Goal: Task Accomplishment & Management: Manage account settings

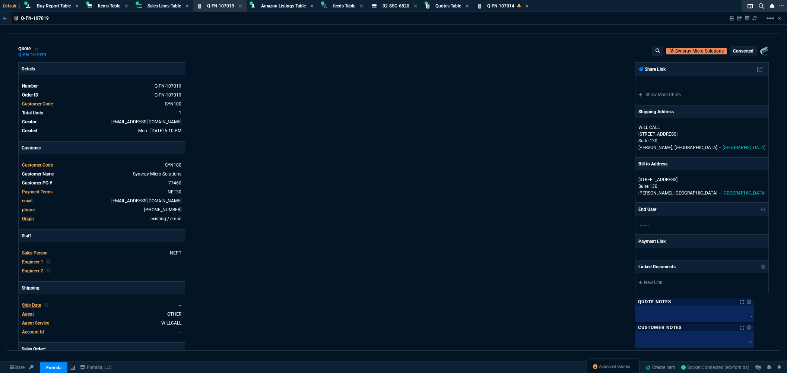
select select "8: NEPT"
click at [609, 370] on div "Approved Quotes" at bounding box center [613, 367] width 53 height 18
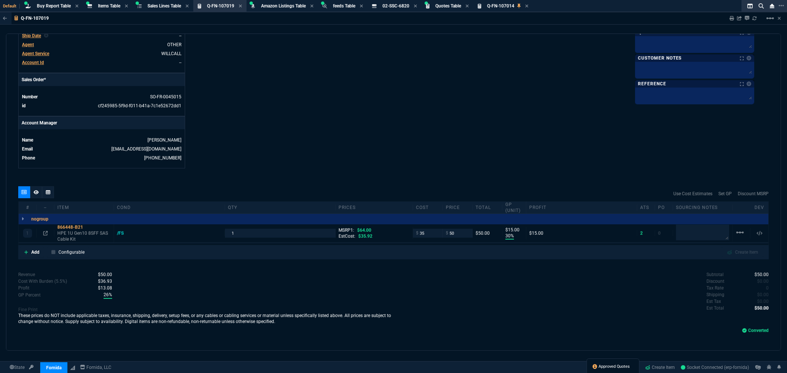
click at [610, 366] on span "Approved Quotes" at bounding box center [614, 367] width 31 height 6
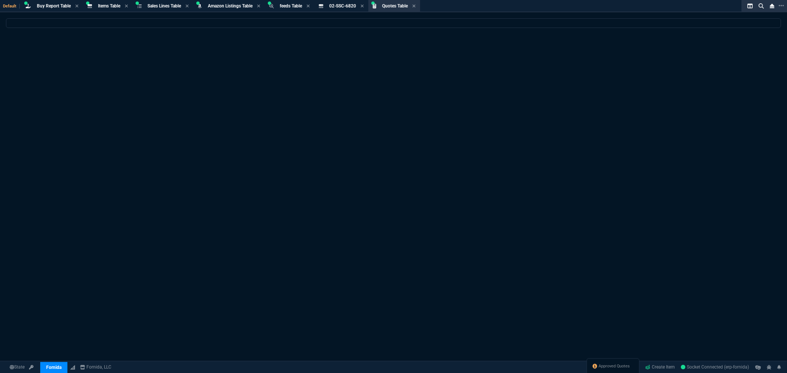
select select
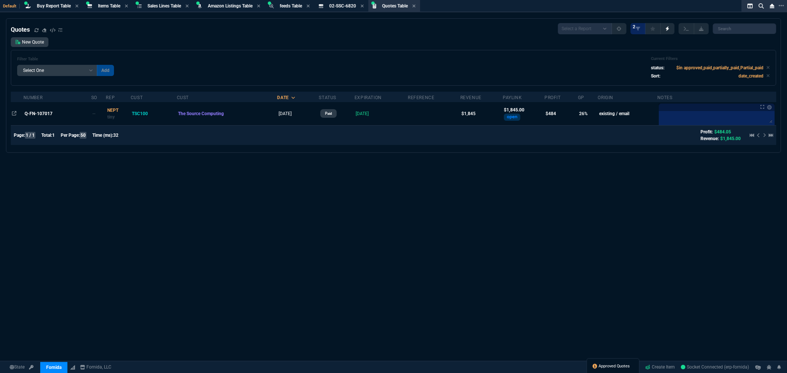
click at [602, 369] on span "Approved Quotes" at bounding box center [614, 367] width 31 height 6
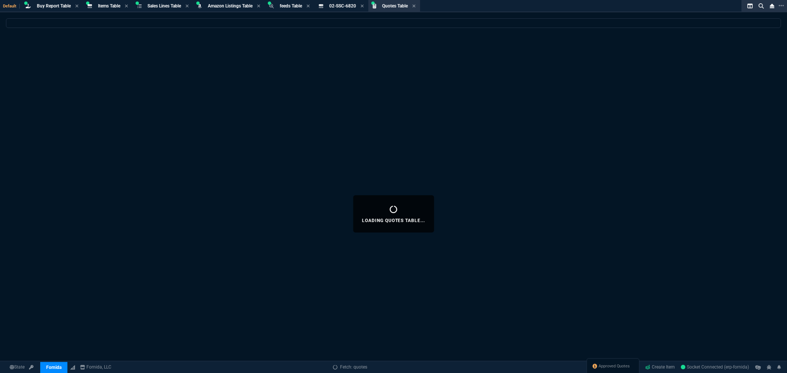
select select
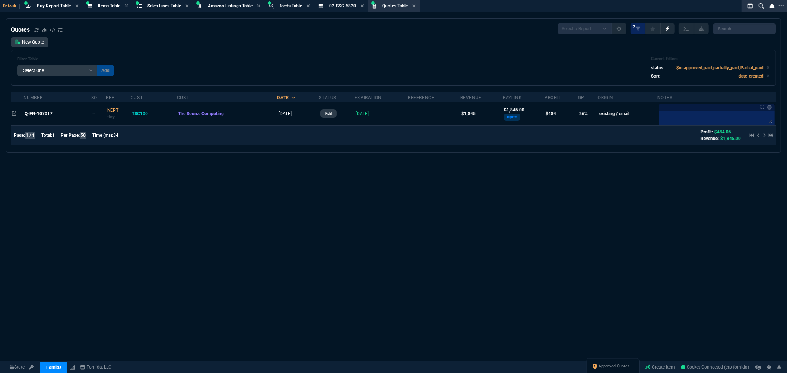
drag, startPoint x: 42, startPoint y: 113, endPoint x: 130, endPoint y: 116, distance: 88.3
click at [42, 113] on span "Q-FN-107017" at bounding box center [39, 113] width 28 height 5
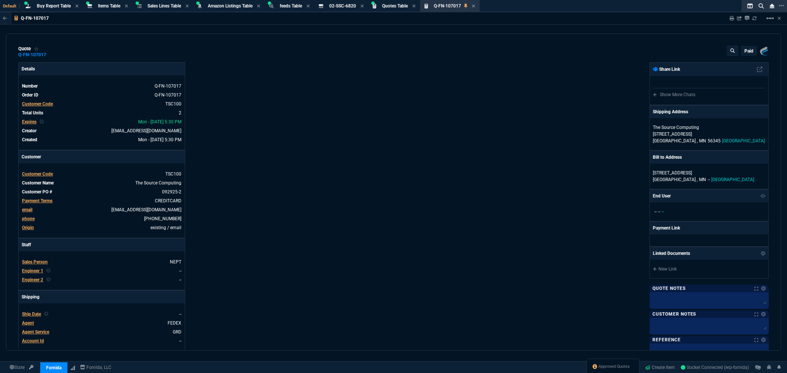
type input "2090"
type input "1080"
type input "36"
type input "355"
type input "24"
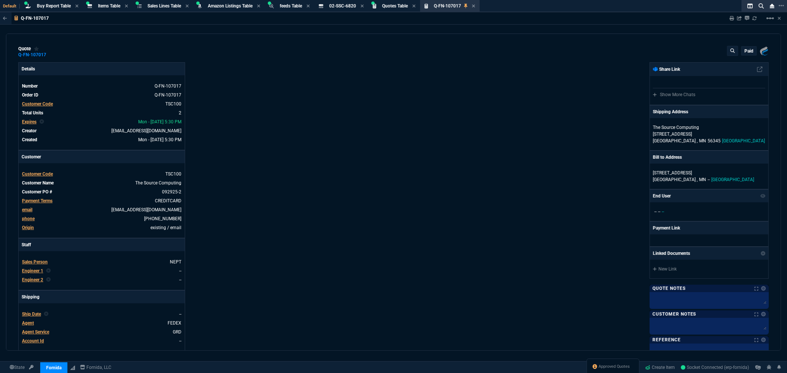
type input "200"
type input "52"
type input "21"
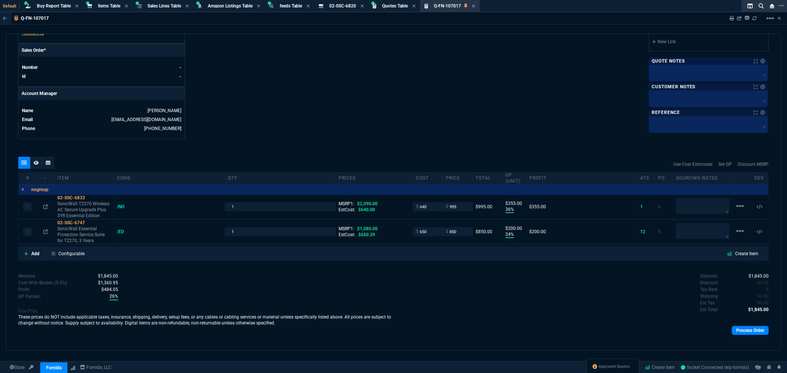
scroll to position [315, 0]
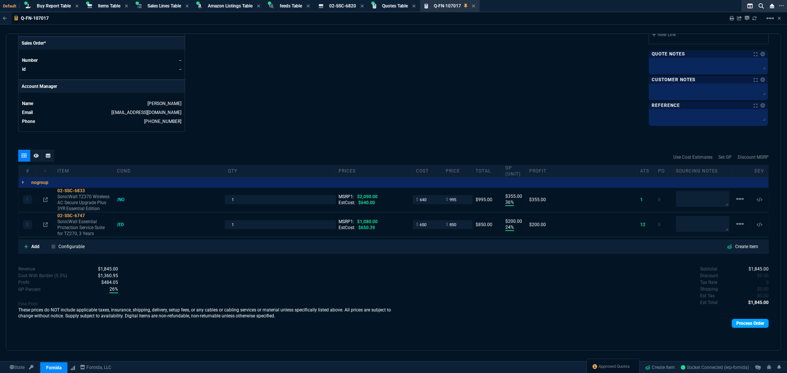
click at [737, 323] on link "Process Order" at bounding box center [750, 323] width 37 height 9
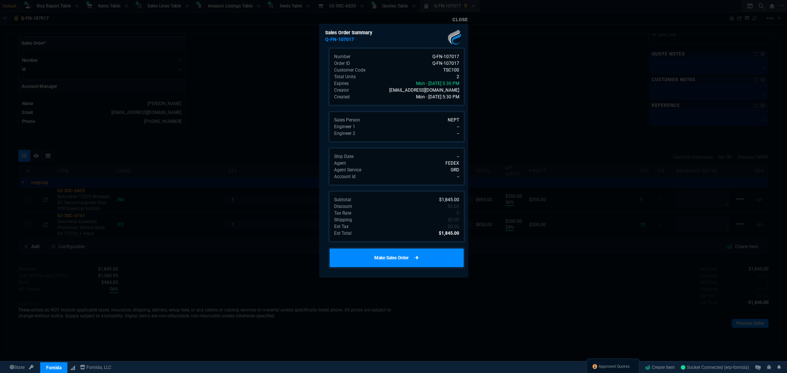
click at [405, 254] on link "Make Sales Order" at bounding box center [396, 258] width 137 height 22
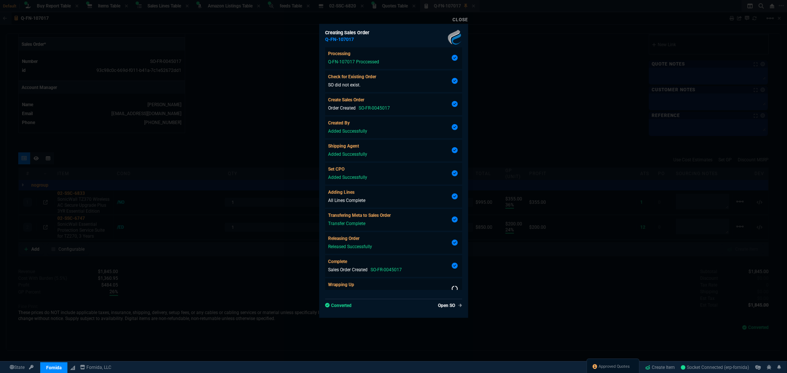
scroll to position [305, 0]
type input "36"
type input "355"
type input "24"
type input "200"
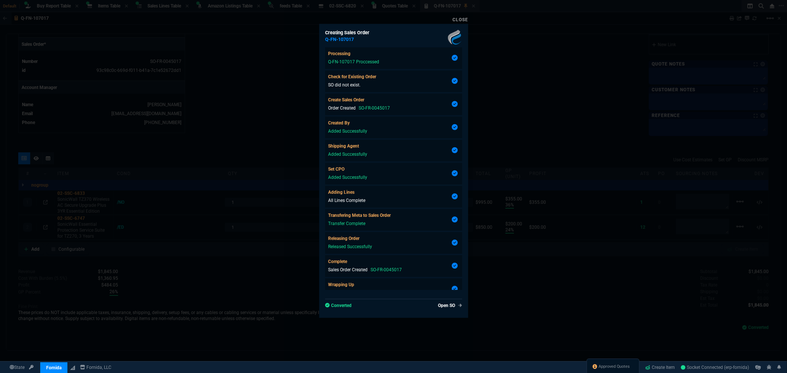
scroll to position [11, 0]
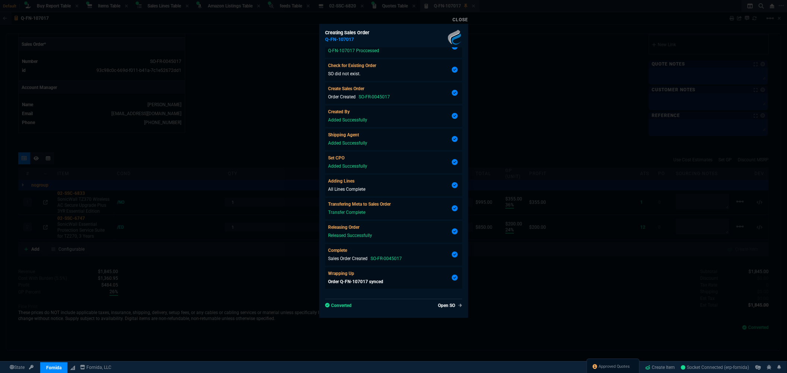
type input "52"
type input "21"
click at [454, 19] on link "Close" at bounding box center [461, 19] width 16 height 5
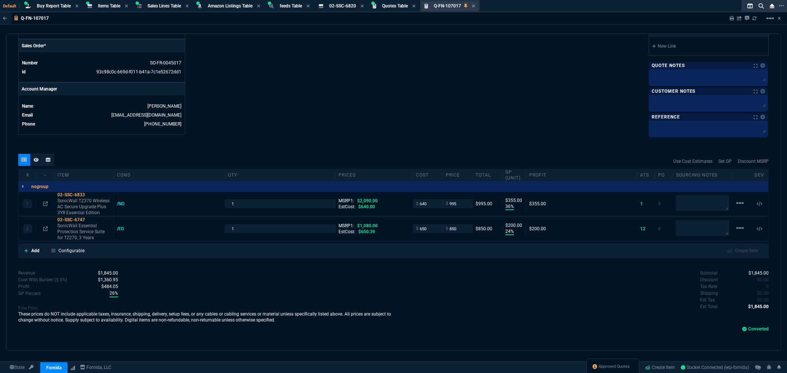
scroll to position [305, 0]
click at [45, 204] on icon at bounding box center [45, 202] width 4 height 4
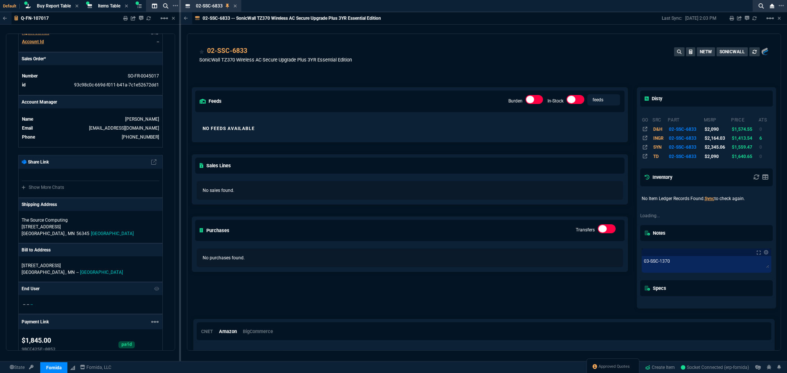
scroll to position [315, 0]
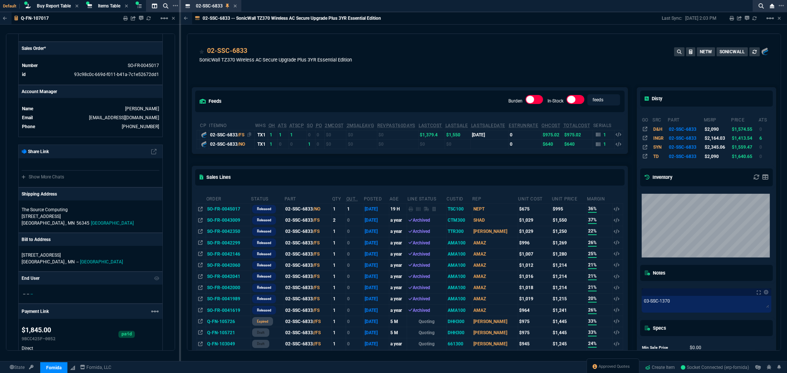
click at [251, 134] on icon at bounding box center [249, 134] width 4 height 4
click at [507, 57] on div "02-SSC-6833 SonicWall TZ370 Wireless AC Secure Upgrade Plus 3YR Essential Editi…" at bounding box center [484, 59] width 570 height 26
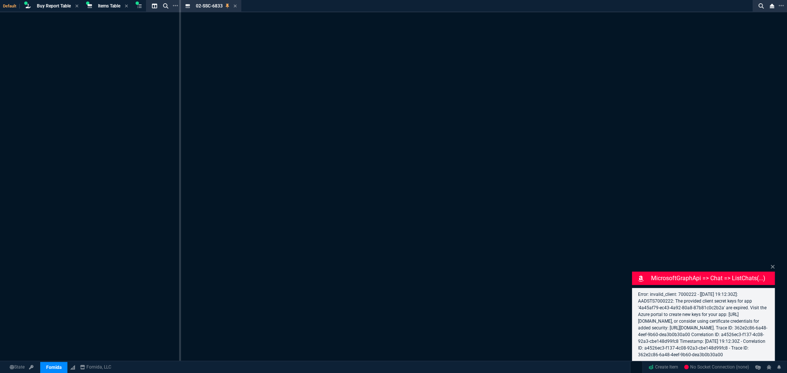
select select "8: NEPT"
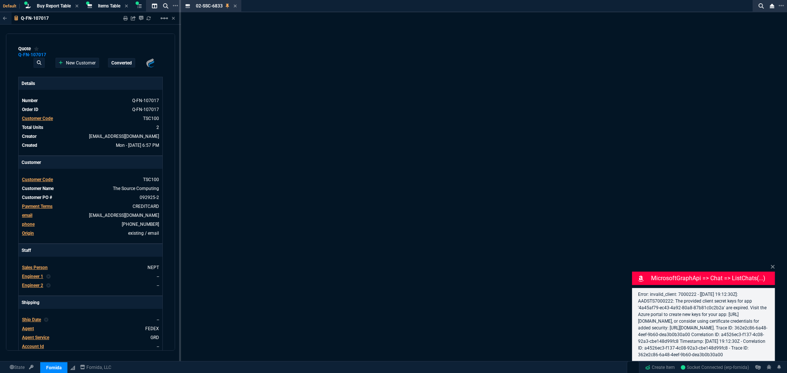
type input "2090"
type input "1080"
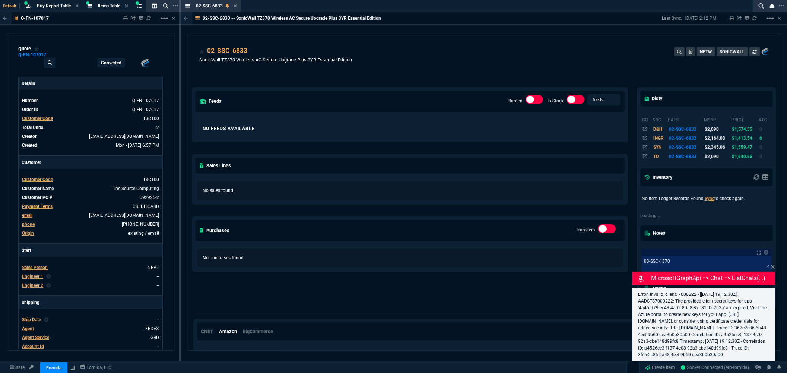
type input "36"
type input "355"
type input "24"
type input "200"
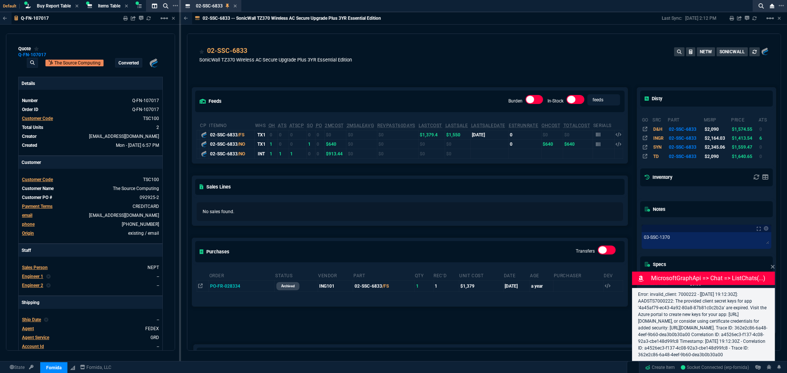
type input "52"
type input "21"
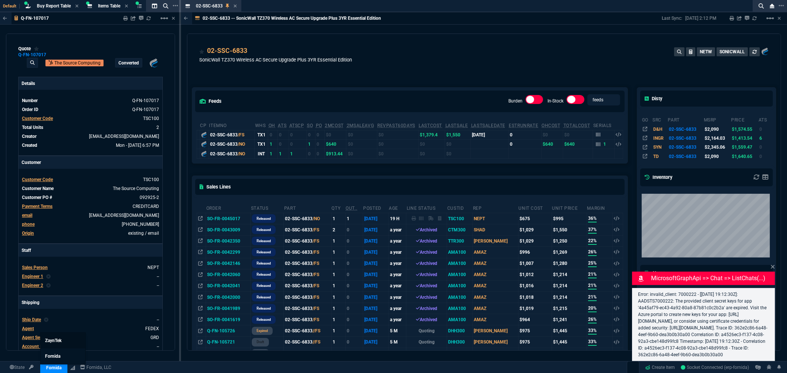
click at [61, 342] on span "ZaynTek" at bounding box center [53, 340] width 16 height 5
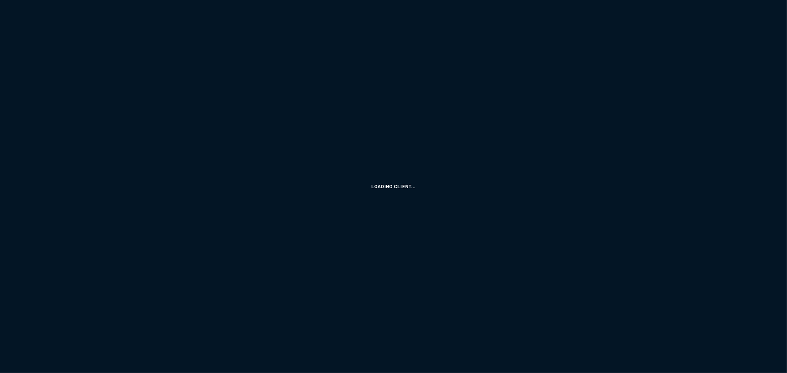
select select "8: NEPT"
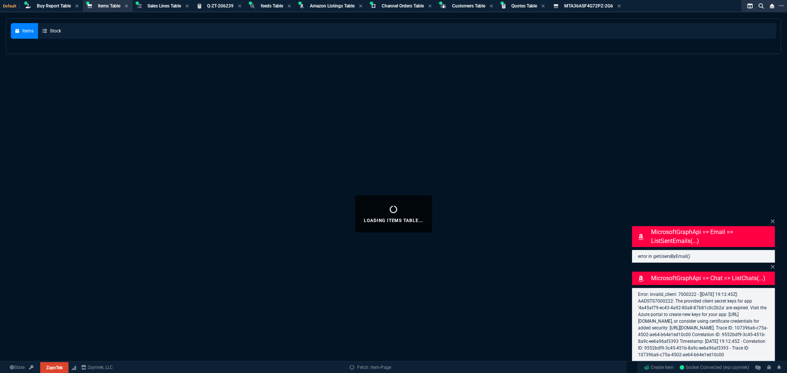
select select
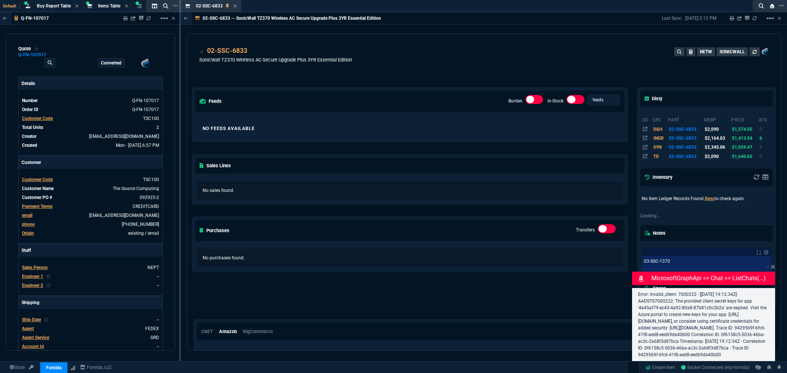
type input "36"
type input "355"
type input "2090"
type input "24"
type input "200"
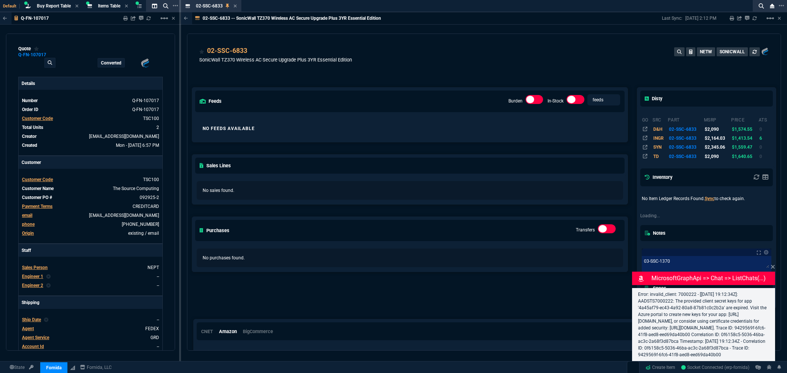
type input "1080"
type input "52"
type input "21"
select select "8: NEPT"
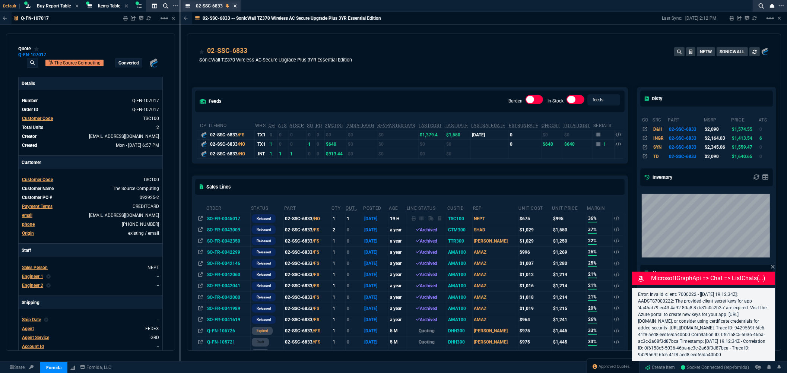
click at [234, 6] on icon at bounding box center [235, 6] width 3 height 4
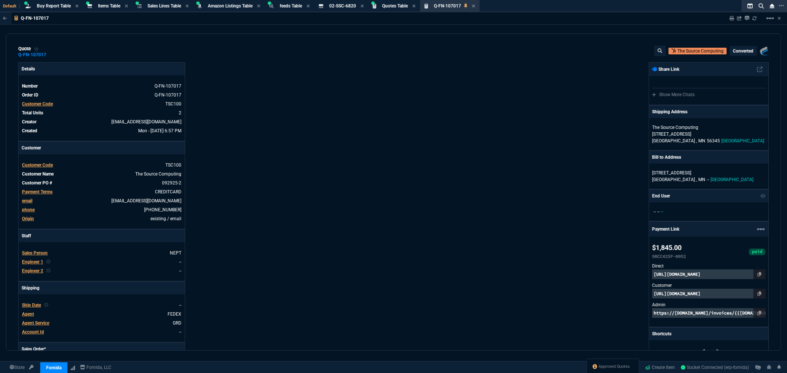
click at [390, 269] on div "Details Number Q-FN-107017 Order ID Q-FN-107017 Customer Code TSC100 Total Unit…" at bounding box center [206, 272] width 376 height 421
click at [621, 367] on span "Approved Quotes" at bounding box center [614, 367] width 31 height 6
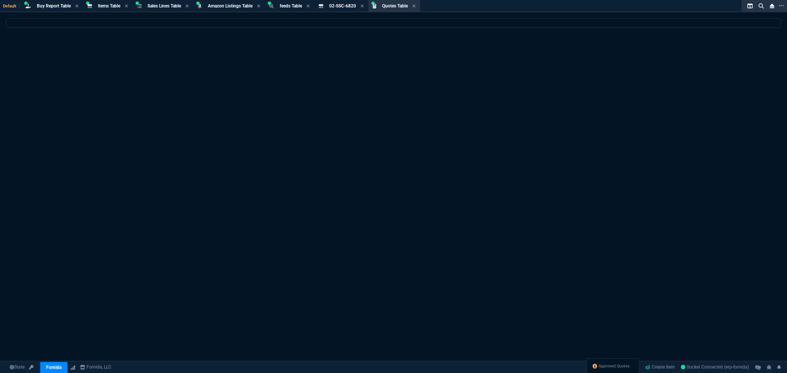
select select
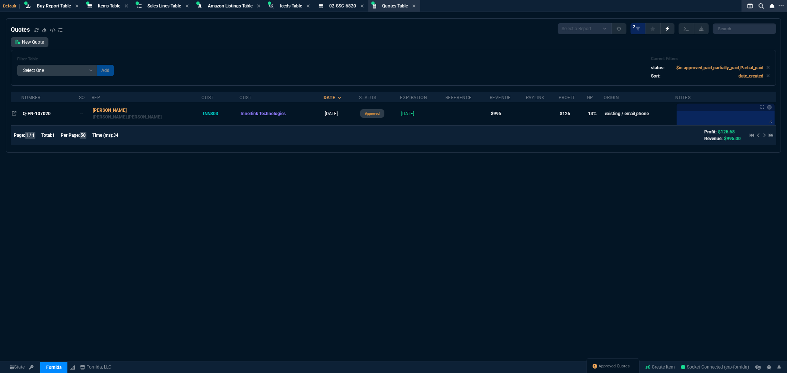
click at [346, 184] on div "Quotes Select a Report Fruit (MTD) APPROVED Quotes 2 New Quote Filter Table Sel…" at bounding box center [393, 213] width 787 height 391
click at [37, 28] on icon at bounding box center [36, 30] width 4 height 4
drag, startPoint x: 360, startPoint y: 51, endPoint x: 354, endPoint y: 47, distance: 7.2
click at [360, 51] on div "Filter Table Select One Add Filter () creator (creator) Cust (headers.customerN…" at bounding box center [394, 68] width 766 height 36
click at [397, 8] on span "Quotes Table" at bounding box center [395, 5] width 26 height 5
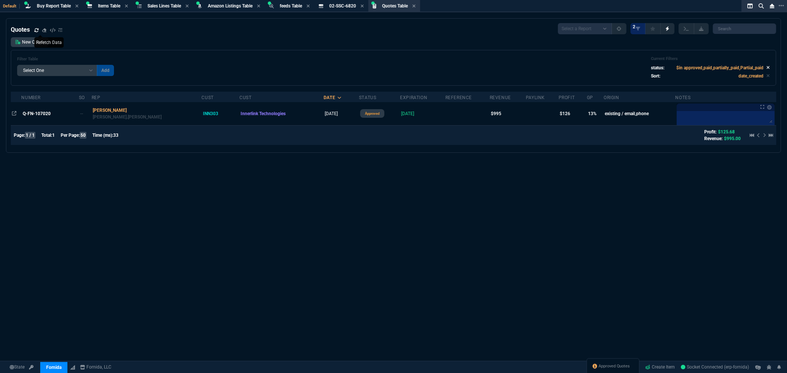
click at [767, 67] on icon at bounding box center [768, 67] width 3 height 3
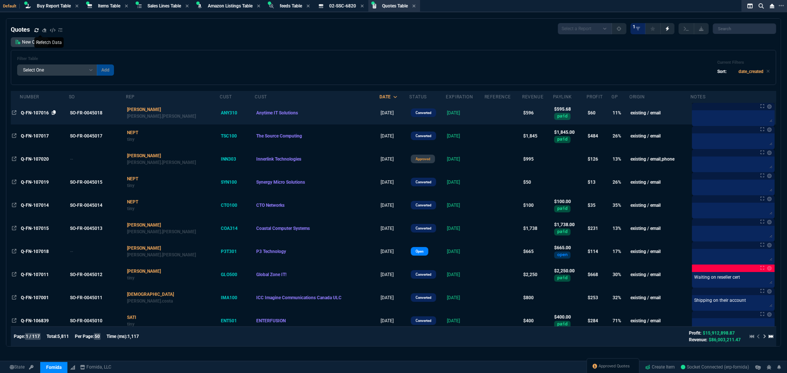
click at [53, 111] on icon at bounding box center [54, 112] width 4 height 4
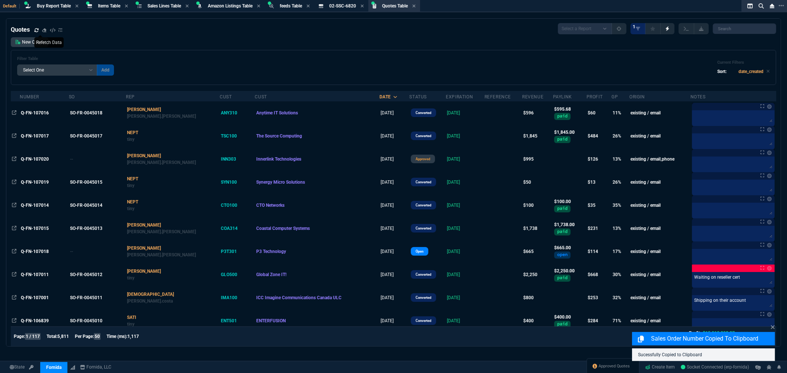
click at [479, 56] on div "Filter Table Select One Add Filter () creator (creator) Cust (headers.customerN…" at bounding box center [393, 67] width 753 height 22
click at [742, 28] on input "search" at bounding box center [744, 28] width 63 height 10
paste input "Q-FN-107016"
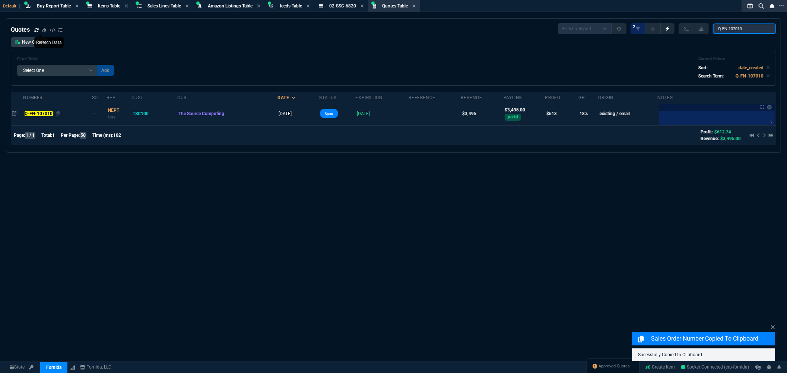
type input "Q-FN-107010"
click at [42, 111] on mark "Q-FN-107010" at bounding box center [39, 113] width 28 height 5
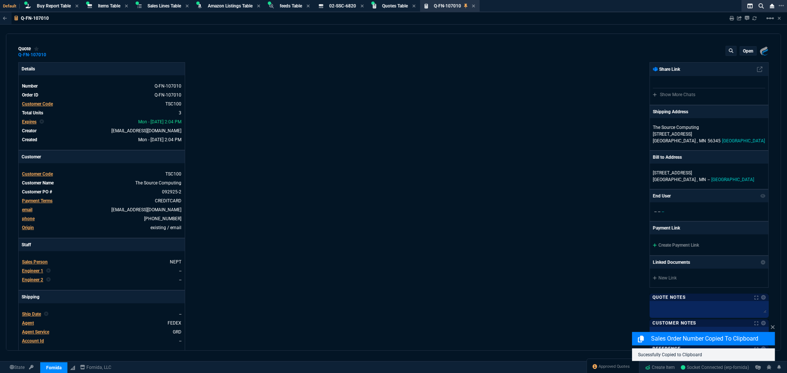
type input "17"
type input "324"
type input "33"
type input "264"
type input "21"
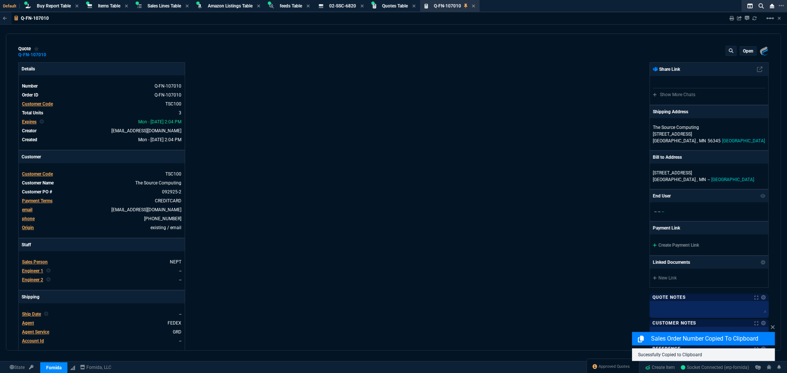
type input "175"
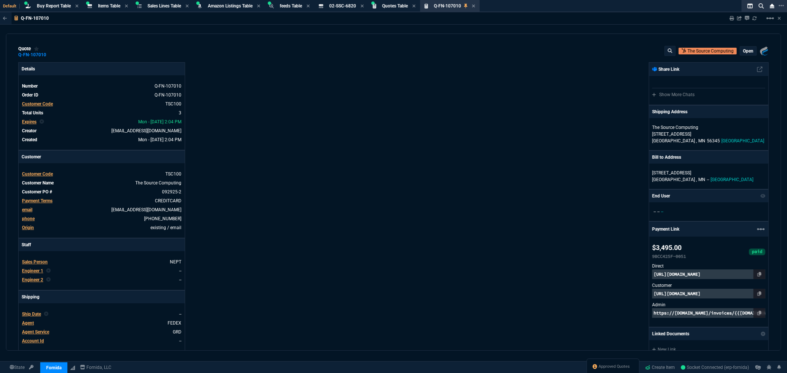
type input "2844.07"
type input "1085"
type input "1080"
type input "34"
type input "27"
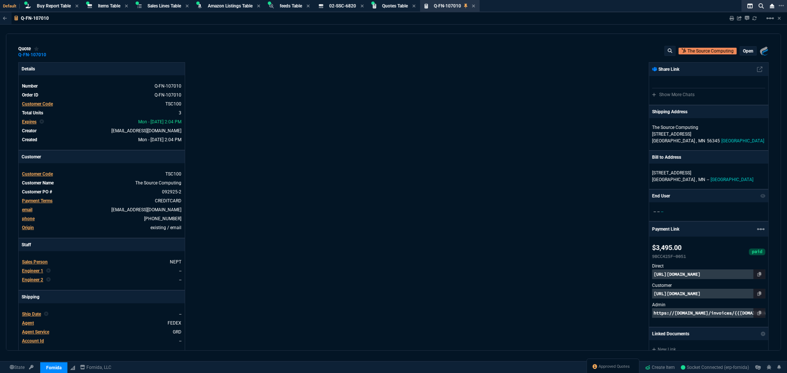
type input "24"
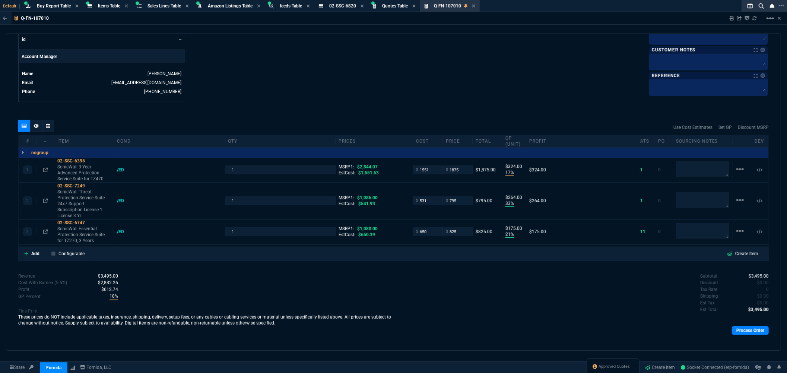
scroll to position [345, 0]
click at [735, 325] on link "Process Order" at bounding box center [750, 329] width 37 height 9
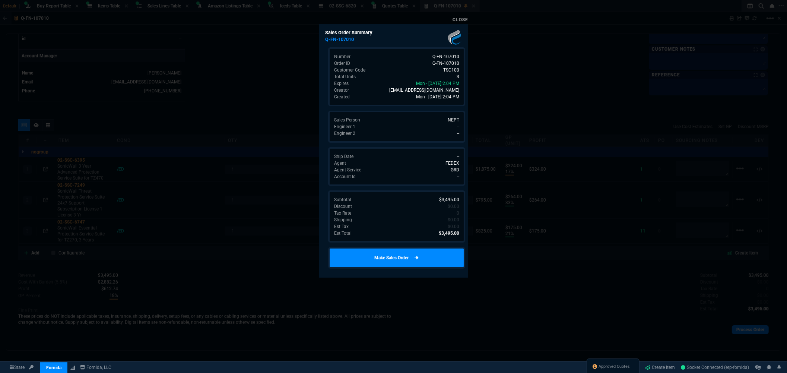
click at [435, 259] on link "Make Sales Order" at bounding box center [396, 258] width 137 height 22
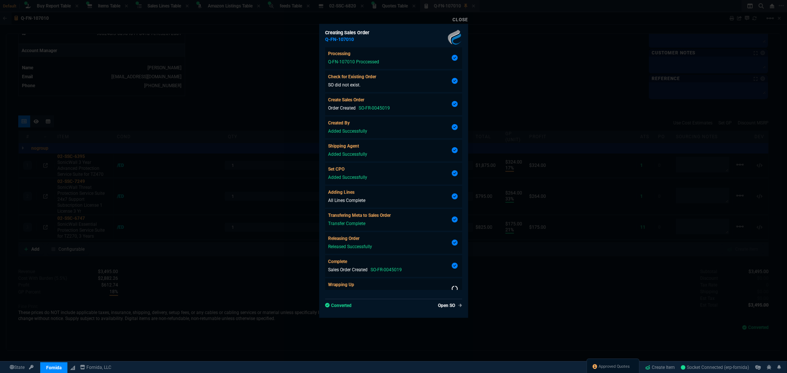
scroll to position [336, 0]
type input "17"
type input "324"
type input "33"
type input "264"
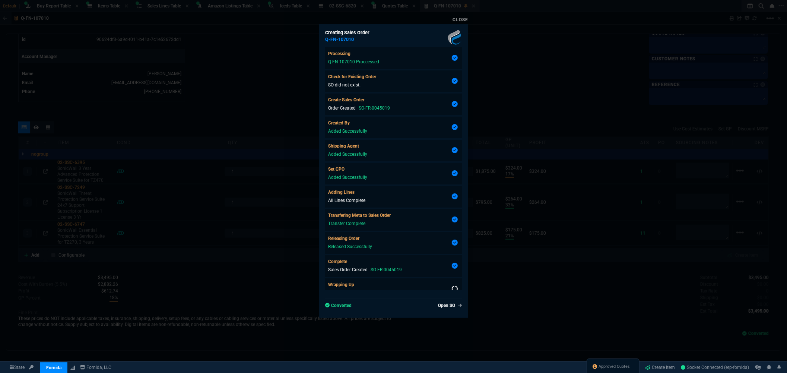
type input "21"
type input "175"
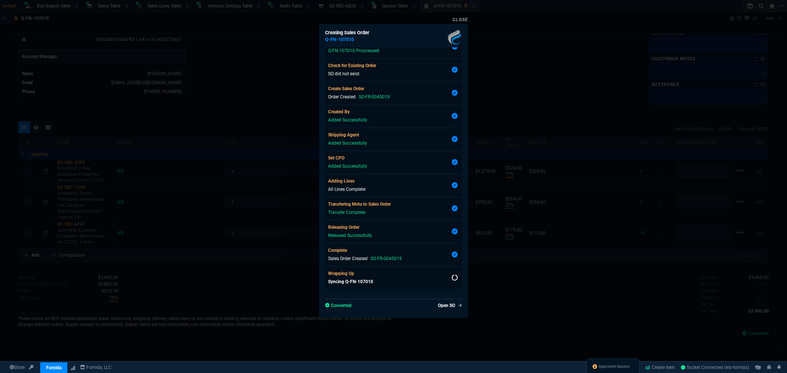
type input "34"
type input "27"
type input "24"
click at [459, 19] on link "Close" at bounding box center [461, 19] width 16 height 5
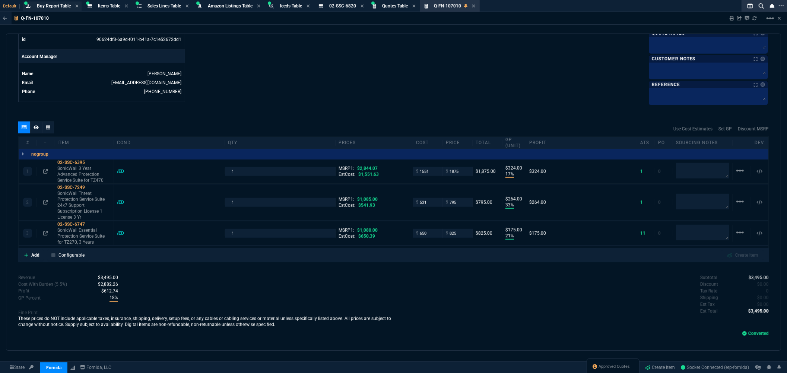
click at [52, 6] on span "Buy Report Table" at bounding box center [54, 5] width 34 height 5
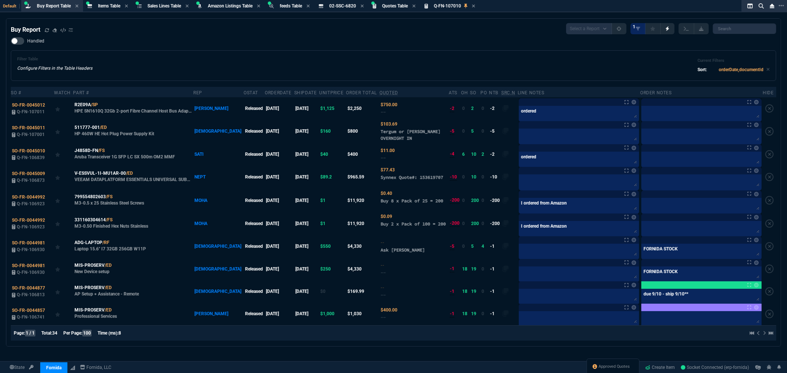
click at [47, 29] on icon at bounding box center [47, 30] width 4 height 4
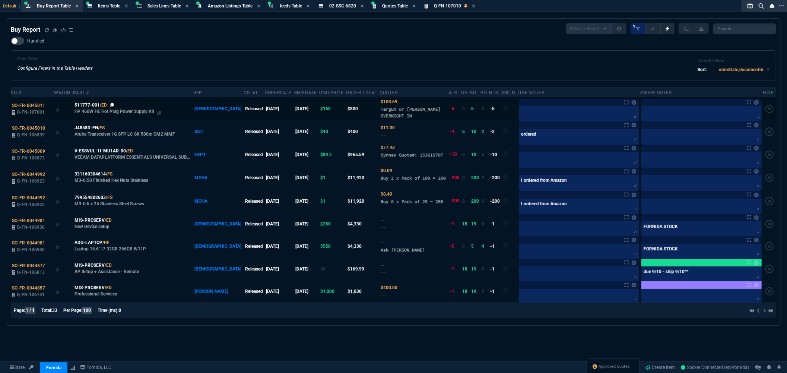
click at [112, 103] on icon at bounding box center [112, 105] width 4 height 4
click at [599, 364] on span "Approved Quotes" at bounding box center [614, 367] width 31 height 6
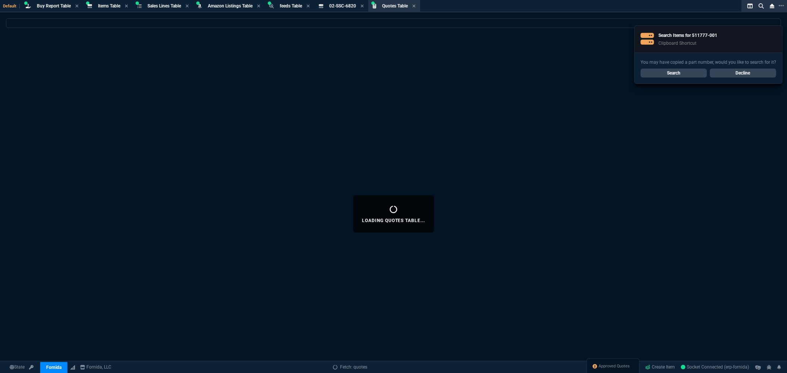
select select
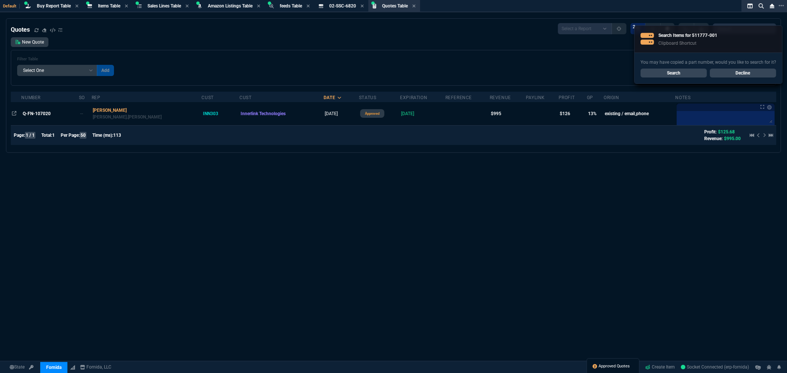
click at [609, 367] on span "Approved Quotes" at bounding box center [614, 367] width 31 height 6
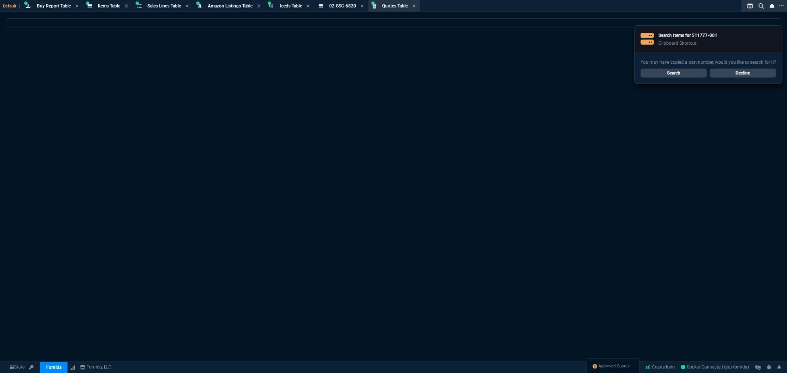
select select
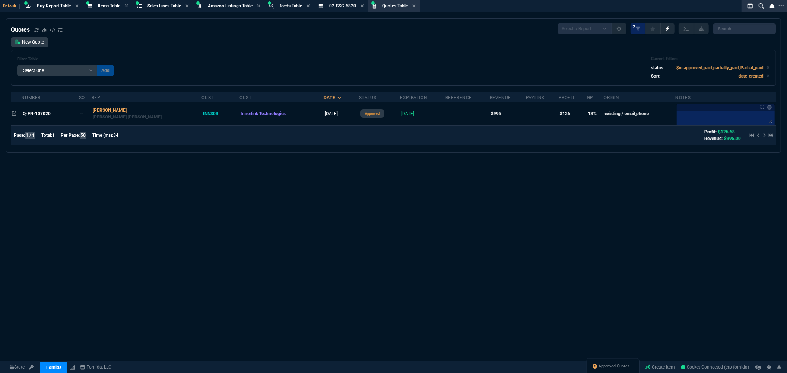
click at [412, 47] on div "New Quote Filter Table Select One Add Filter () creator (creator) Cust (headers…" at bounding box center [394, 61] width 766 height 48
click at [35, 28] on icon at bounding box center [36, 30] width 4 height 4
click at [191, 36] on div "Quotes Select a Report Fruit (MTD) APPROVED Quotes 2 New Quote Filter Table Sel…" at bounding box center [394, 85] width 766 height 125
click at [346, 4] on span "02-SSC-6820" at bounding box center [342, 5] width 27 height 5
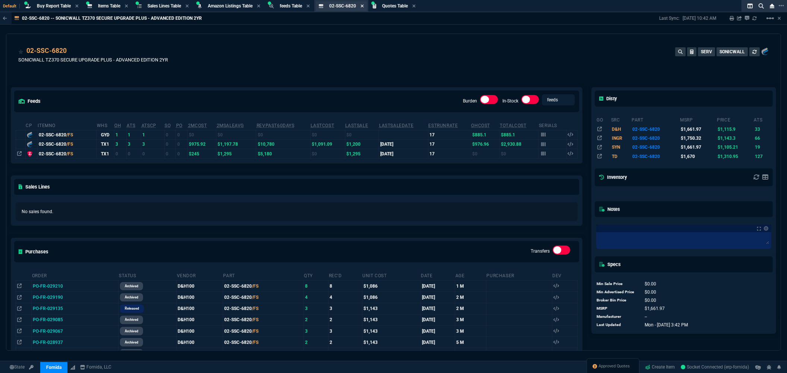
click at [364, 6] on icon at bounding box center [362, 5] width 3 height 3
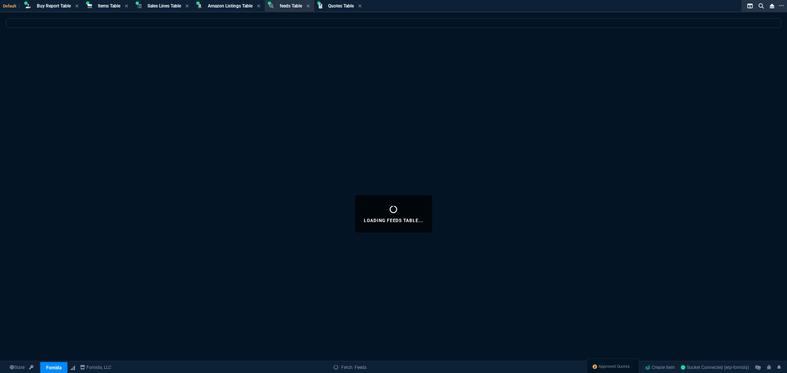
select select
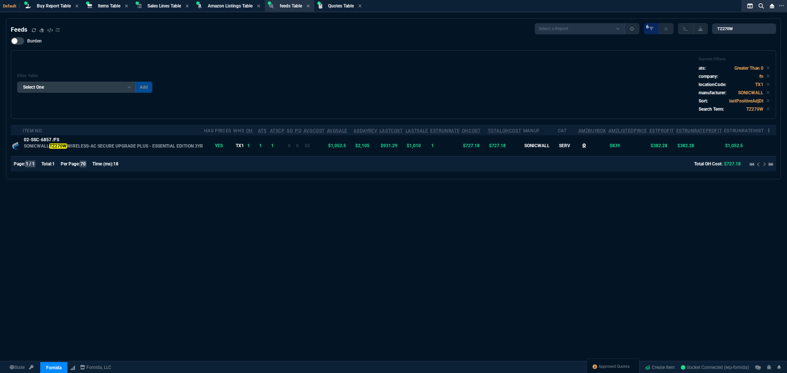
click at [337, 34] on div "Feeds Select a Report Available - TX1 - CurrentCopany Instock TX1 ATS Less Than…" at bounding box center [394, 28] width 766 height 11
click at [296, 88] on div "Filter Table Select One Add Filter (company) (dev) 60DayRev (histTotalSales) Am…" at bounding box center [393, 85] width 753 height 56
click at [61, 7] on span "Buy Report Table" at bounding box center [54, 5] width 34 height 5
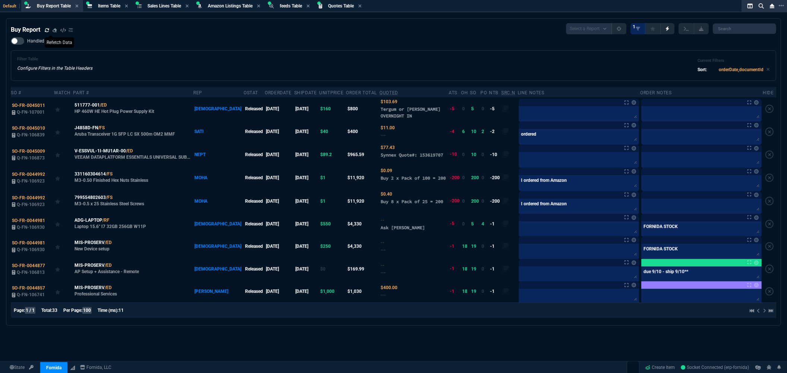
click at [47, 30] on icon at bounding box center [47, 30] width 4 height 4
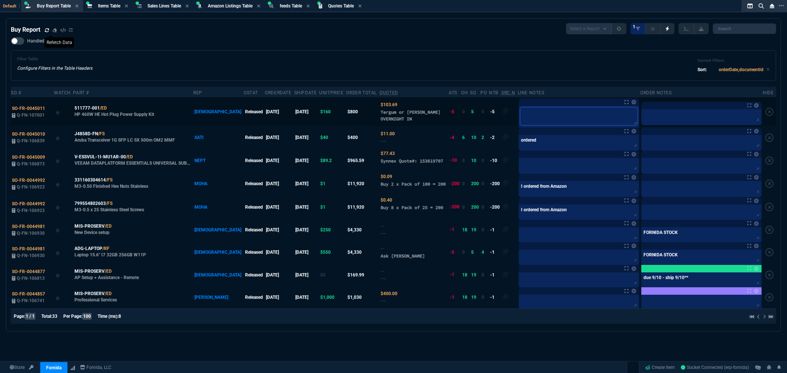
click at [520, 111] on textarea at bounding box center [578, 116] width 117 height 18
type textarea "e"
type textarea "em"
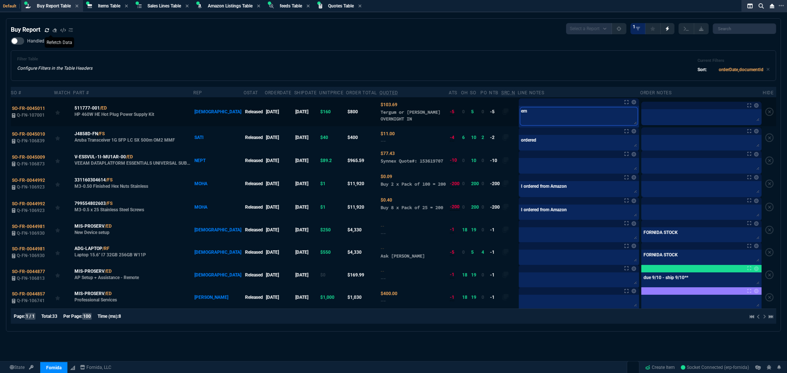
type textarea "ema"
type textarea "emai"
type textarea "email"
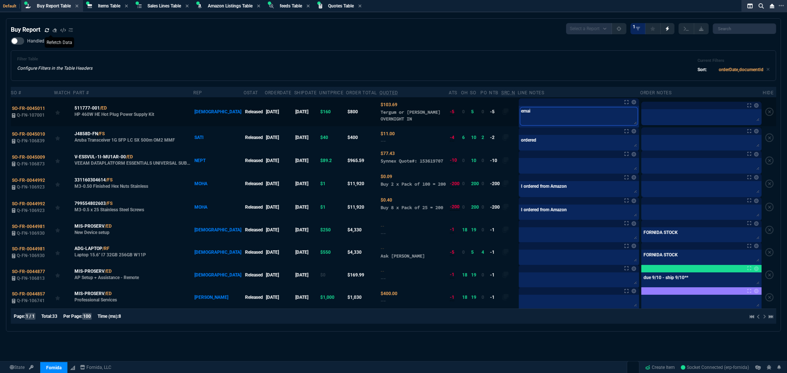
type textarea "email"
type textarea "emaile"
type textarea "emailed"
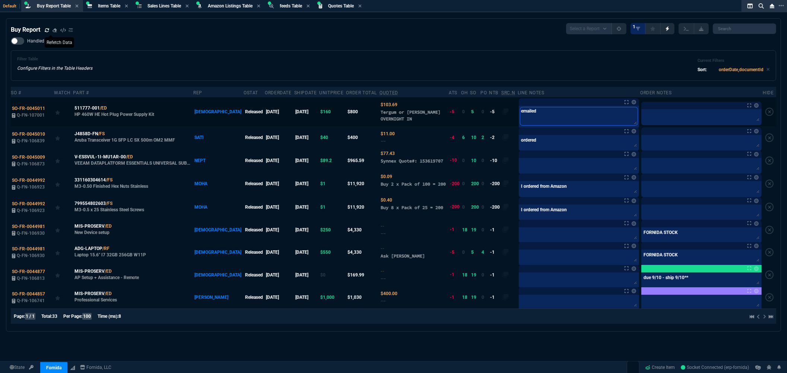
type textarea "emailed-"
type textarea "emailed- i"
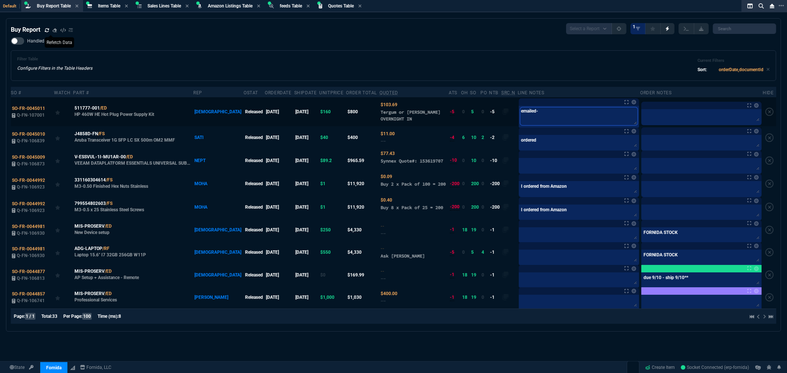
type textarea "emailed- i"
type textarea "emailed- is"
type textarea "emailed- iss"
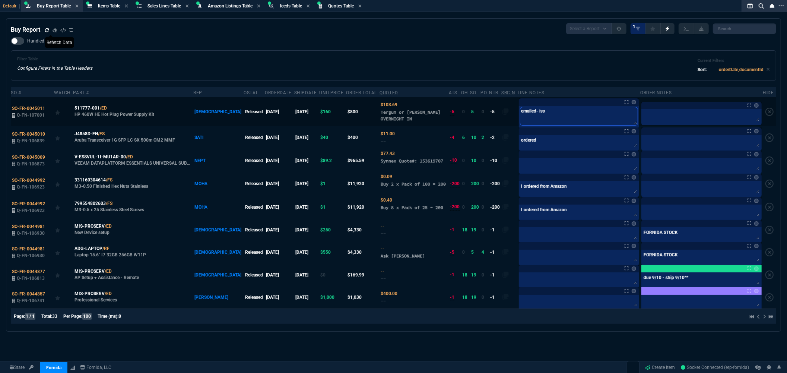
type textarea "emailed- issu"
type textarea "emailed- issue"
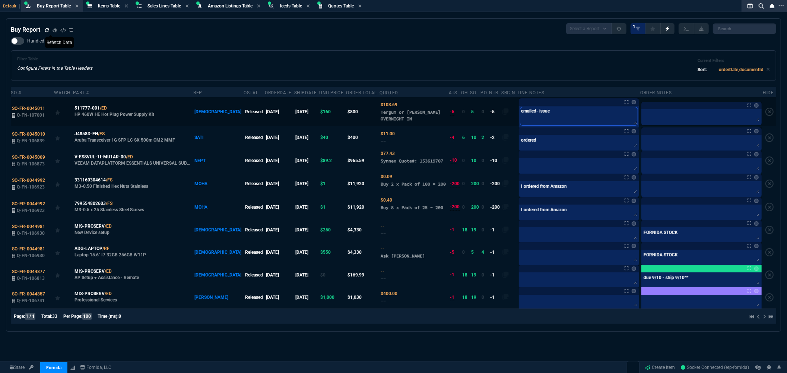
type textarea "emailed- issue"
type textarea "emailed- issue w"
type textarea "emailed- issue wi"
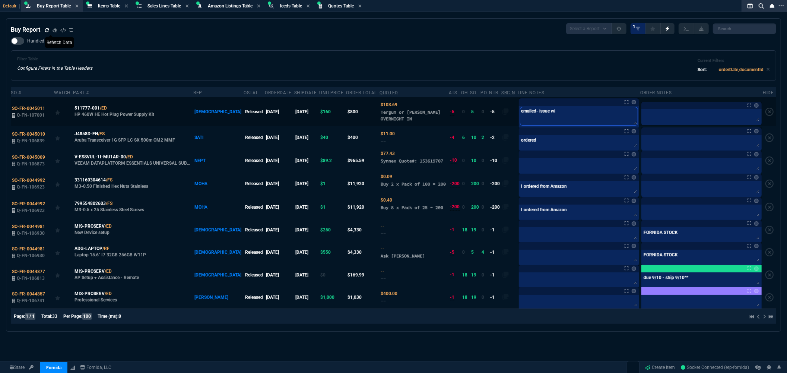
type textarea "emailed- issue wit"
type textarea "emailed- issue with"
type textarea "emailed- issue with c"
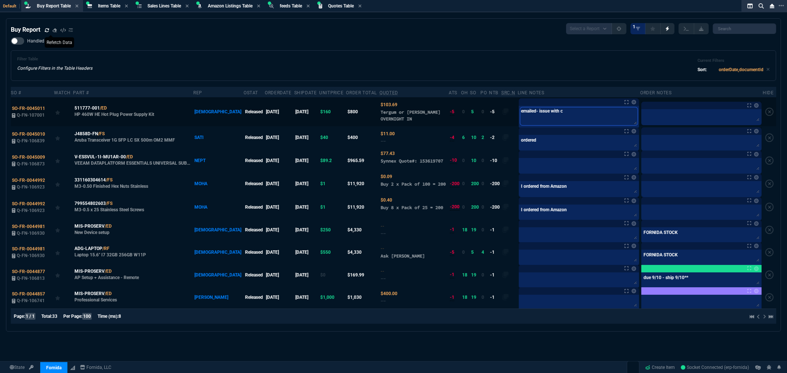
type textarea "emailed- issue with co"
type textarea "emailed- issue with cos"
type textarea "emailed- issue with cost"
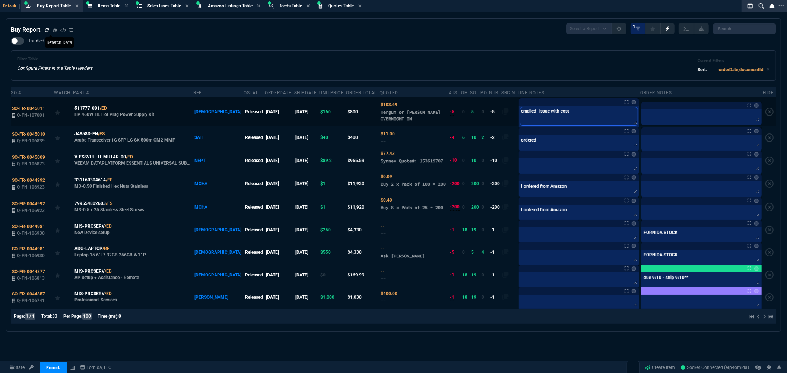
type textarea "emailed- issue with cost"
type textarea "emailed- issue with cost /"
type textarea "emailed- issue with cost / s"
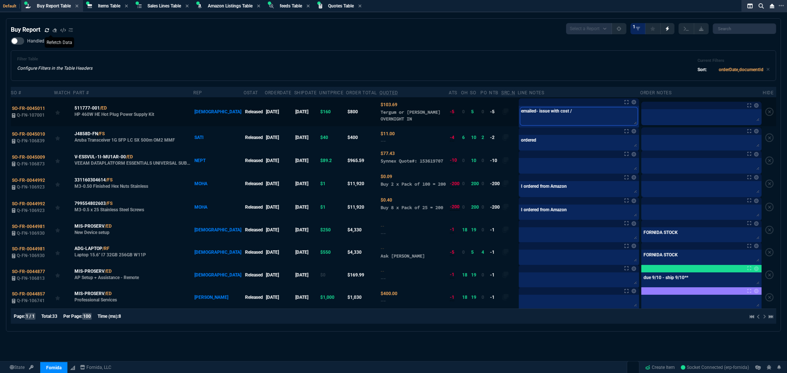
type textarea "emailed- issue with cost / s"
type textarea "emailed- issue with cost / st"
type textarea "emailed- issue with cost / sto"
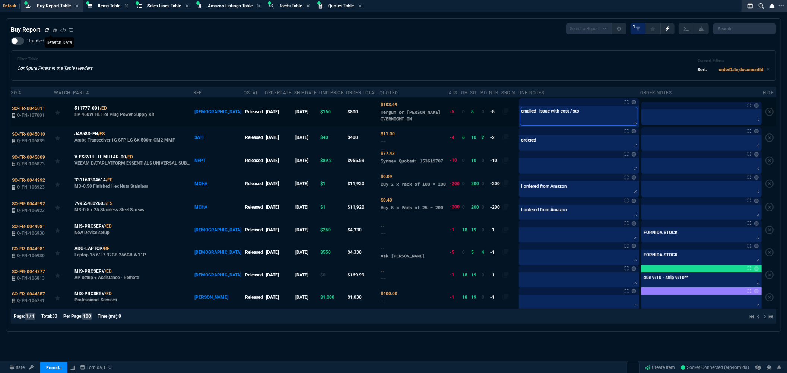
type textarea "emailed- issue with cost / stoc"
type textarea "emailed- issue with cost / stock"
click at [632, 101] on link at bounding box center [634, 102] width 4 height 4
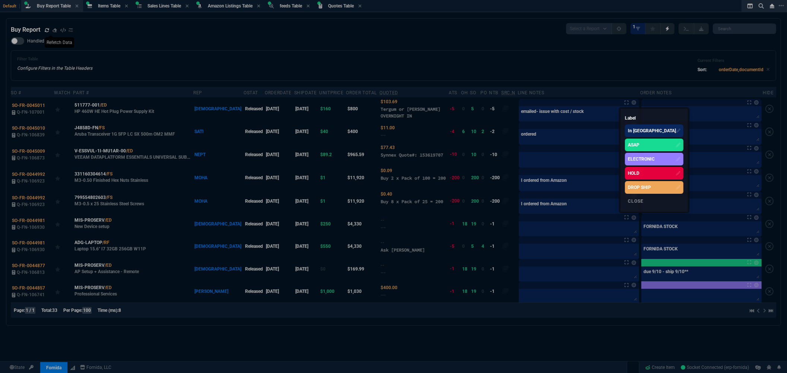
click at [637, 172] on div "HOLD" at bounding box center [634, 173] width 12 height 7
click at [535, 60] on div at bounding box center [393, 186] width 787 height 373
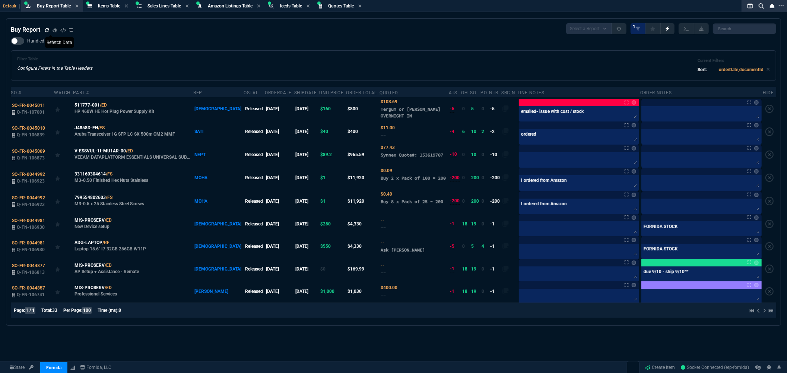
click at [511, 45] on div "Handled Filter Table Configure Filters in the Table Headers Current Filters Sor…" at bounding box center [394, 59] width 766 height 44
click at [515, 43] on div "Handled Filter Table Configure Filters in the Table Headers Current Filters Sor…" at bounding box center [394, 59] width 766 height 44
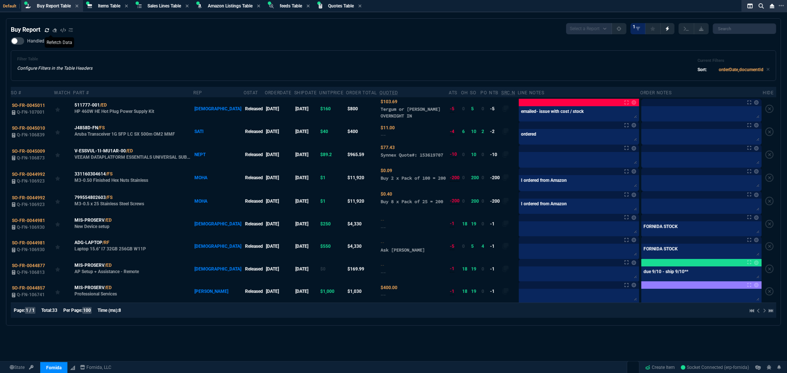
click at [515, 43] on div "Handled Filter Table Configure Filters in the Table Headers Current Filters Sor…" at bounding box center [394, 59] width 766 height 44
click at [542, 50] on div "Filter Table Configure Filters in the Table Headers Current Filters Sort: order…" at bounding box center [394, 65] width 766 height 31
click at [146, 37] on div "Handled Filter Table Configure Filters in the Table Headers Current Filters Sor…" at bounding box center [394, 59] width 766 height 44
click at [113, 103] on icon at bounding box center [112, 105] width 4 height 4
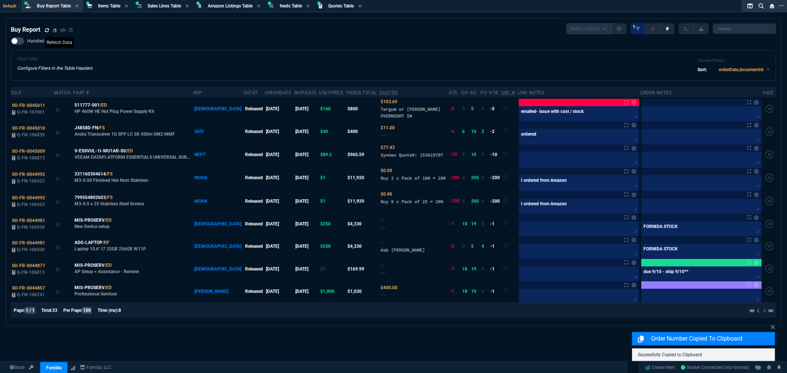
click at [135, 70] on div "Filter Table Configure Filters in the Table Headers Current Filters Sort: order…" at bounding box center [393, 66] width 753 height 18
click at [137, 73] on div "Filter Table Configure Filters in the Table Headers Current Filters Sort: order…" at bounding box center [393, 66] width 753 height 18
click at [261, 49] on div "Handled Filter Table Configure Filters in the Table Headers Current Filters Sor…" at bounding box center [394, 59] width 766 height 44
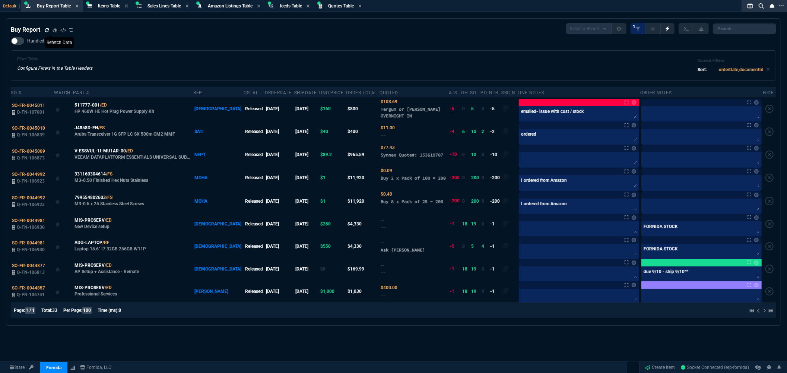
click at [270, 50] on div "Filter Table Configure Filters in the Table Headers Current Filters Sort: order…" at bounding box center [394, 65] width 766 height 31
click at [273, 50] on div "Filter Table Configure Filters in the Table Headers Current Filters Sort: order…" at bounding box center [394, 65] width 766 height 31
click at [345, 44] on div "Handled Filter Table Configure Filters in the Table Headers Current Filters Sor…" at bounding box center [394, 59] width 766 height 44
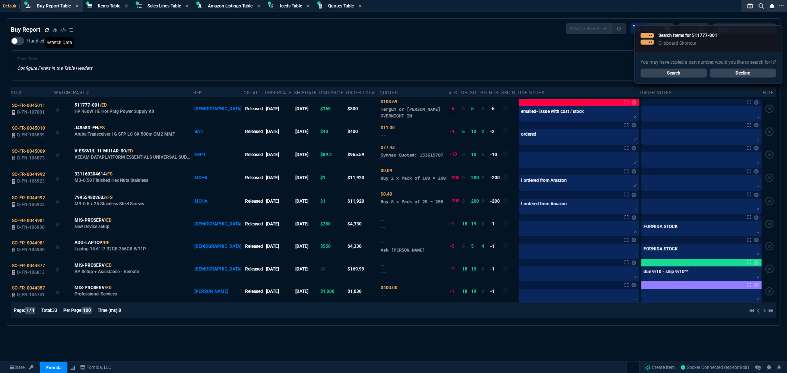
click at [351, 50] on div "Filter Table Configure Filters in the Table Headers Current Filters Sort: order…" at bounding box center [394, 65] width 766 height 31
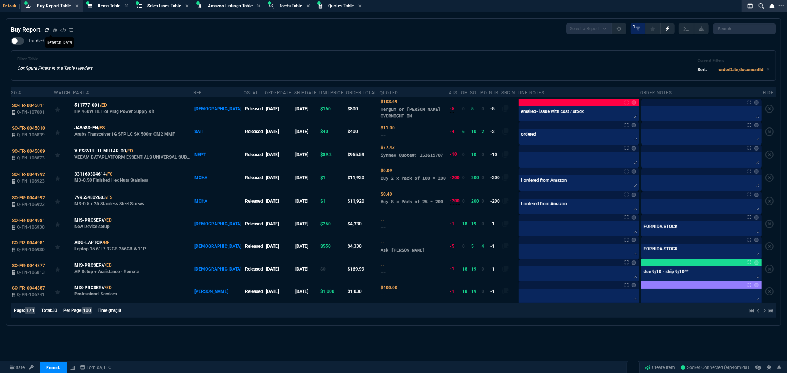
click at [146, 69] on div "Filter Table Configure Filters in the Table Headers Current Filters Sort: order…" at bounding box center [393, 66] width 753 height 18
drag, startPoint x: 401, startPoint y: 155, endPoint x: 425, endPoint y: 156, distance: 24.6
click at [425, 156] on div "Synnex Quote#: 153619707" at bounding box center [414, 158] width 66 height 13
copy span "153619707"
click at [138, 150] on icon at bounding box center [138, 150] width 4 height 4
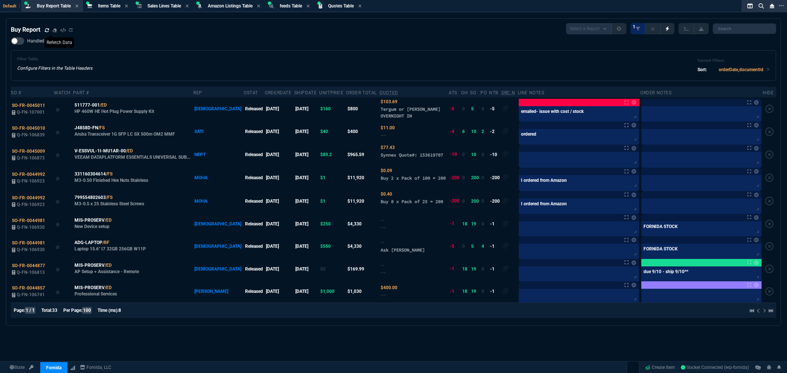
click at [46, 30] on icon at bounding box center [47, 30] width 4 height 4
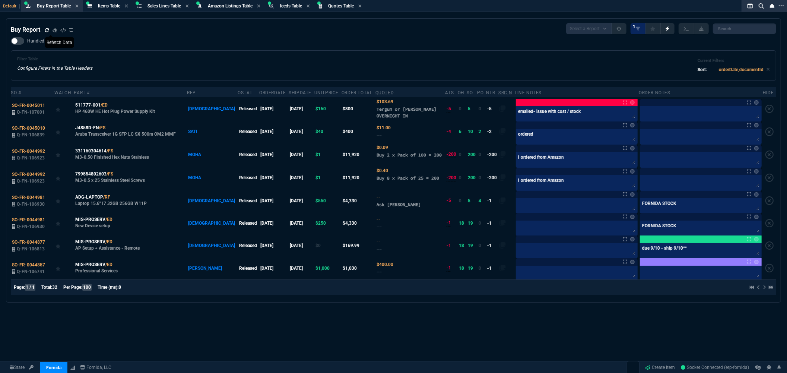
click at [47, 28] on icon at bounding box center [47, 30] width 4 height 4
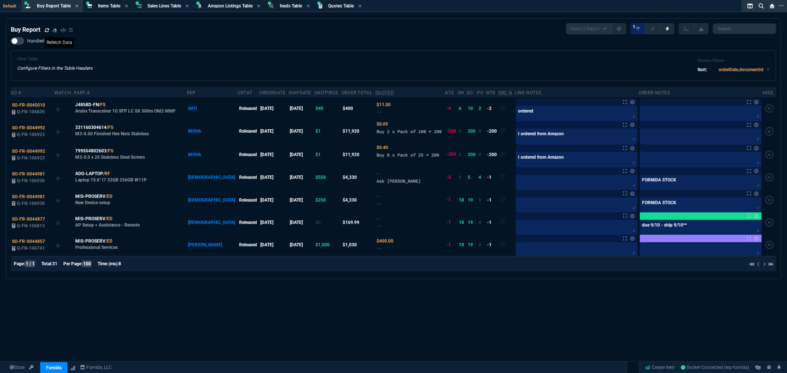
click at [382, 44] on div "Handled Filter Table Configure Filters in the Table Headers Current Filters Sor…" at bounding box center [394, 59] width 766 height 44
click at [35, 104] on span "SO-FR-0045010" at bounding box center [28, 104] width 33 height 5
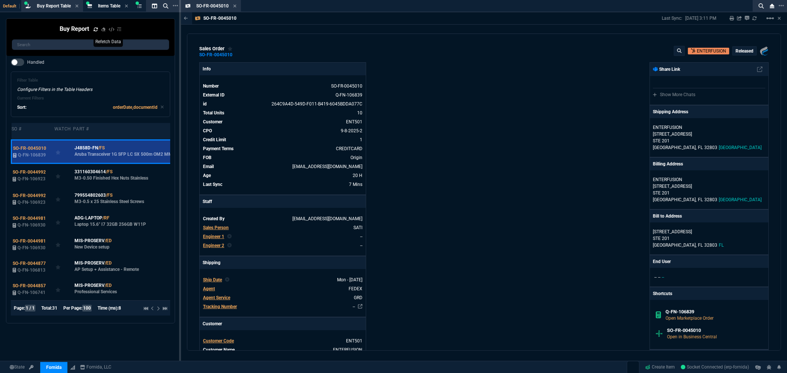
click at [569, 128] on div "Fornida, LLC 2609 Technology Dr Suite 300 Plano, TX 75074 Share Link Show More …" at bounding box center [626, 274] width 285 height 425
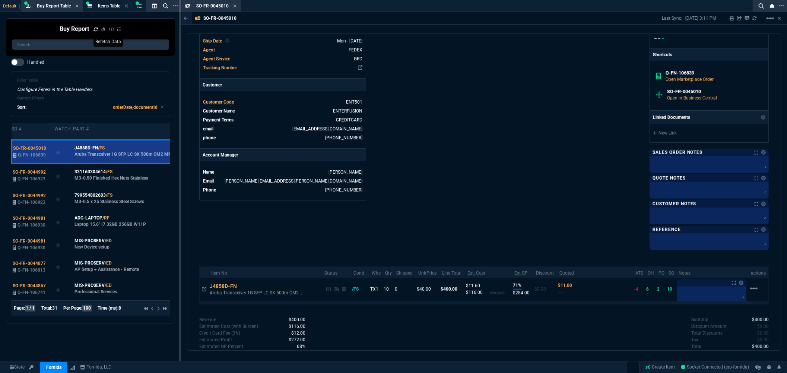
scroll to position [248, 0]
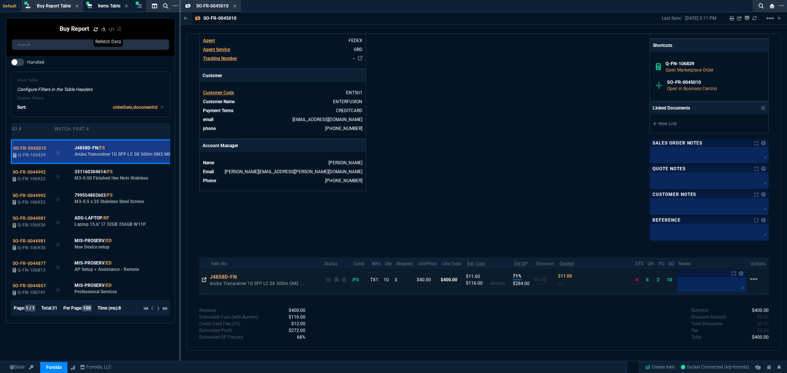
click at [202, 280] on icon at bounding box center [204, 280] width 4 height 4
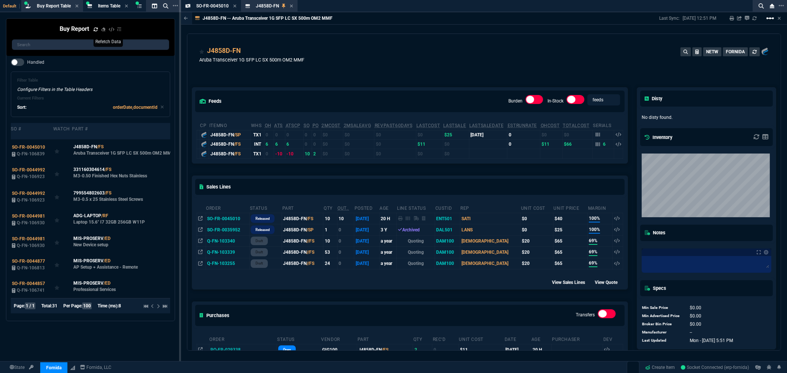
click at [771, 17] on mat-icon "linear_scale" at bounding box center [770, 18] width 9 height 9
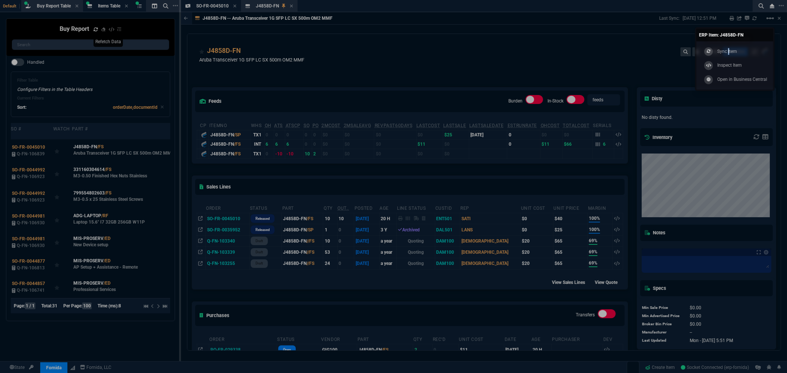
click at [729, 48] on p "Sync Item" at bounding box center [727, 51] width 20 height 7
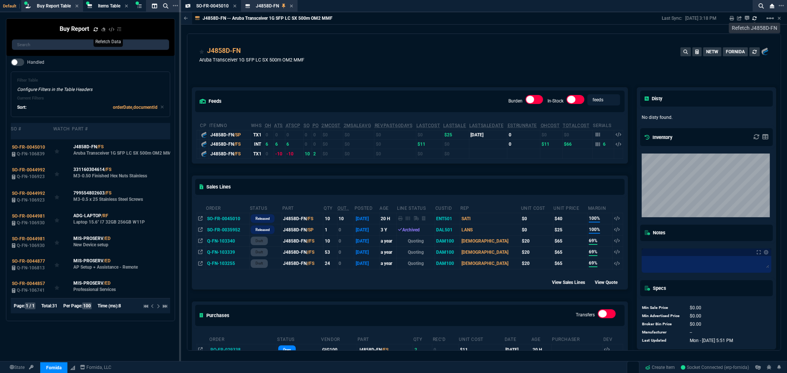
click at [753, 17] on icon at bounding box center [754, 18] width 4 height 4
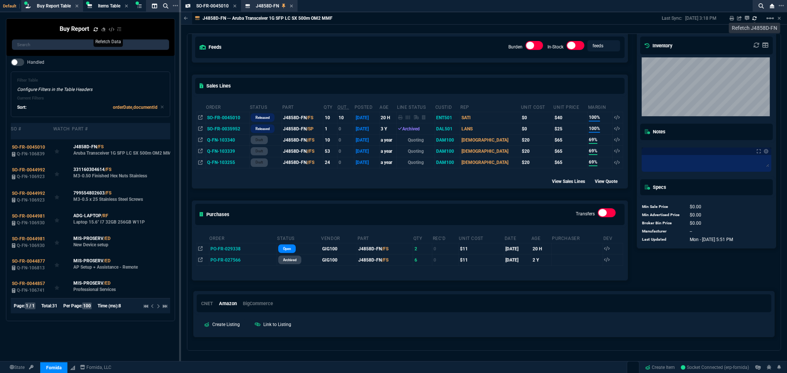
scroll to position [118, 0]
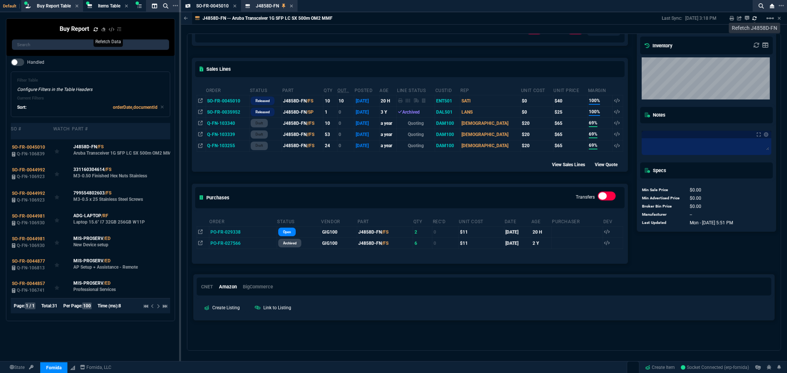
click at [423, 191] on div "Purchases Transfers" at bounding box center [409, 197] width 435 height 27
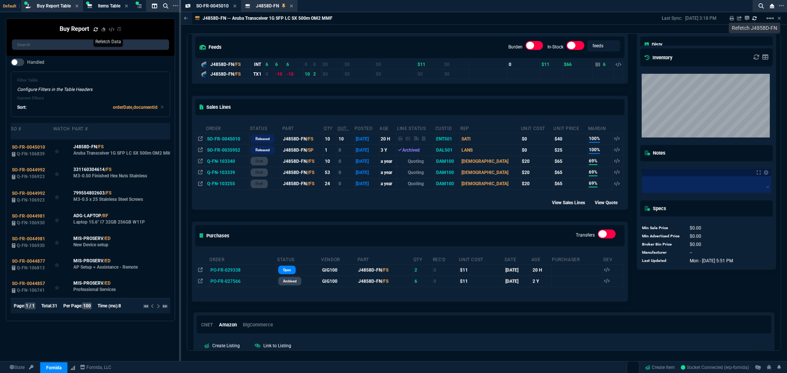
scroll to position [0, 0]
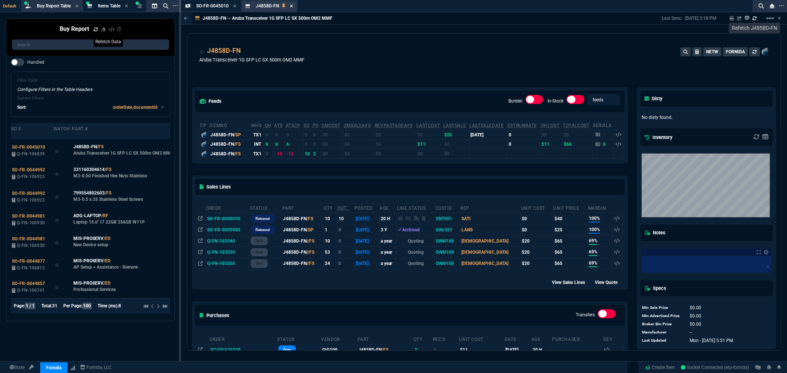
click at [291, 5] on icon at bounding box center [291, 5] width 3 height 3
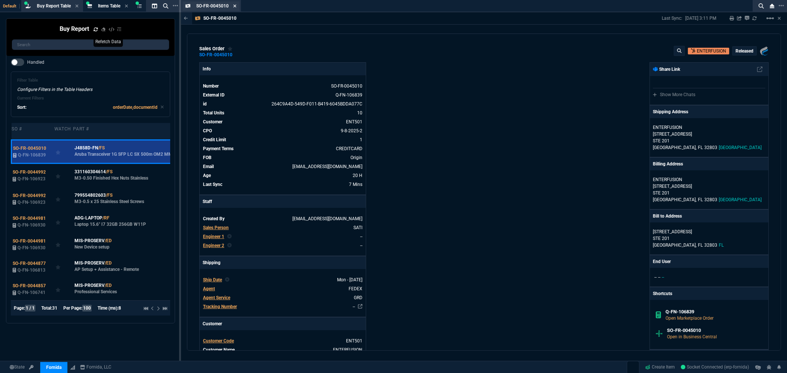
click at [234, 5] on icon at bounding box center [234, 6] width 3 height 4
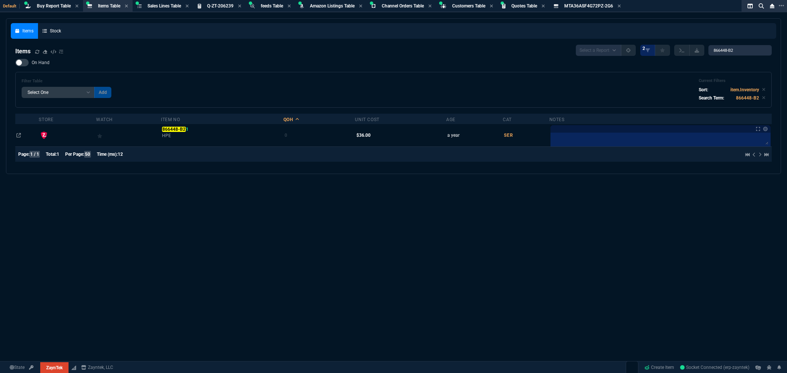
select select "8: NEPT"
select select
click at [525, 301] on div "Items Stock Items Select a Report NEW QUERY 2 866448-B2 On Hand Filter Table Se…" at bounding box center [393, 213] width 787 height 391
click at [251, 75] on div "Filter Table Select One Add Filter () Age () Cat (item.ItemCategoryCode) Item N…" at bounding box center [393, 90] width 757 height 36
click at [448, 222] on div "Items Stock Items Select a Report NEW QUERY 2 866448-B2 On Hand Filter Table Se…" at bounding box center [393, 213] width 787 height 391
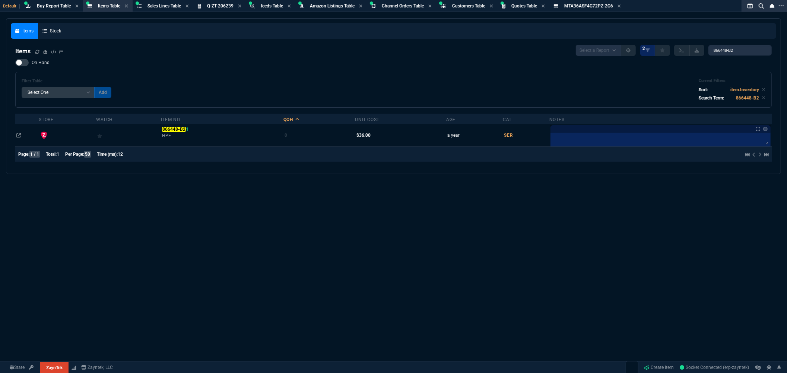
click at [154, 45] on div "Items Select a Report NEW QUERY 2 866448-B2" at bounding box center [393, 50] width 757 height 11
click at [56, 8] on span "Buy Report Table" at bounding box center [54, 5] width 34 height 5
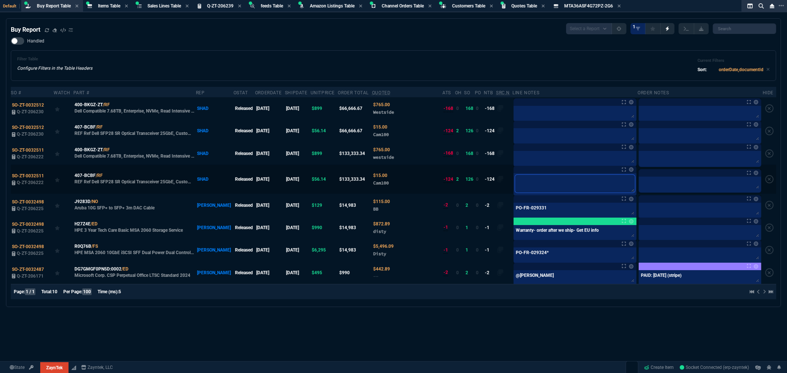
click at [515, 177] on textarea at bounding box center [575, 184] width 120 height 18
type textarea "O"
type textarea "OR"
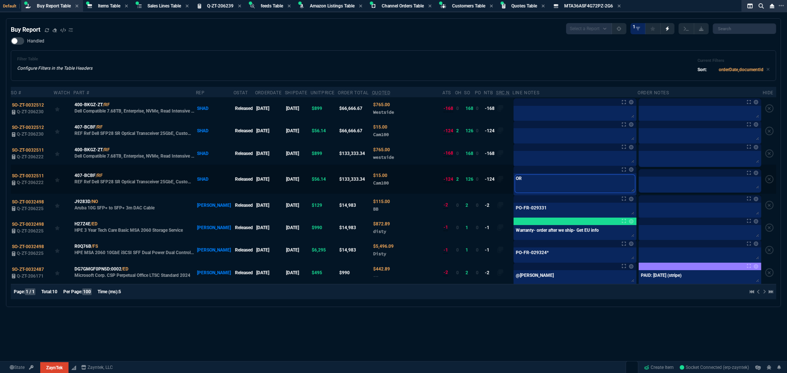
type textarea "ORD"
type textarea "ORDE"
type textarea "ORDER"
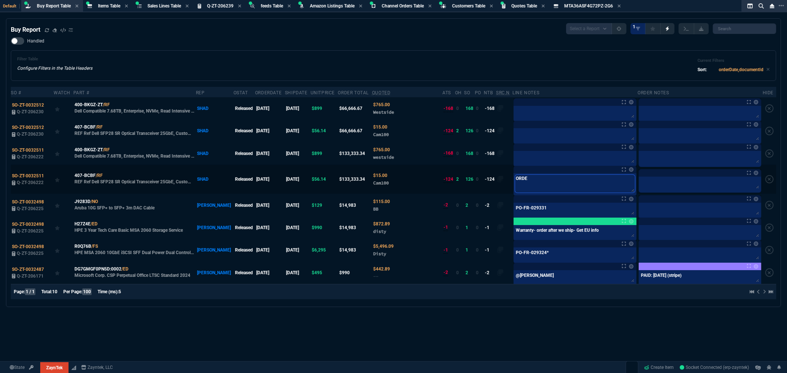
type textarea "ORDER"
type textarea "ORDERE"
type textarea "ORDERED"
drag, startPoint x: 538, startPoint y: 180, endPoint x: 473, endPoint y: 180, distance: 64.4
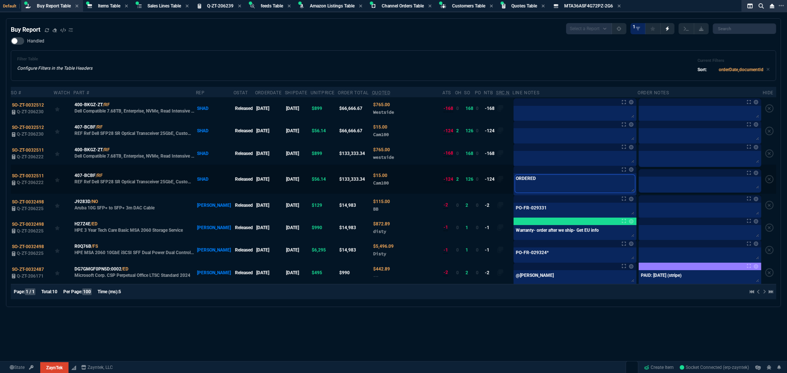
click at [473, 180] on tr "SO-ZT-0032511 Q-ZT-206222 407-BCBF /RF REF Ref Dell SFP28 SR Optical Transceive…" at bounding box center [394, 179] width 766 height 29
type textarea "ORDERED"
click at [529, 154] on textarea at bounding box center [575, 157] width 120 height 11
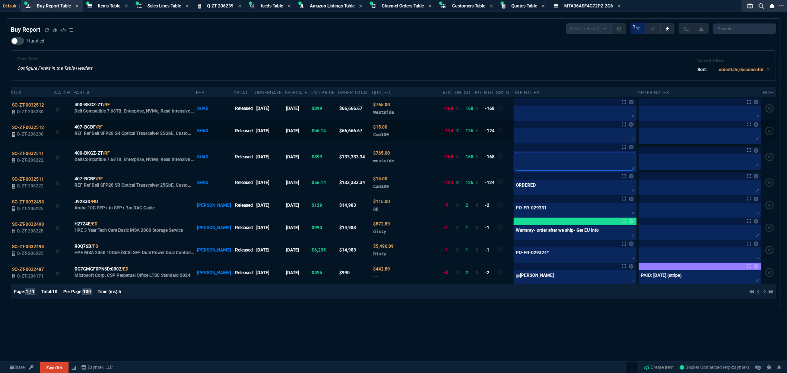
paste textarea "ORDERED"
type textarea "ORDERED"
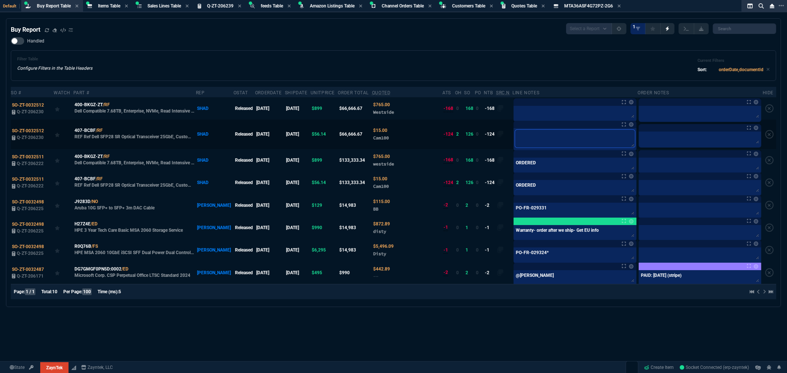
click at [525, 130] on textarea at bounding box center [575, 139] width 120 height 18
paste textarea "ORDERED"
type textarea "ORDERED"
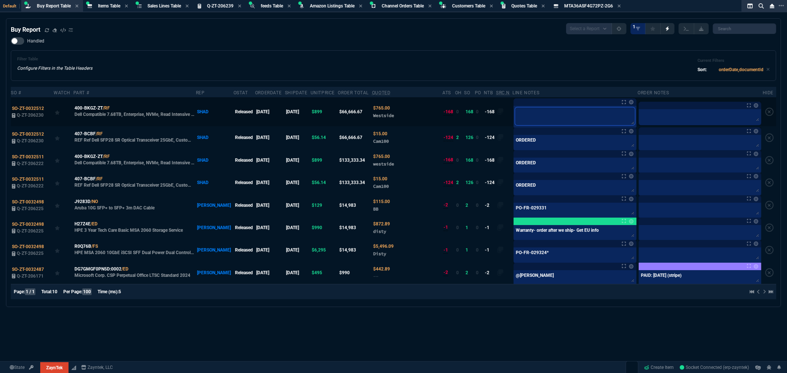
click at [534, 113] on textarea at bounding box center [575, 116] width 120 height 18
paste textarea "ORDERED"
type textarea "ORDERED"
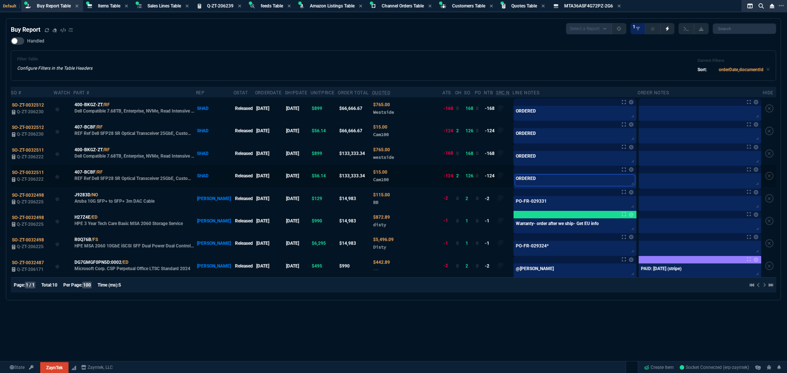
click at [582, 179] on textarea "ORDERED" at bounding box center [575, 180] width 120 height 11
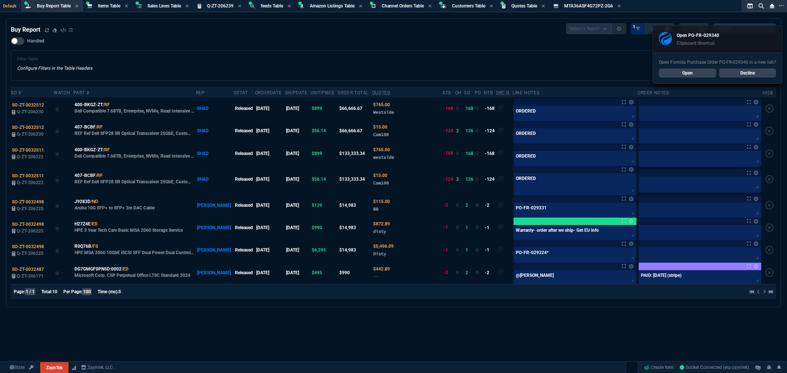
click at [146, 62] on div "Filter Table Configure Filters in the Table Headers Current Filters Sort: order…" at bounding box center [393, 66] width 753 height 18
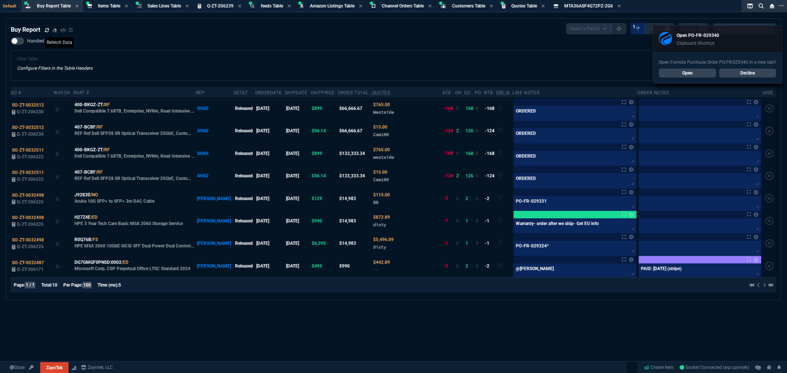
click at [46, 29] on icon at bounding box center [47, 30] width 4 height 4
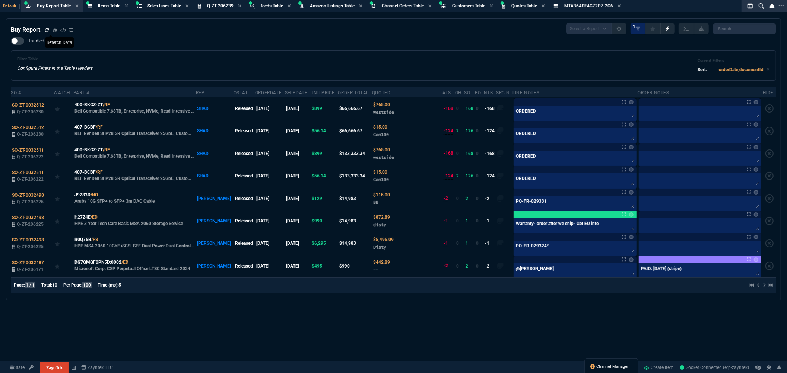
click at [605, 365] on span "Channel Manager" at bounding box center [613, 367] width 32 height 6
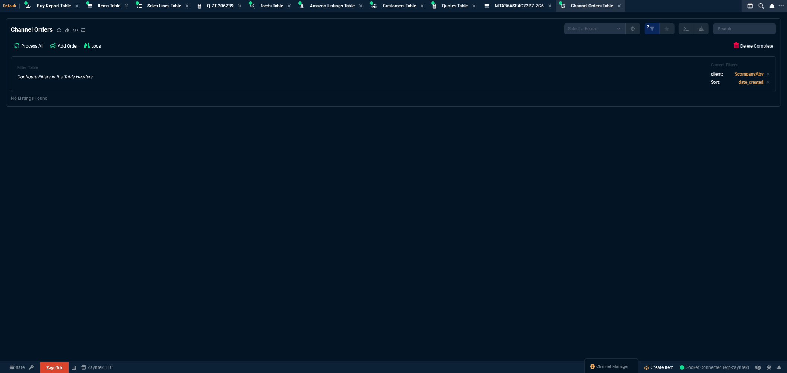
click at [658, 368] on link "Create Item" at bounding box center [659, 367] width 36 height 11
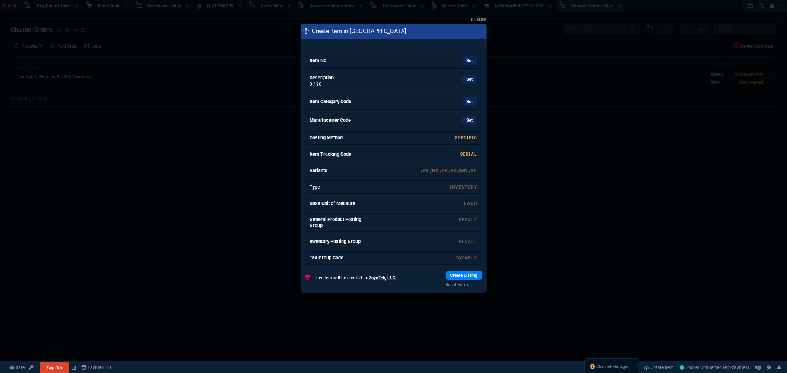
drag, startPoint x: 409, startPoint y: 64, endPoint x: 434, endPoint y: 49, distance: 28.9
click at [409, 64] on div "Set" at bounding box center [421, 60] width 112 height 9
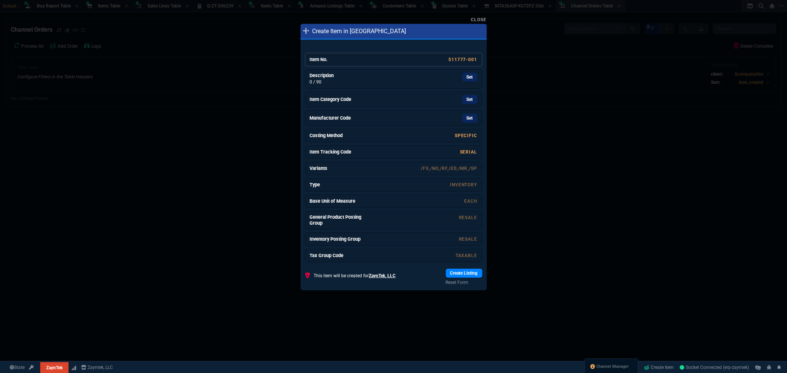
drag, startPoint x: 468, startPoint y: 81, endPoint x: 435, endPoint y: 52, distance: 43.3
click at [468, 81] on link "Set" at bounding box center [469, 77] width 15 height 9
click at [471, 100] on link "Set" at bounding box center [469, 99] width 15 height 9
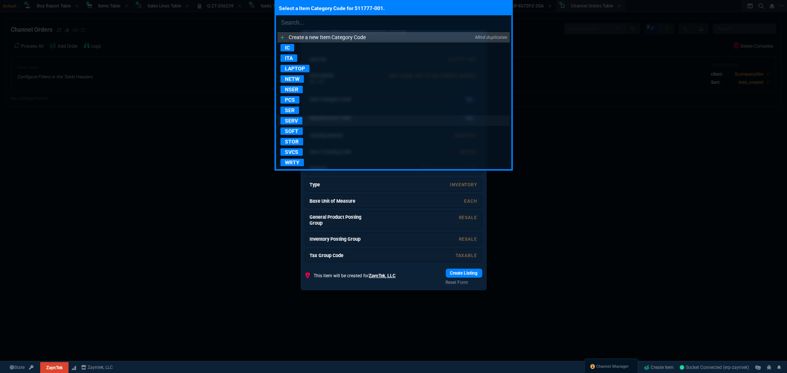
click at [296, 121] on p "SERV" at bounding box center [292, 120] width 22 height 7
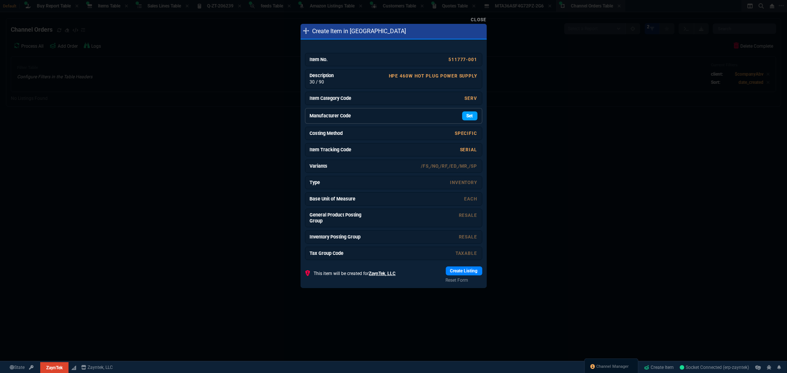
click at [459, 115] on div "Set" at bounding box center [421, 115] width 112 height 9
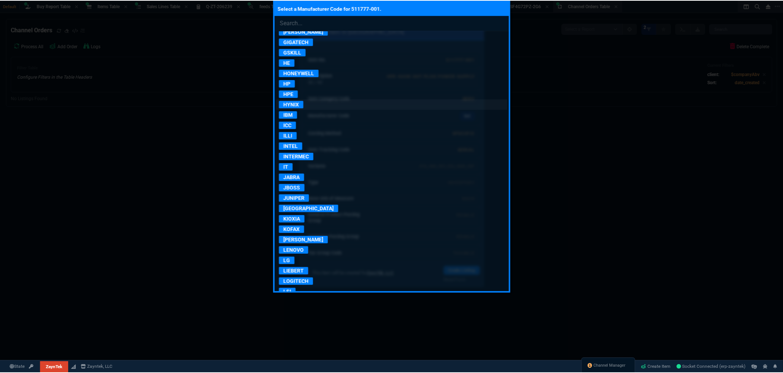
scroll to position [414, 0]
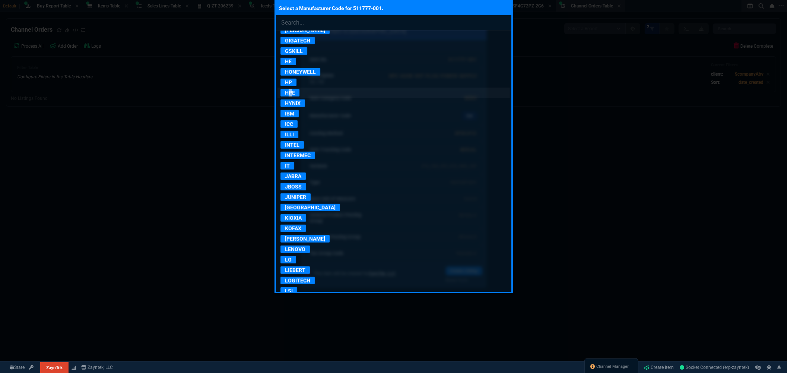
click at [290, 95] on p "HPE" at bounding box center [290, 92] width 19 height 7
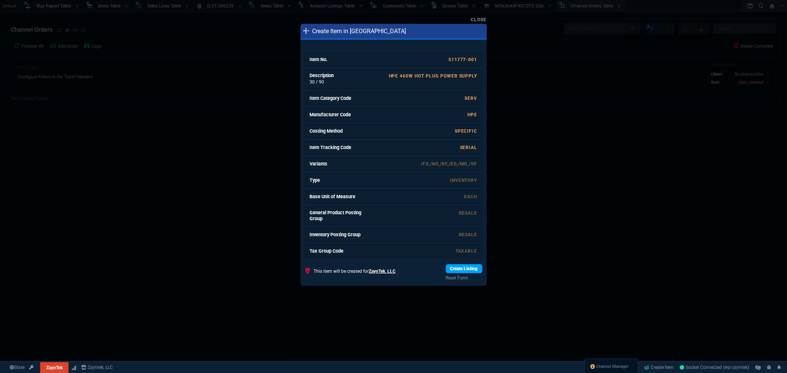
click at [472, 270] on link "Create Listing" at bounding box center [464, 268] width 37 height 9
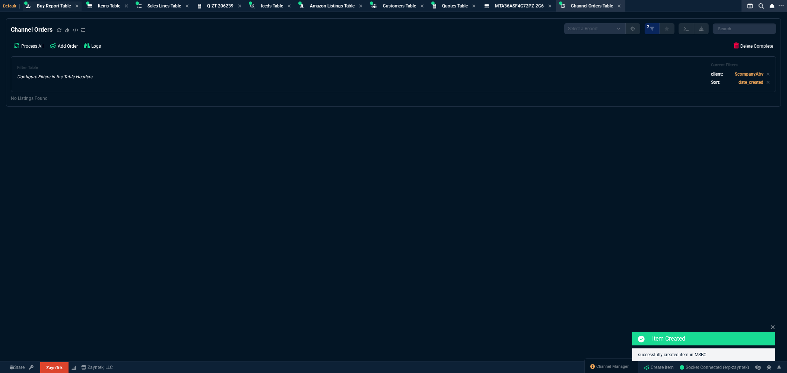
click at [48, 6] on span "Buy Report Table" at bounding box center [54, 5] width 34 height 5
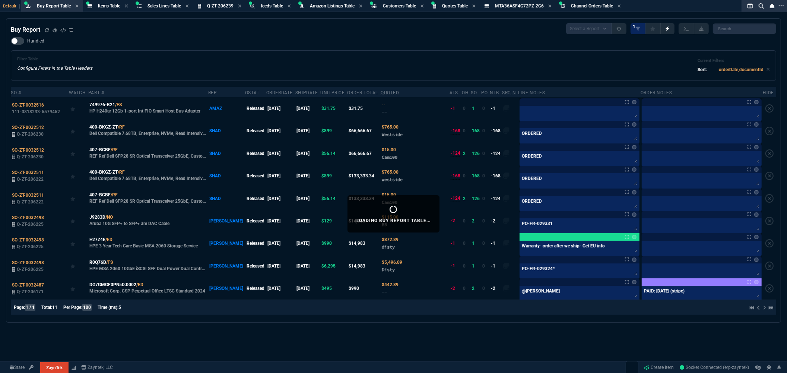
click at [447, 51] on div "Filter Table Configure Filters in the Table Headers Current Filters Sort: order…" at bounding box center [394, 65] width 766 height 31
click at [526, 55] on div "Filter Table Configure Filters in the Table Headers Current Filters Sort: order…" at bounding box center [394, 65] width 766 height 31
click at [373, 52] on div "Filter Table Configure Filters in the Table Headers Current Filters Sort: order…" at bounding box center [394, 65] width 766 height 31
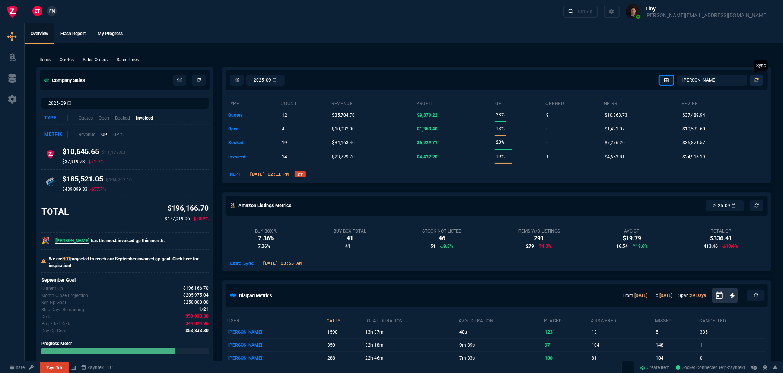
click at [757, 79] on icon at bounding box center [757, 80] width 4 height 4
click at [306, 174] on link "ZT" at bounding box center [300, 174] width 11 height 6
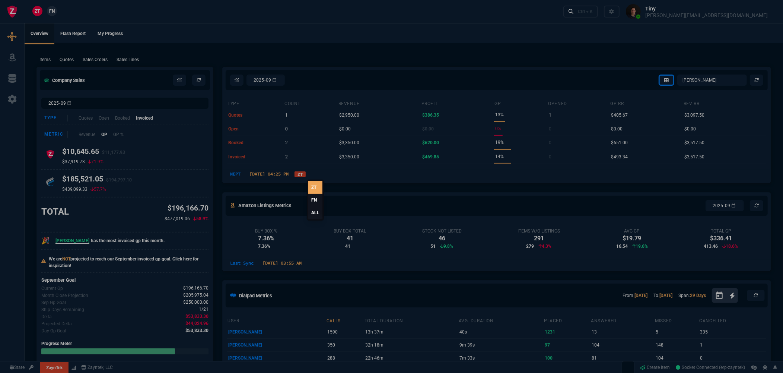
click at [315, 210] on link "ALL" at bounding box center [315, 212] width 14 height 13
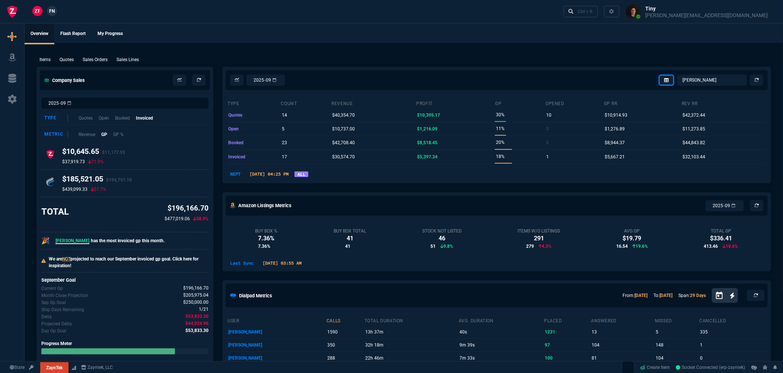
click at [409, 177] on div "NEPT 09/29/2025 04:25 PM ALL" at bounding box center [496, 173] width 539 height 9
click at [199, 80] on icon at bounding box center [199, 80] width 4 height 4
click at [178, 81] on icon at bounding box center [179, 80] width 4 height 4
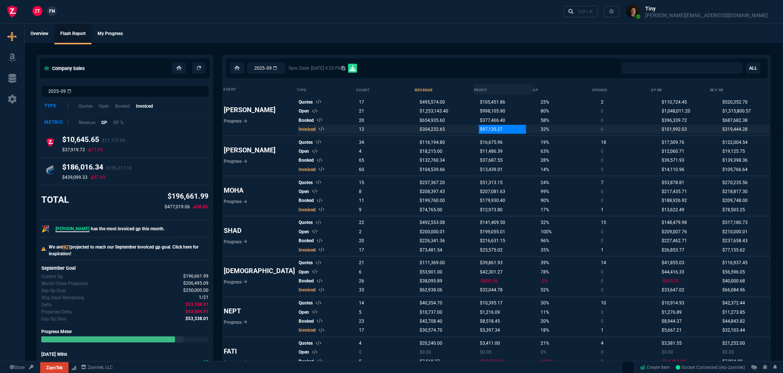
click at [481, 130] on span "$97,135.27" at bounding box center [492, 129] width 23 height 5
select select "0:"
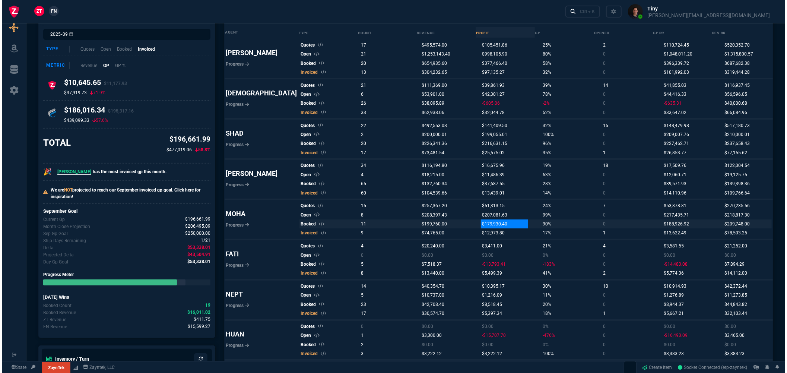
scroll to position [83, 0]
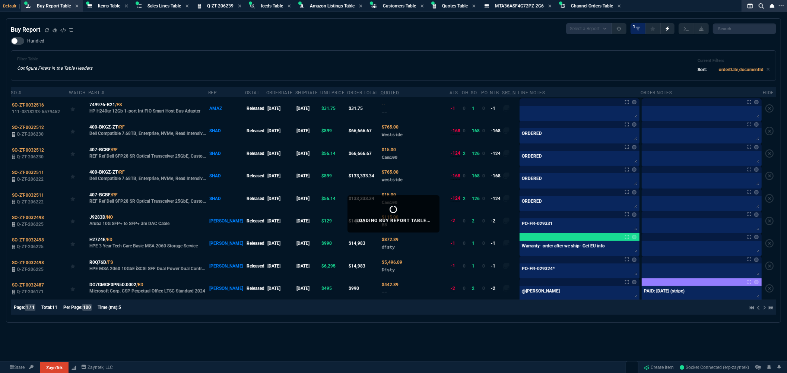
click at [391, 61] on div "Filter Table Configure Filters in the Table Headers Current Filters Sort: order…" at bounding box center [393, 66] width 753 height 18
click at [455, 49] on div "Handled Filter Table Configure Filters in the Table Headers Current Filters Sor…" at bounding box center [394, 59] width 766 height 44
click at [565, 58] on div "Filter Table Configure Filters in the Table Headers Current Filters Sort: order…" at bounding box center [393, 66] width 753 height 18
click at [374, 42] on div "Handled Filter Table Configure Filters in the Table Headers Current Filters Sor…" at bounding box center [394, 59] width 766 height 44
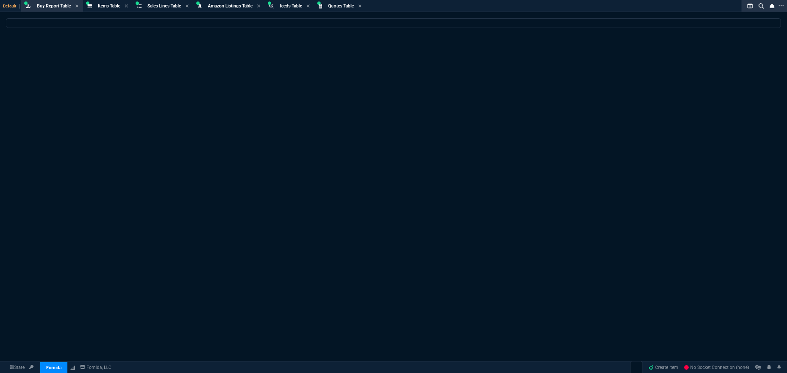
select select "8: NEPT"
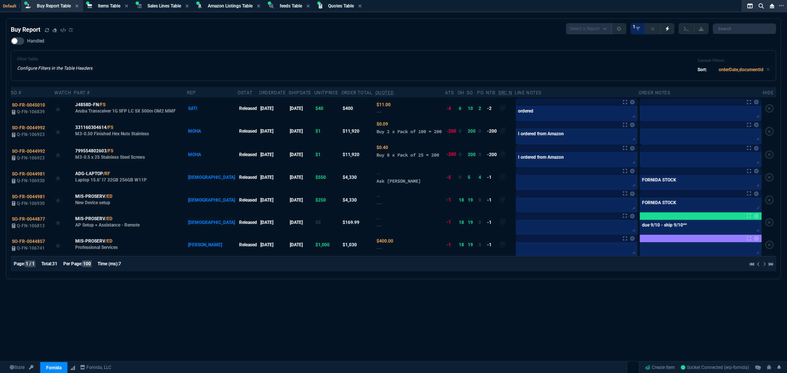
click at [306, 55] on div "Filter Table Configure Filters in the Table Headers Current Filters Sort: order…" at bounding box center [394, 65] width 766 height 31
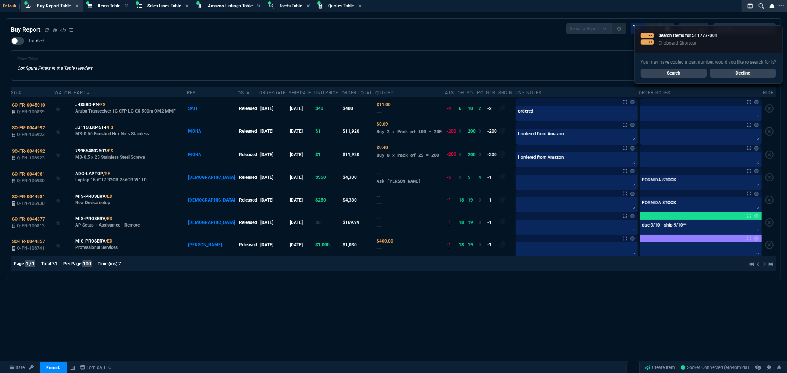
click at [241, 65] on div "Filter Table Configure Filters in the Table Headers Current Filters Sort: order…" at bounding box center [393, 66] width 753 height 18
click at [228, 21] on nx-fornida-buy-report "Buy Report Select a Report Not Purchased 1 Handled Filter Table Configure Filte…" at bounding box center [393, 149] width 774 height 260
click at [706, 72] on link "Search" at bounding box center [674, 73] width 66 height 9
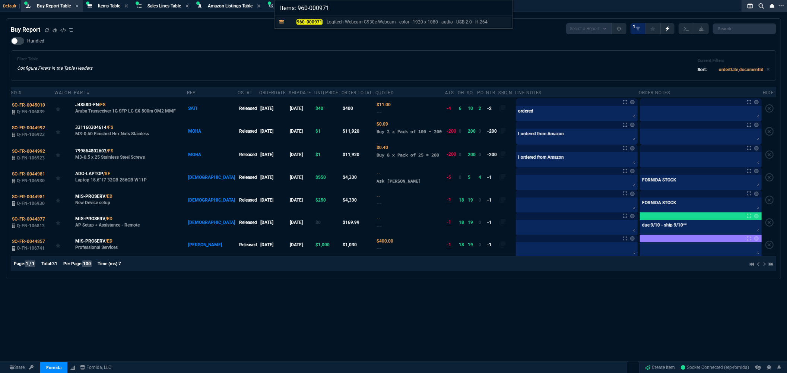
click at [311, 21] on mark "960-000971" at bounding box center [310, 21] width 26 height 5
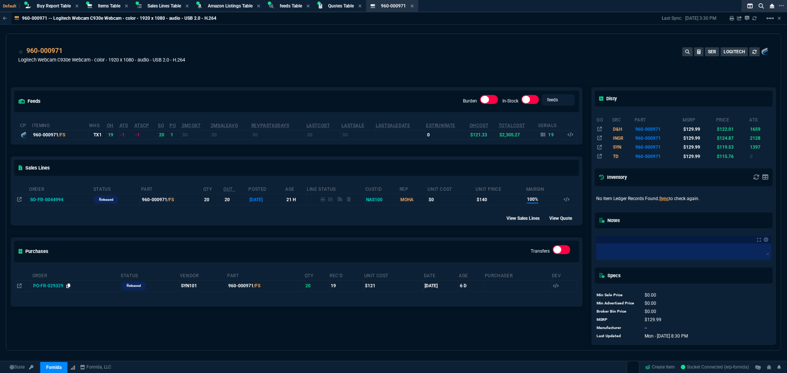
click at [69, 285] on icon at bounding box center [68, 285] width 4 height 4
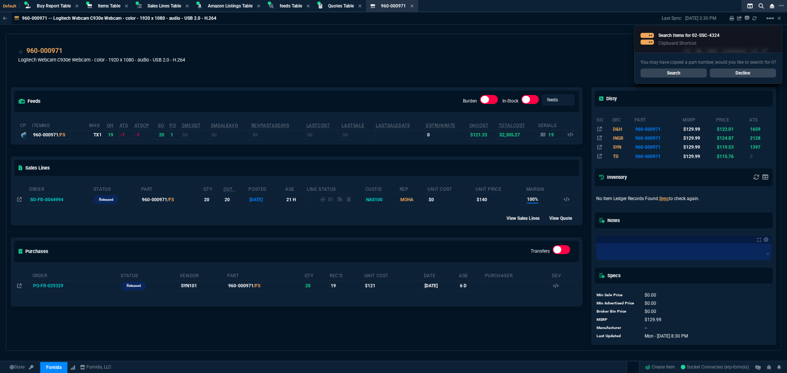
click at [662, 73] on link "Search" at bounding box center [674, 73] width 66 height 9
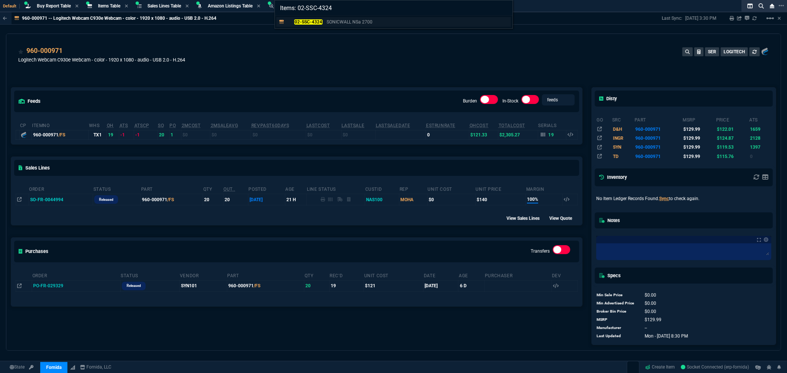
click at [312, 19] on mark "02-SSC-4324" at bounding box center [308, 21] width 28 height 5
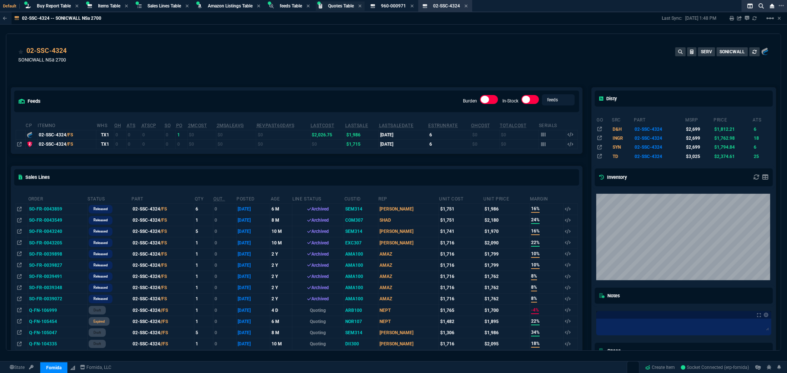
click at [350, 7] on span "Quotes Table" at bounding box center [341, 5] width 26 height 5
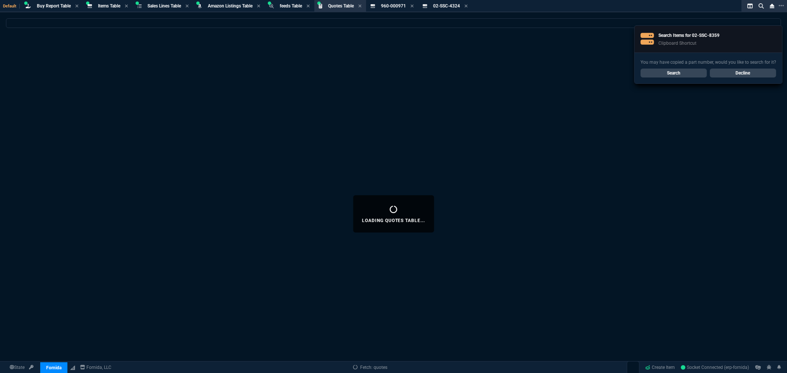
select select
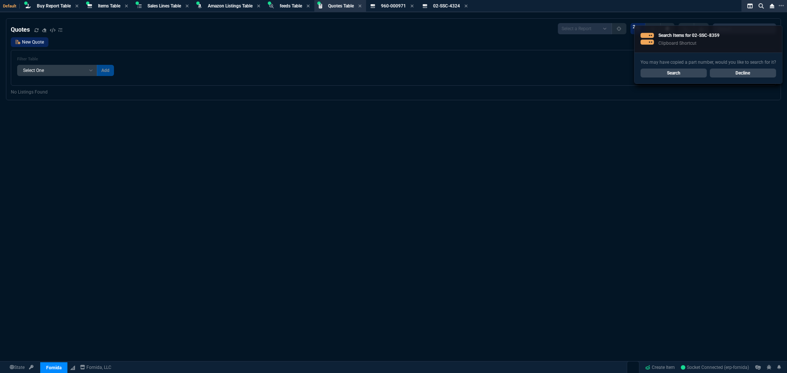
click at [29, 42] on link "New Quote" at bounding box center [30, 42] width 38 height 10
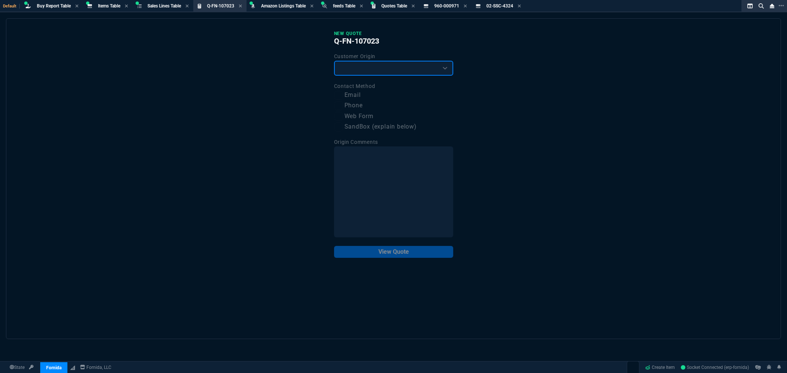
click at [373, 73] on select "Existing Customer Amazon Lead (first order) Website Lead (first order) Called (…" at bounding box center [393, 68] width 119 height 15
select select "existing"
click at [334, 61] on select "Existing Customer Amazon Lead (first order) Website Lead (first order) Called (…" at bounding box center [393, 68] width 119 height 15
click at [359, 95] on label "Email" at bounding box center [393, 95] width 119 height 9
click at [343, 95] on input "Email" at bounding box center [338, 95] width 9 height 9
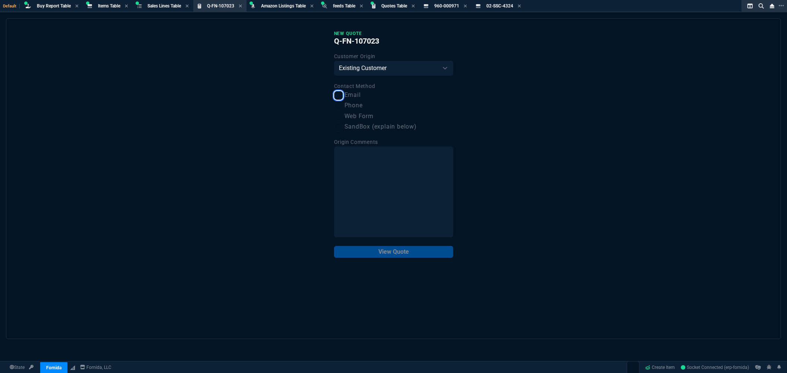
checkbox input "true"
click at [392, 252] on button "View Quote" at bounding box center [393, 252] width 119 height 12
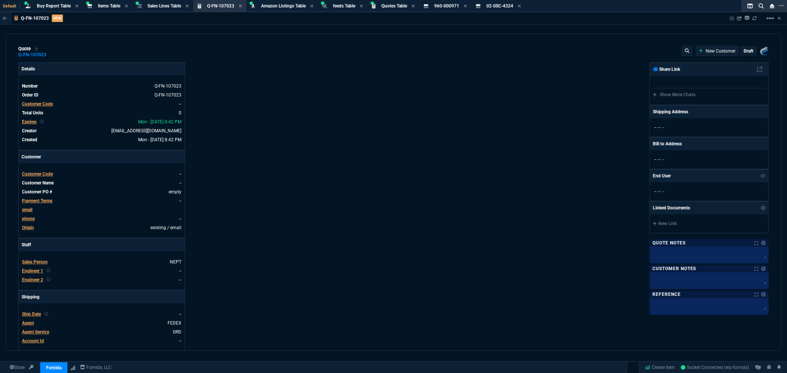
click at [36, 103] on span "Customer Code" at bounding box center [37, 103] width 31 height 5
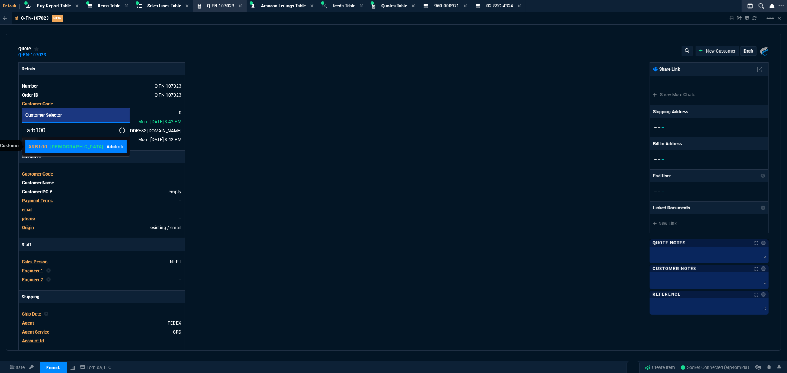
type input "arb100"
click at [63, 145] on div "ARB100 VAHI Arbitech" at bounding box center [75, 146] width 95 height 7
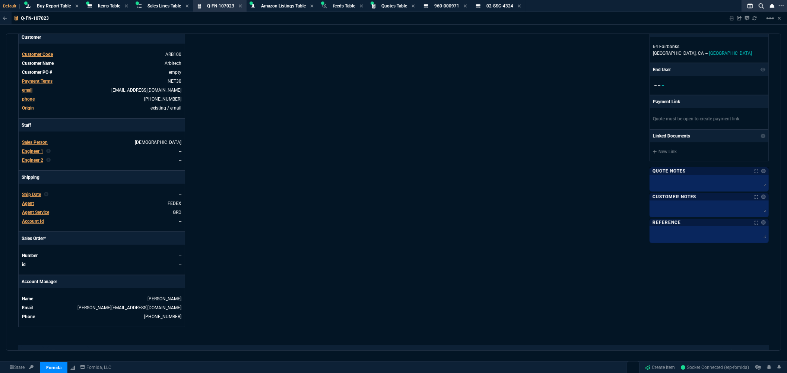
scroll to position [124, 0]
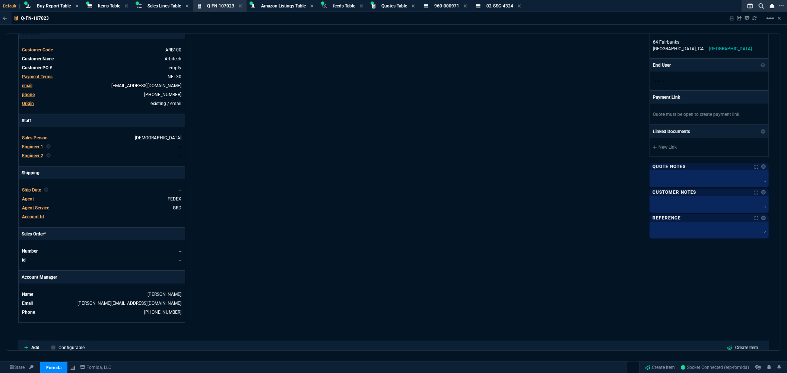
click at [36, 137] on span "Sales Person" at bounding box center [35, 137] width 26 height 5
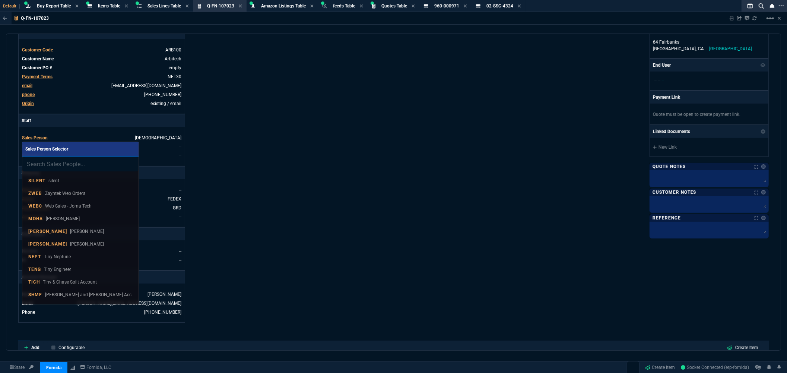
drag, startPoint x: 38, startPoint y: 254, endPoint x: 159, endPoint y: 178, distance: 143.3
click at [37, 254] on div "NEPT Tiny Neptune" at bounding box center [49, 256] width 42 height 7
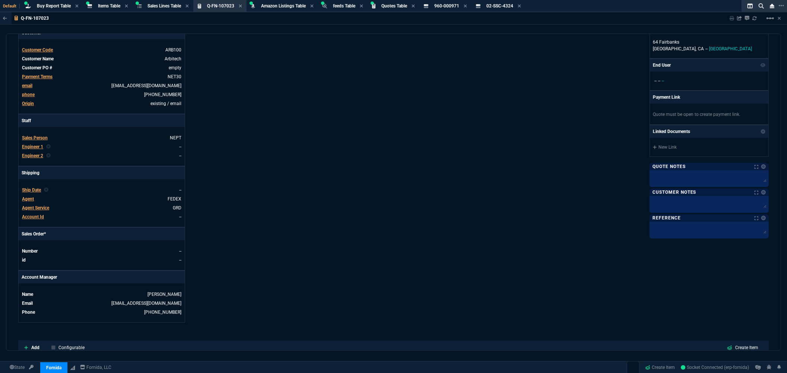
click at [257, 151] on div "Details Number Q-FN-107023 Order ID Q-FN-107023 Customer Code ARB100 Total Unit…" at bounding box center [206, 130] width 376 height 384
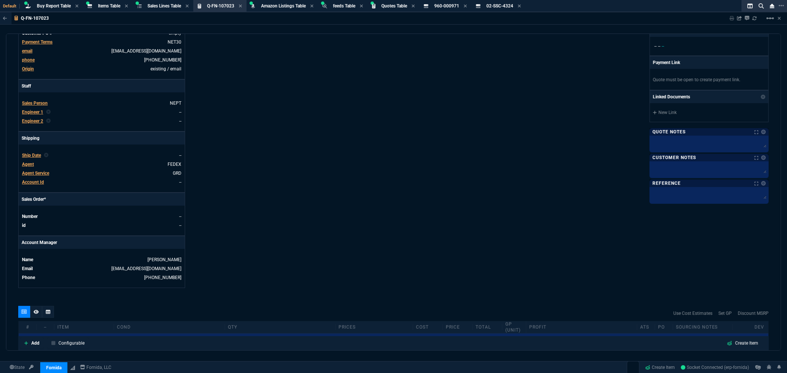
scroll to position [165, 0]
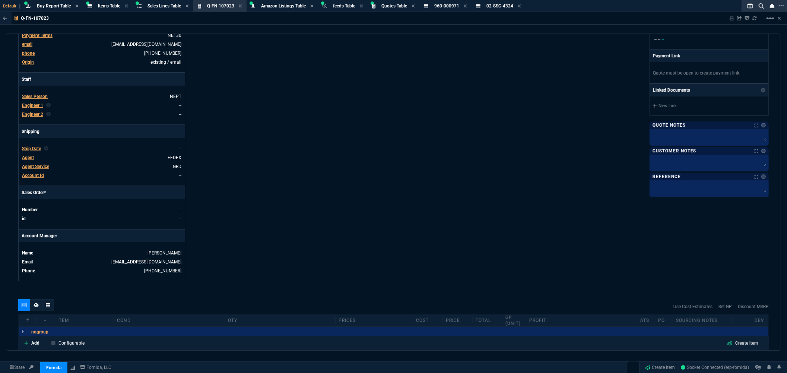
click at [24, 157] on span "Agent" at bounding box center [28, 157] width 12 height 5
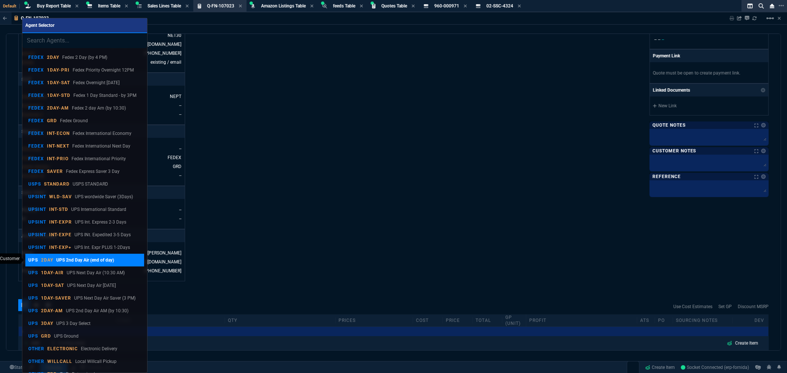
click at [44, 257] on p "2DAY" at bounding box center [47, 260] width 12 height 6
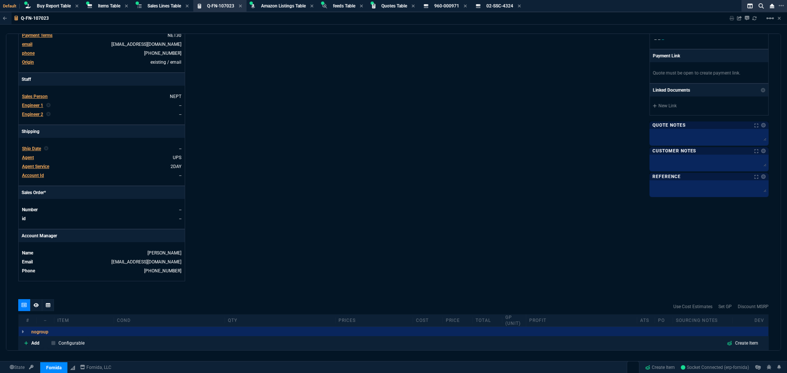
click at [302, 206] on div "Details Number Q-FN-107023 Order ID Q-FN-107023 Customer Code ARB100 Total Unit…" at bounding box center [206, 89] width 376 height 384
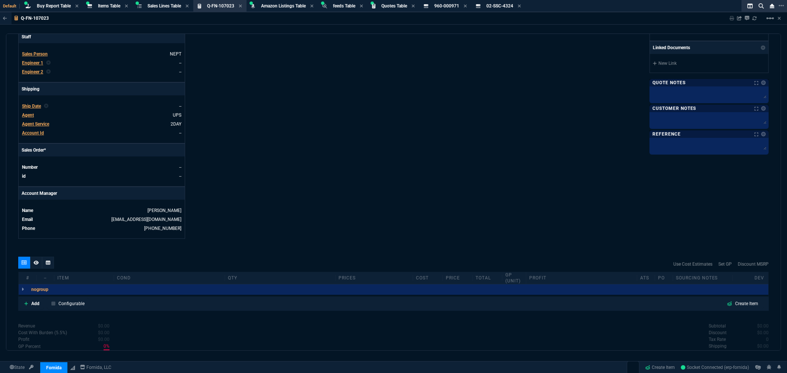
scroll to position [272, 0]
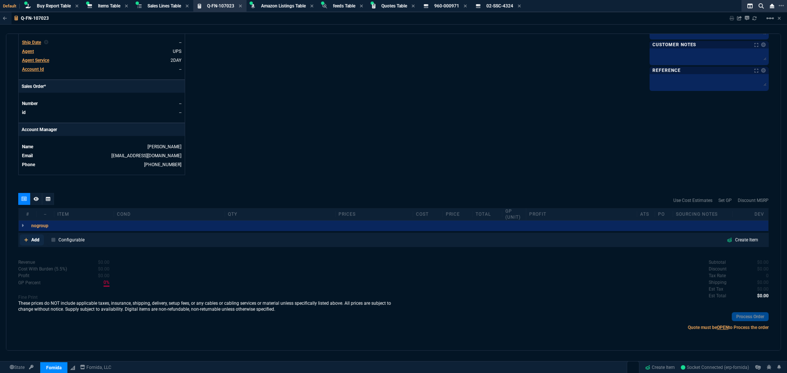
click at [32, 240] on p "Add" at bounding box center [35, 240] width 8 height 7
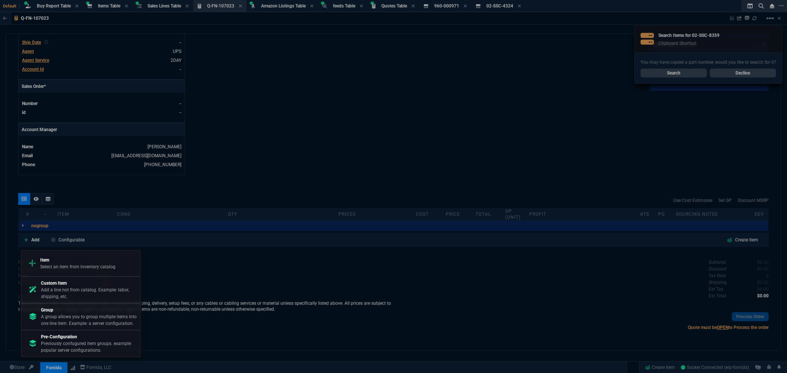
drag, startPoint x: 54, startPoint y: 259, endPoint x: 62, endPoint y: 254, distance: 9.0
click at [56, 259] on p "Item" at bounding box center [77, 260] width 75 height 7
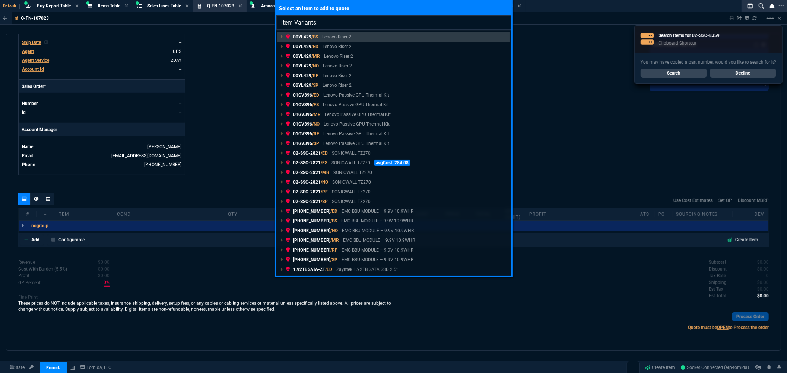
click at [324, 20] on input "Item Variants:" at bounding box center [393, 22] width 235 height 15
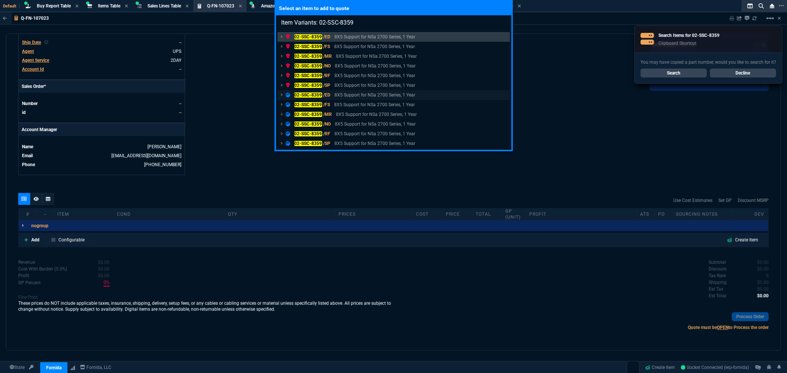
type input "Item Variants: 02-SSC-8359"
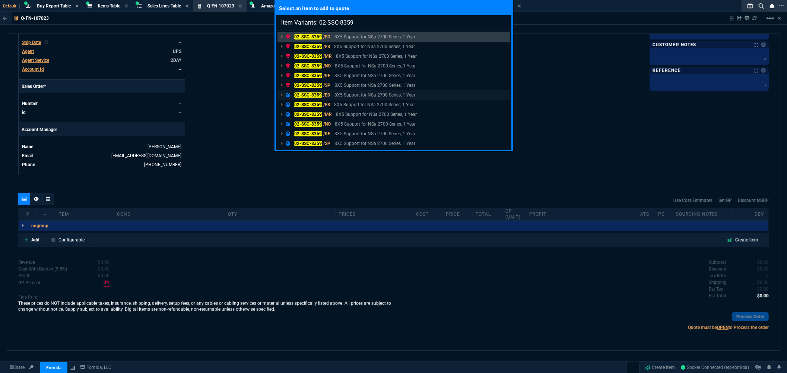
click at [311, 94] on mark "02-SSC-8359" at bounding box center [308, 94] width 28 height 5
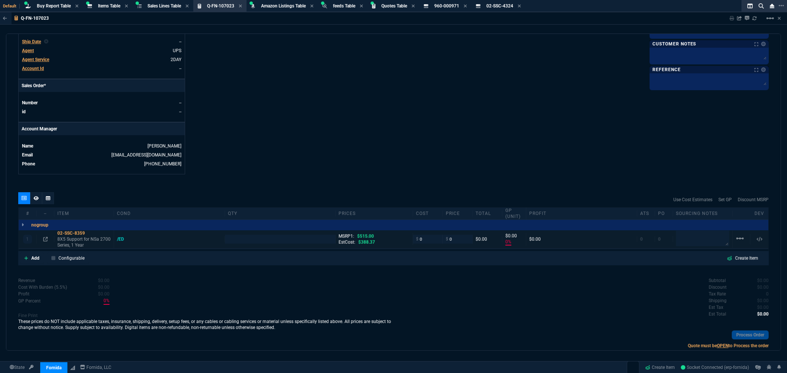
type input "0"
type input "100"
click at [239, 238] on input "number" at bounding box center [280, 239] width 105 height 9
type input "1"
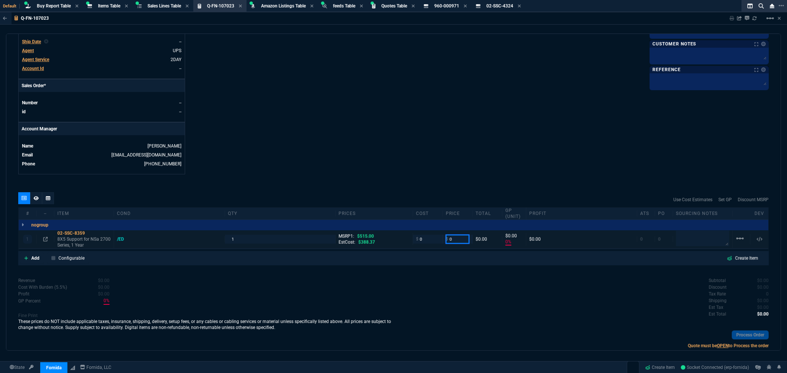
drag, startPoint x: 459, startPoint y: 237, endPoint x: 437, endPoint y: 244, distance: 23.4
click at [437, 244] on div "1 02-SSC-8359 8X5 Support for NSa 2700 Series, 1 Year /ED 1 MSRP1: $515.00 EstC…" at bounding box center [394, 239] width 750 height 18
type input "380"
type input "100"
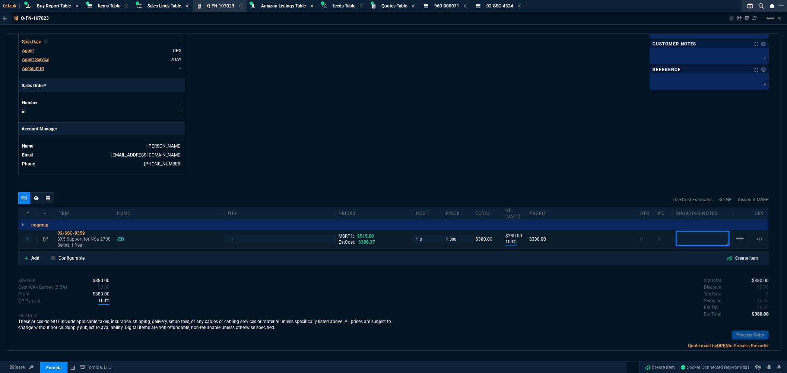
type input "380"
type input "26"
drag, startPoint x: 425, startPoint y: 240, endPoint x: 411, endPoint y: 241, distance: 14.2
click at [413, 241] on div "$ 0" at bounding box center [428, 239] width 30 height 9
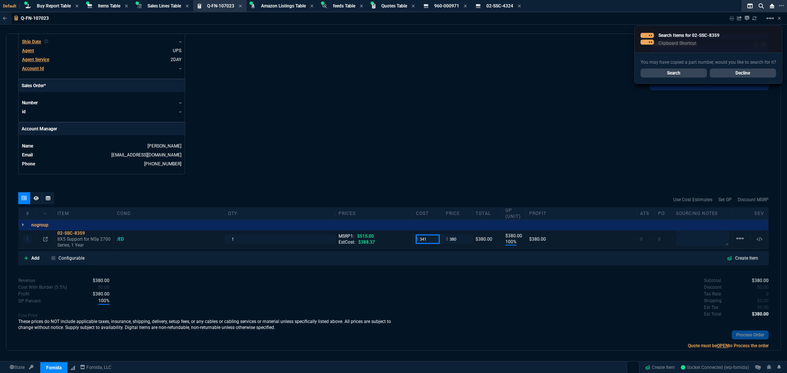
type input "341"
type input "10"
type input "39"
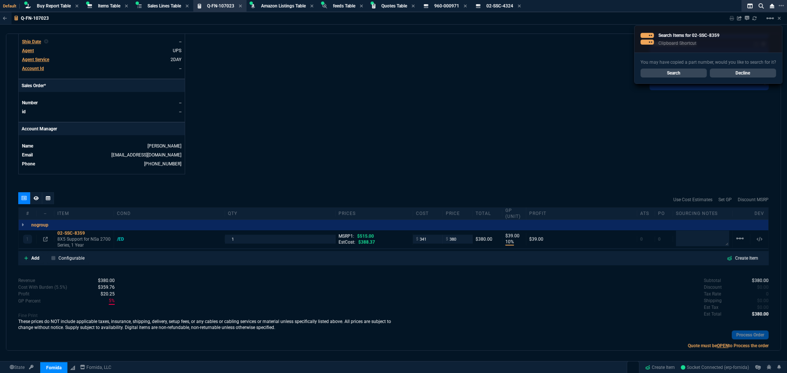
scroll to position [291, 0]
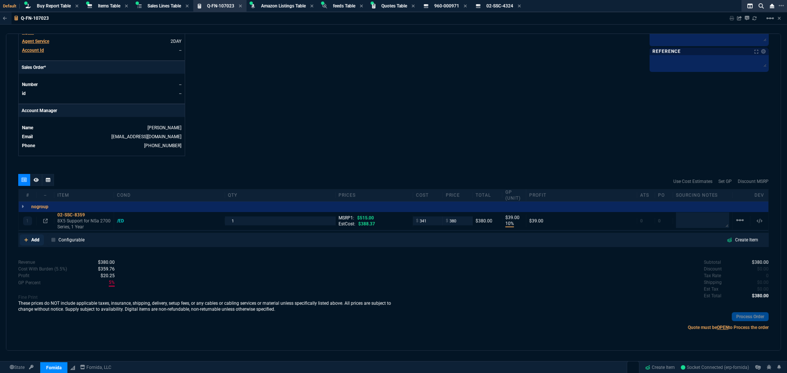
click at [33, 239] on p "Add" at bounding box center [35, 240] width 8 height 7
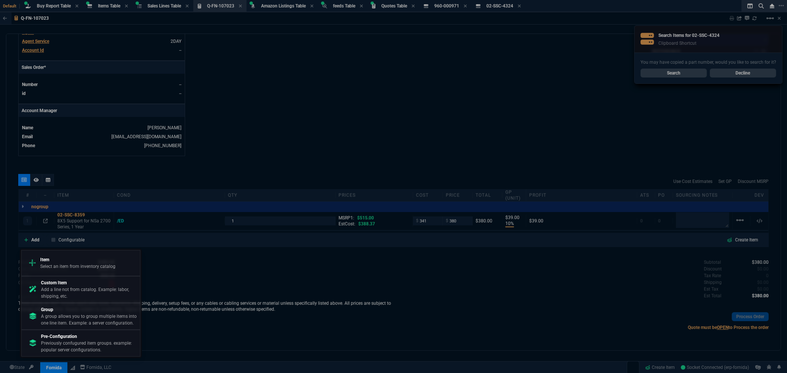
click at [58, 262] on p "Item" at bounding box center [77, 259] width 75 height 7
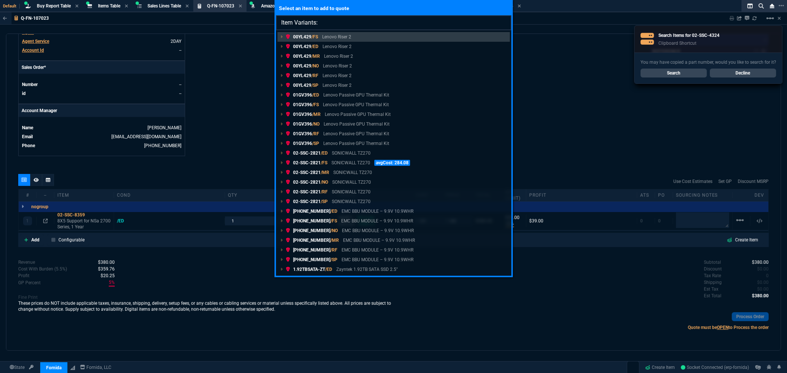
click at [324, 23] on input "Item Variants:" at bounding box center [393, 22] width 235 height 15
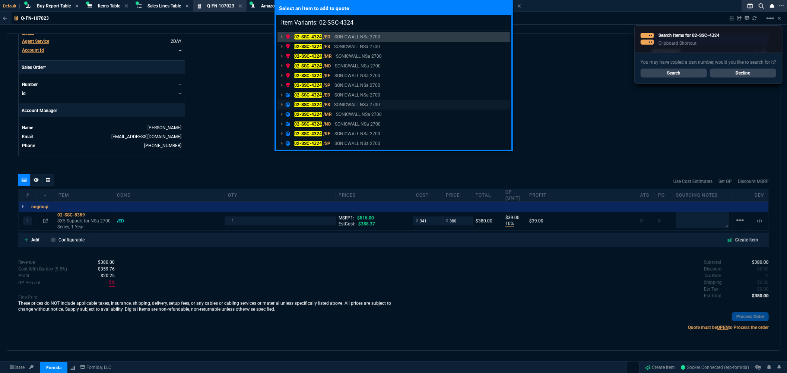
type input "Item Variants: 02-SSC-4324"
click at [320, 102] on mark "02-SSC-4324" at bounding box center [308, 104] width 28 height 5
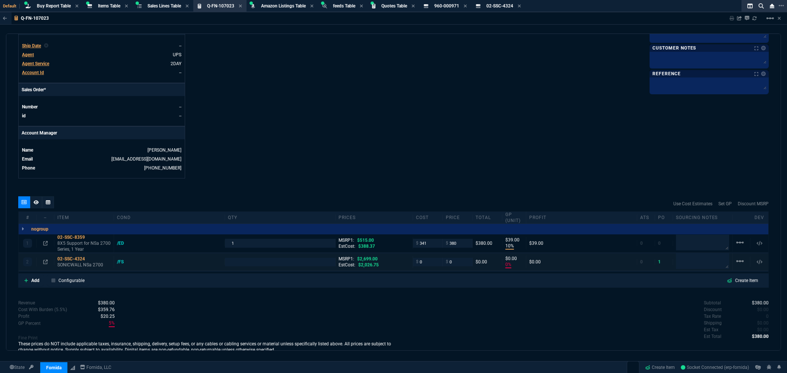
type input "10"
type input "39"
type input "0"
type input "26"
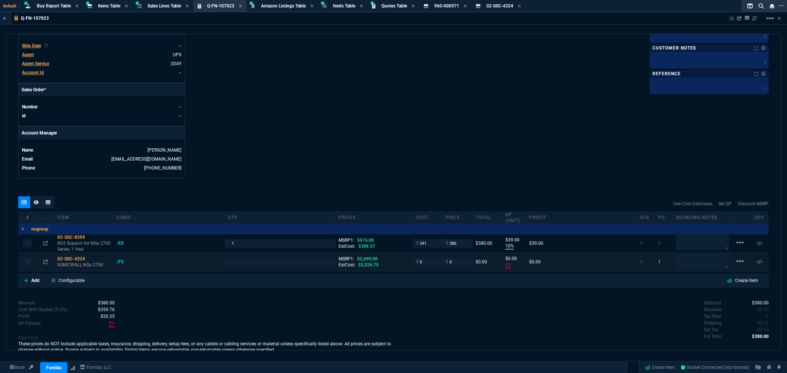
type input "100"
click at [241, 263] on input "number" at bounding box center [280, 262] width 105 height 9
type input "1"
drag, startPoint x: 453, startPoint y: 263, endPoint x: 429, endPoint y: 268, distance: 24.3
click at [431, 267] on div "2 02-SSC-4324 SONICWALL NSa 2700 /FS 1 MSRP1: $2,699.00 EstCost: $2,026.75 Endu…" at bounding box center [394, 262] width 750 height 18
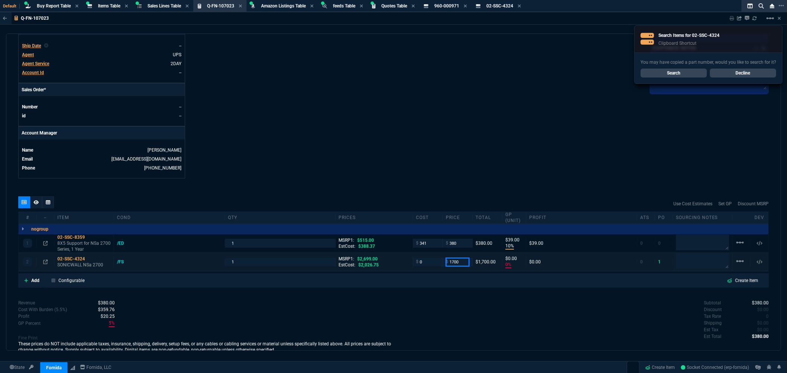
type input "1700"
type input "100"
type input "1700"
type input "37"
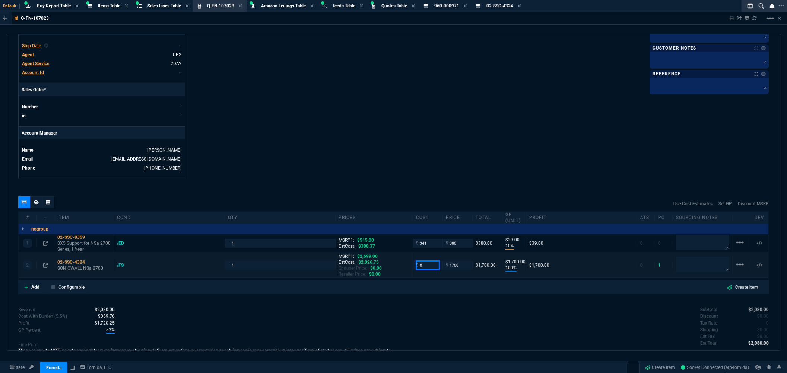
drag, startPoint x: 430, startPoint y: 266, endPoint x: 387, endPoint y: 265, distance: 42.8
click at [389, 266] on div "2 02-SSC-4324 SONICWALL NSa 2700 /FS 1 MSRP1: $2,699.00 EstCost: $2,026.75 Endu…" at bounding box center [394, 265] width 750 height 24
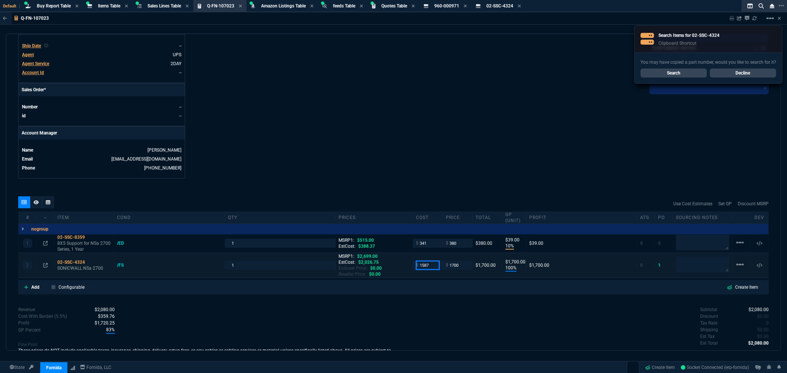
type input "1587"
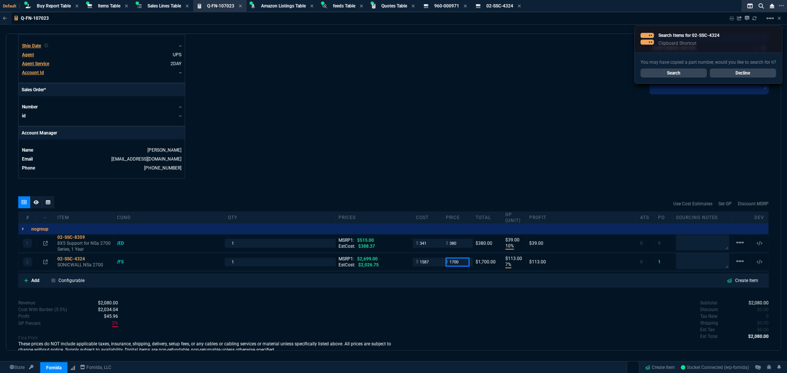
type input "7"
type input "113"
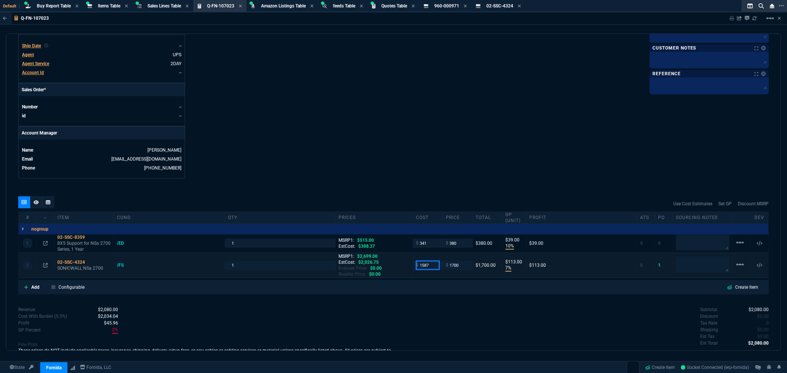
drag, startPoint x: 430, startPoint y: 262, endPoint x: 399, endPoint y: 262, distance: 30.9
click at [400, 262] on div "2 02-SSC-4324 SONICWALL NSa 2700 /FS 1 MSRP1: $2,699.00 EstCost: $2,026.75 Endu…" at bounding box center [394, 265] width 750 height 24
type input "1487"
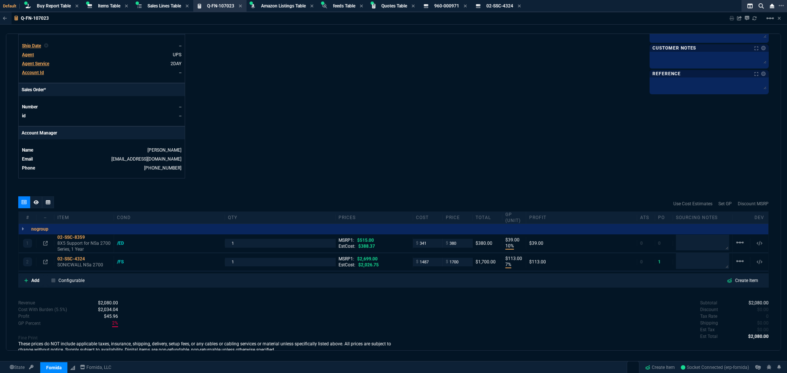
type input "1487"
type input "13"
type input "213"
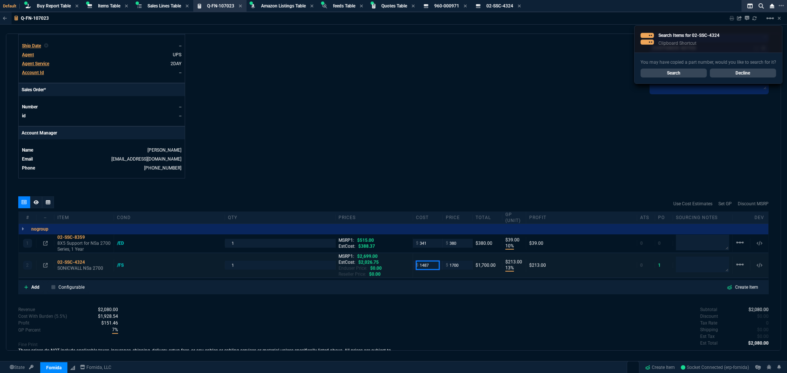
drag, startPoint x: 430, startPoint y: 259, endPoint x: 400, endPoint y: 263, distance: 30.1
click at [400, 263] on div "2 02-SSC-4324 SONICWALL NSa 2700 /FS 1 MSRP1: $2,699.00 EstCost: $2,026.75 Endu…" at bounding box center [394, 265] width 750 height 24
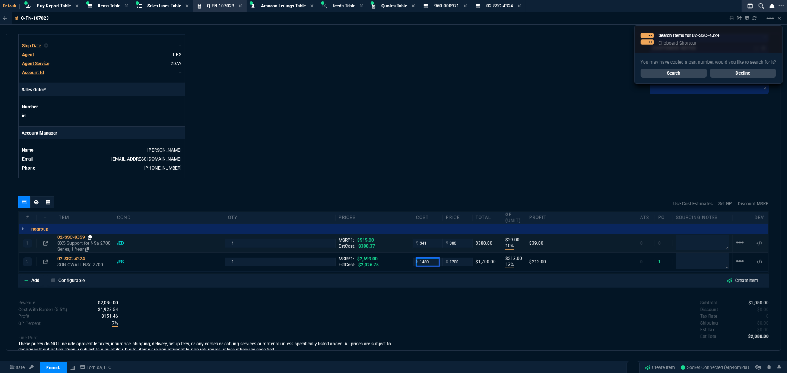
type input "1480"
click at [92, 239] on icon at bounding box center [90, 237] width 4 height 4
type input "1480"
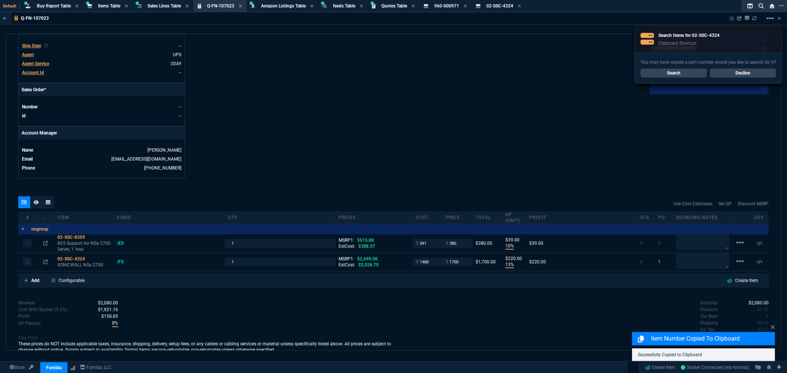
type input "220"
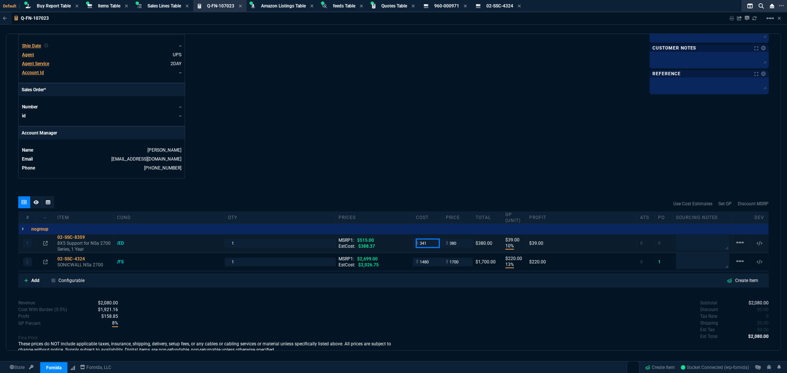
drag, startPoint x: 427, startPoint y: 245, endPoint x: 384, endPoint y: 244, distance: 42.9
click at [385, 244] on div "1 02-SSC-8359 8X5 Support for NSa 2700 Series, 1 Year /ED 1 MSRP1: $515.00 EstC…" at bounding box center [394, 243] width 750 height 18
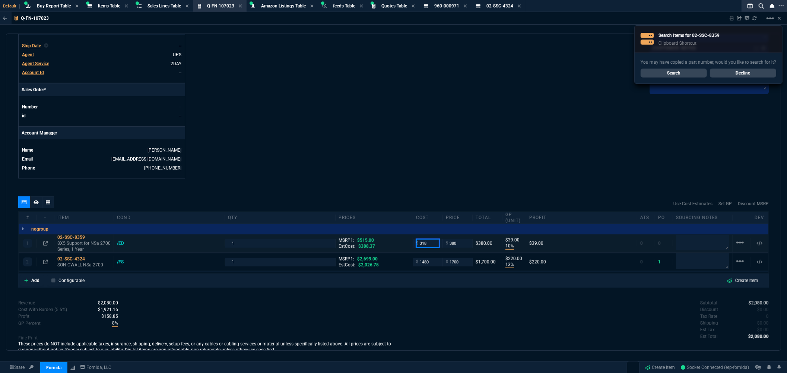
type input "318"
type input "16"
type input "62"
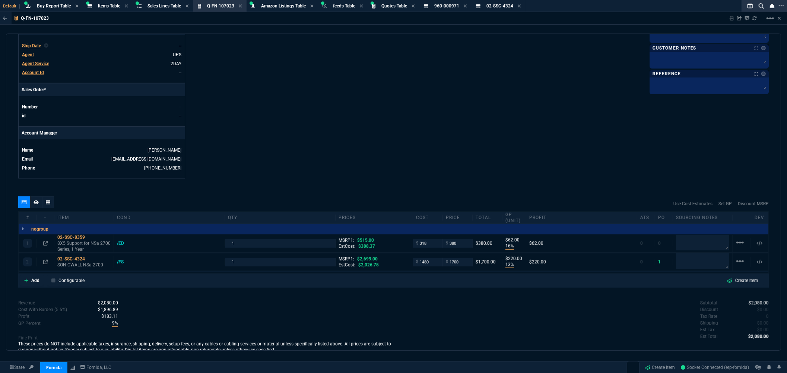
click at [428, 191] on div "quote Q-FN-107023 draft Fornida, LLC 2609 Technology Dr Suite 300 Plano, TX 750…" at bounding box center [393, 192] width 775 height 317
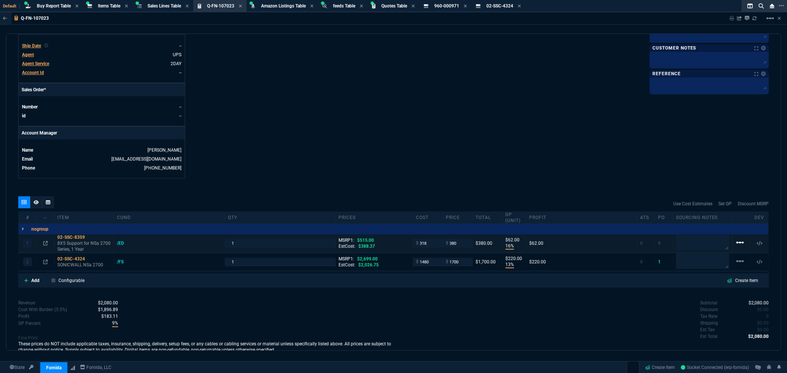
click at [736, 243] on mat-icon "linear_scale" at bounding box center [740, 242] width 9 height 9
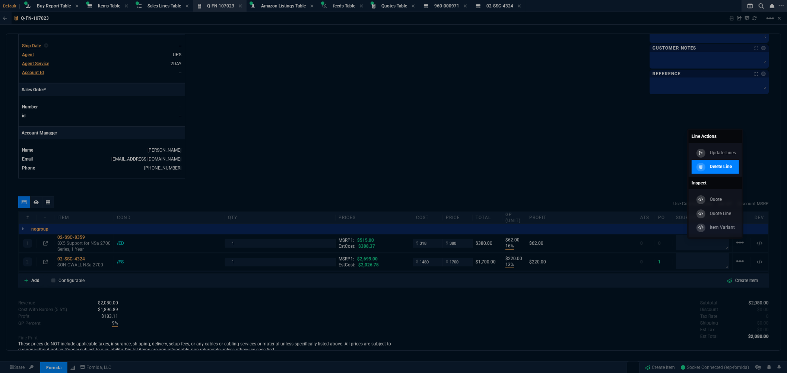
click at [737, 169] on link "Delete Line" at bounding box center [715, 167] width 47 height 14
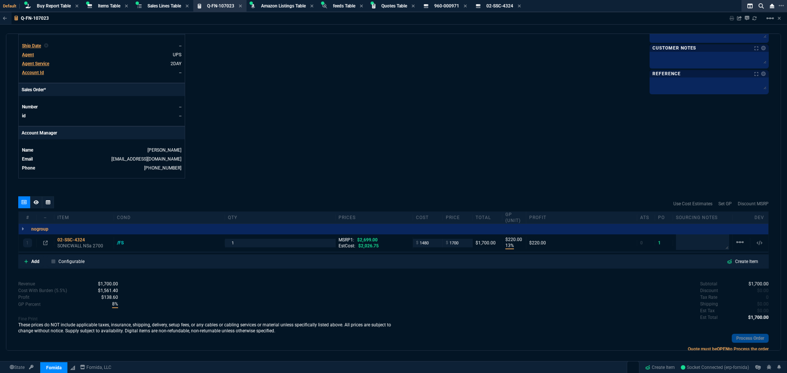
type input "13"
type input "220"
type input "37"
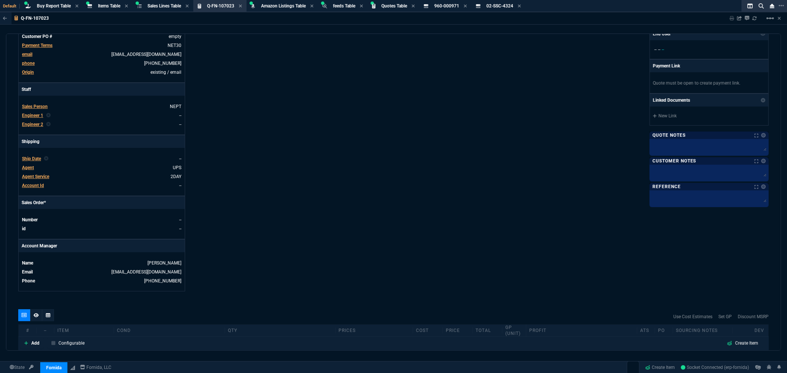
scroll to position [144, 0]
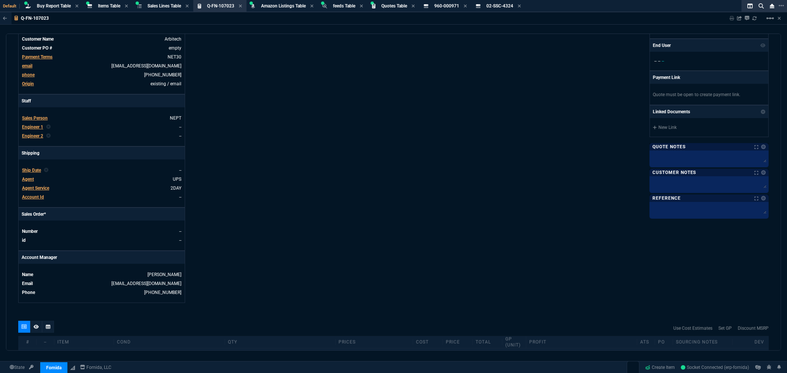
click at [42, 188] on span "Agent Service" at bounding box center [35, 188] width 27 height 5
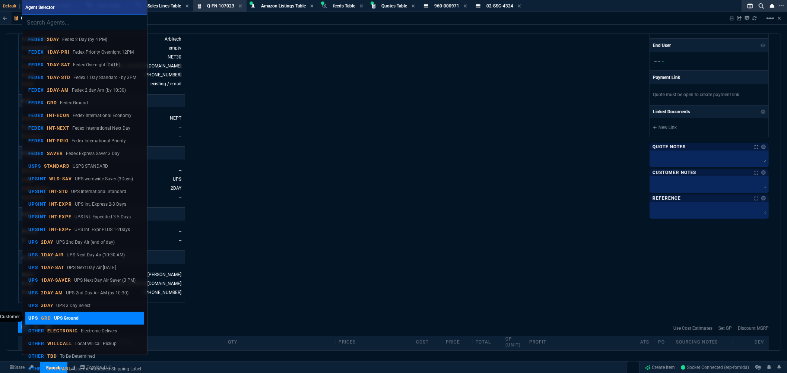
click at [51, 313] on link "UPS GRD UPS Ground" at bounding box center [84, 318] width 119 height 13
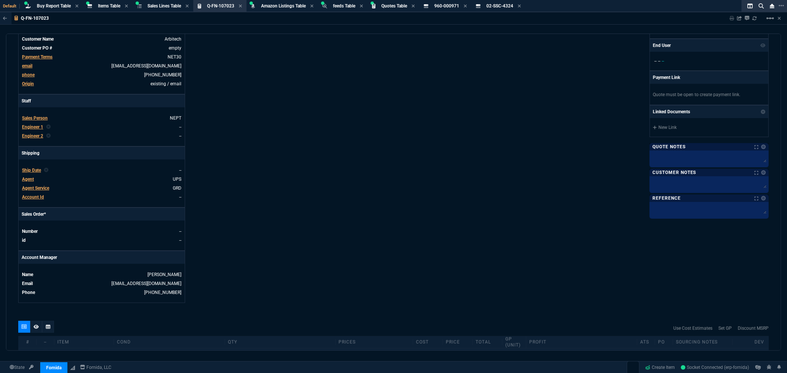
click at [569, 253] on div "Fornida, LLC 2609 Technology Dr Suite 300 Plano, TX 75074 Share Link Show More …" at bounding box center [582, 110] width 376 height 384
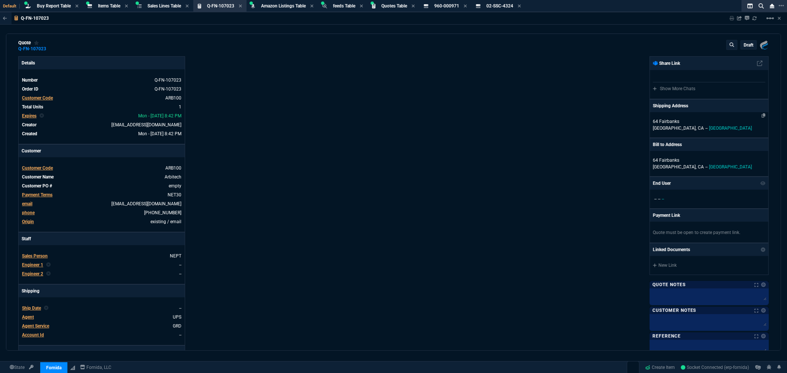
scroll to position [0, 0]
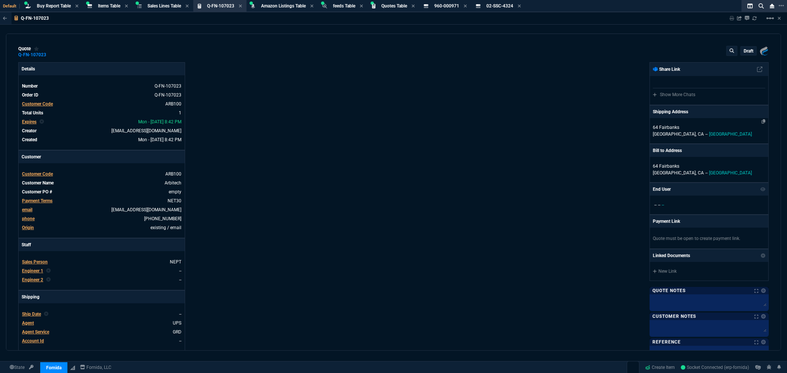
click at [663, 129] on p "64 Fairbanks" at bounding box center [709, 127] width 113 height 7
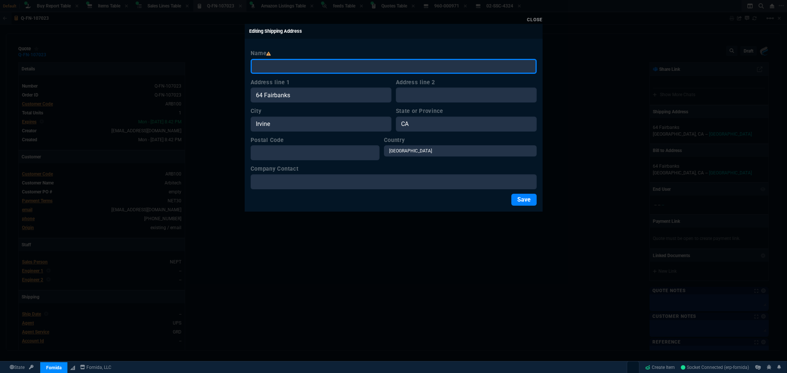
click at [267, 65] on input "Name" at bounding box center [394, 66] width 286 height 15
paste input "Arbitech, LLC"
type input "Arbitech, LLC"
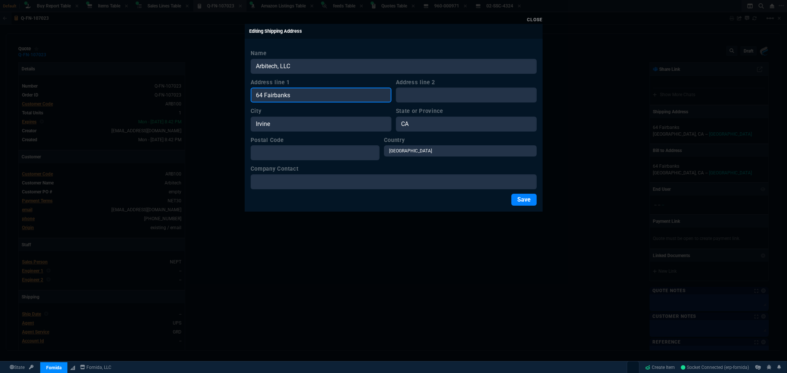
drag, startPoint x: 301, startPoint y: 98, endPoint x: 174, endPoint y: 87, distance: 127.9
click at [174, 87] on div "Close Editing Shipping Address Name Arbitech, LLC Address line 1 64 Fairbanks A…" at bounding box center [393, 186] width 787 height 373
paste input "[STREET_ADDRESS]"
type input "[STREET_ADDRESS]"
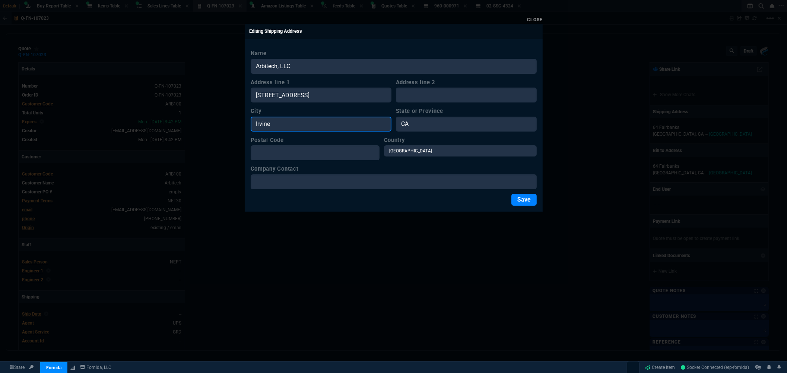
drag, startPoint x: 273, startPoint y: 124, endPoint x: 236, endPoint y: 126, distance: 36.9
click at [236, 126] on div "Close Editing Shipping Address Name Arbitech, LLC Address line 1 1191 Center Po…" at bounding box center [393, 186] width 787 height 373
paste input "Henderson"
type input "Henderson"
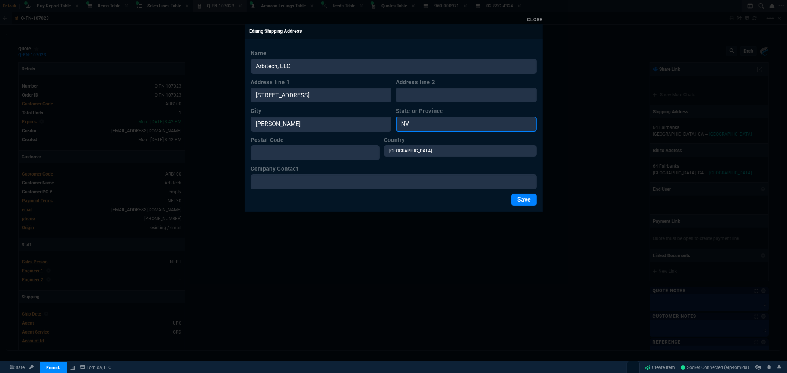
type input "NV"
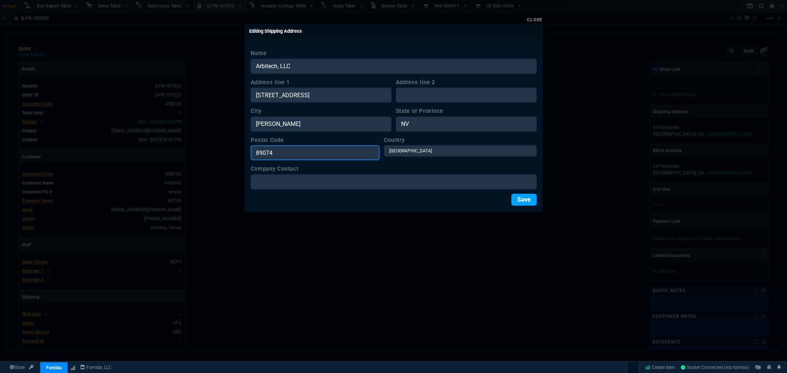
type input "89074"
click at [519, 200] on button "Save" at bounding box center [523, 200] width 25 height 12
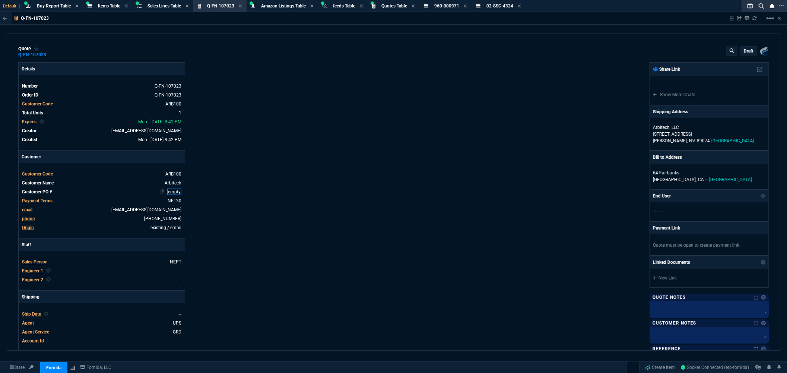
click at [174, 191] on link "empty" at bounding box center [174, 191] width 14 height 7
paste link
click at [295, 203] on div "Details Number Q-FN-107023 Order ID Q-FN-107023 Customer Code ARB100 Total Unit…" at bounding box center [206, 254] width 376 height 384
click at [744, 50] on p "draft" at bounding box center [749, 51] width 10 height 6
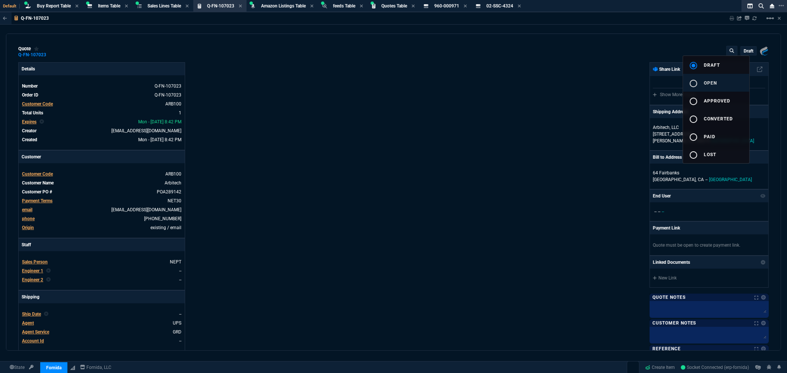
click at [701, 82] on div "radio_button_unchecked" at bounding box center [696, 83] width 15 height 9
click at [567, 92] on div at bounding box center [393, 186] width 787 height 373
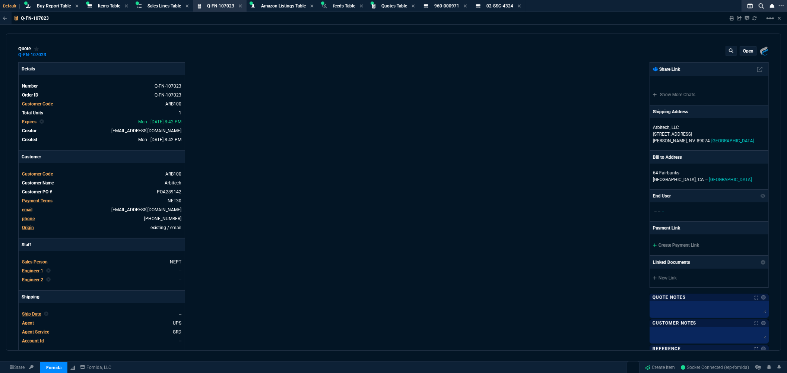
type input "13"
type input "220"
type input "37"
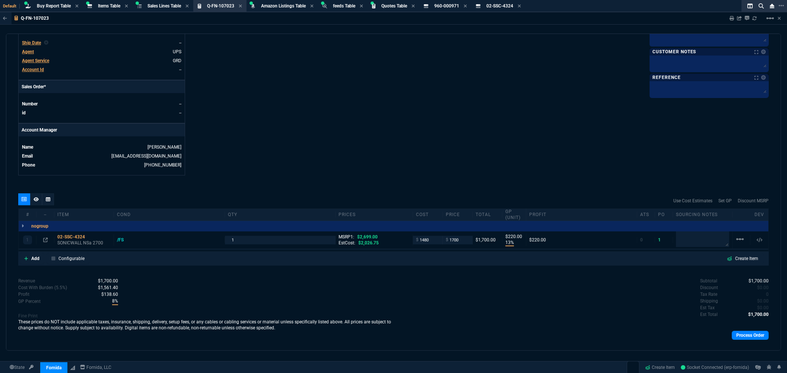
scroll to position [283, 0]
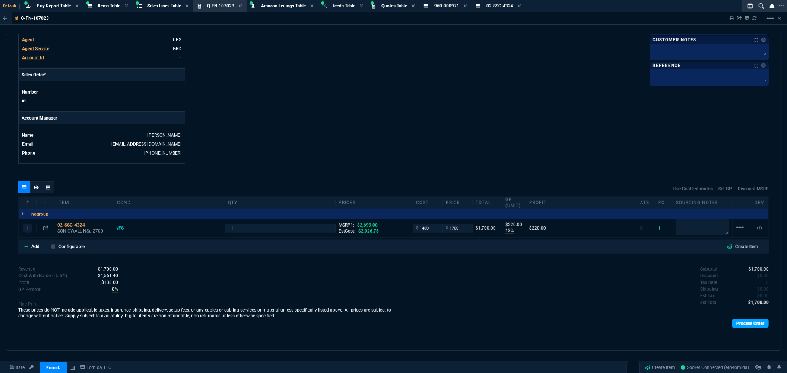
click at [752, 322] on link "Process Order" at bounding box center [750, 323] width 37 height 9
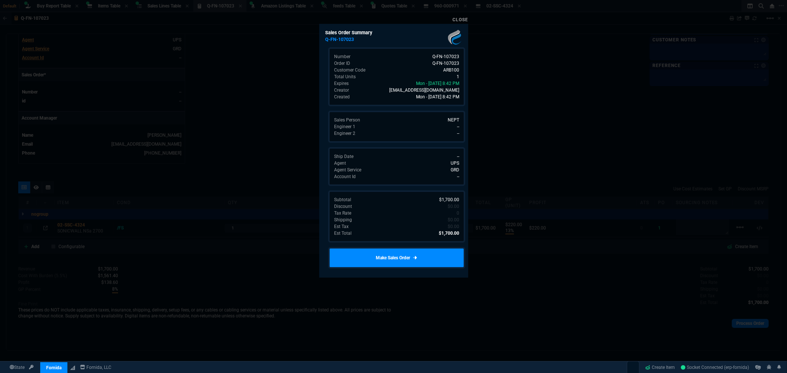
click at [398, 254] on link "Make Sales Order" at bounding box center [396, 258] width 137 height 22
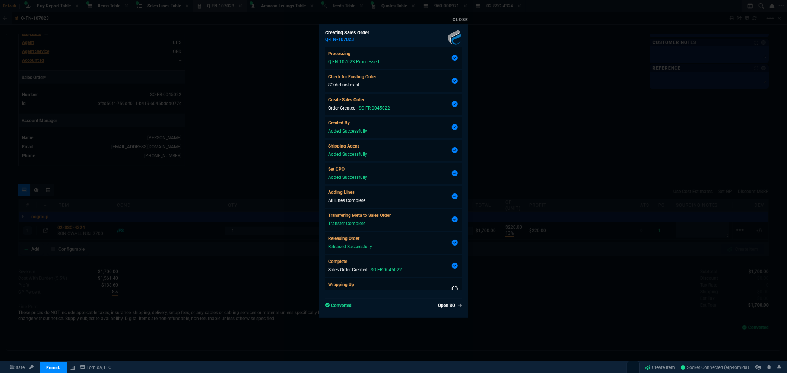
scroll to position [11, 0]
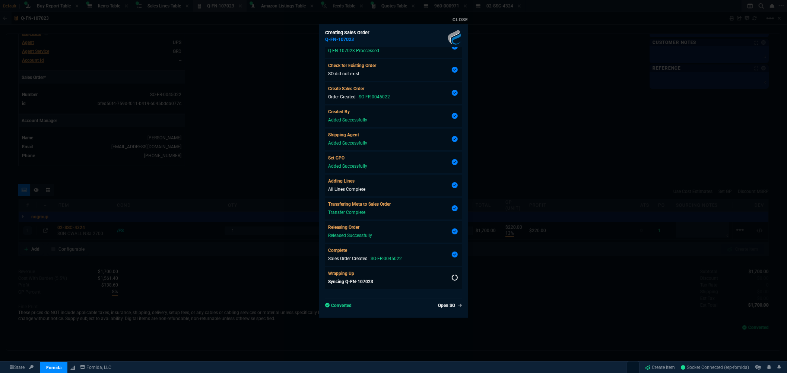
type input "13"
type input "220"
type input "37"
click at [464, 20] on link "Close" at bounding box center [461, 19] width 16 height 5
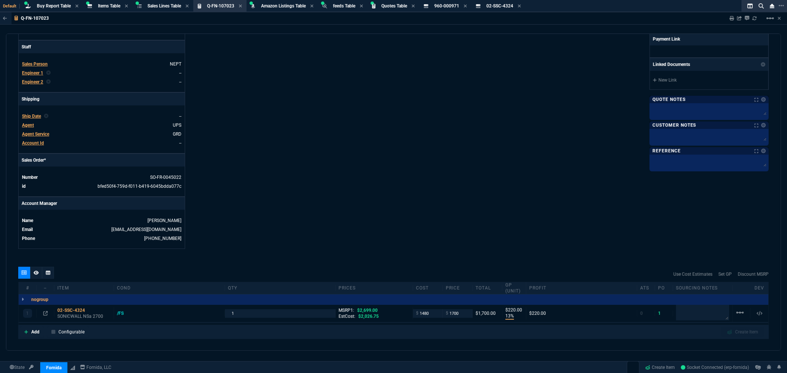
scroll to position [0, 0]
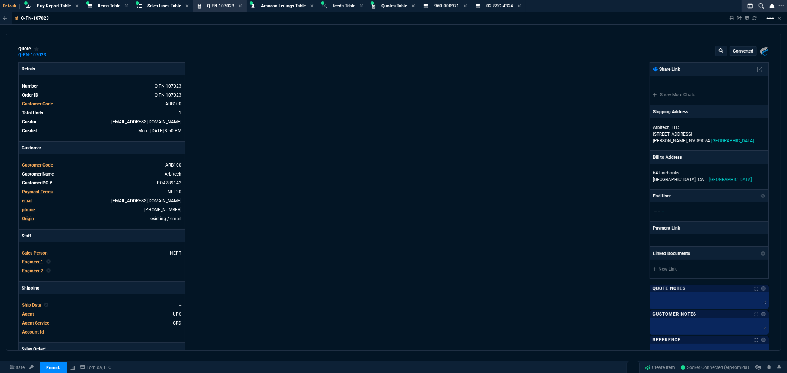
click at [768, 19] on mat-icon "linear_scale" at bounding box center [770, 18] width 9 height 9
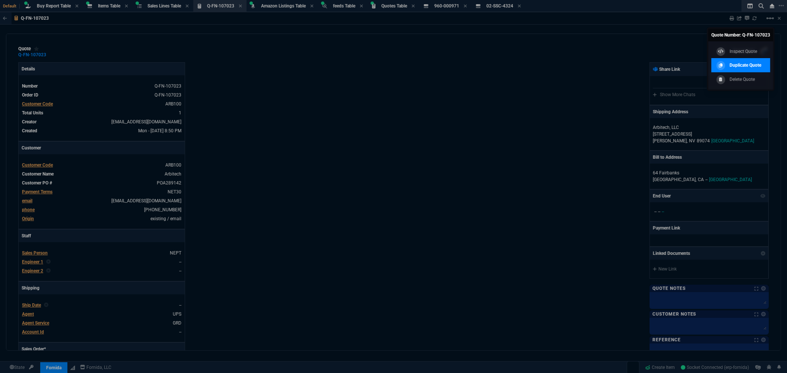
click at [745, 65] on p "Duplicate Quote" at bounding box center [746, 65] width 32 height 7
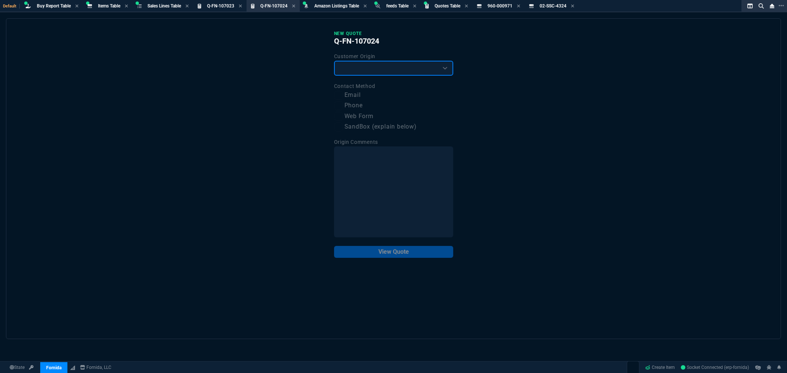
click at [446, 69] on select "Existing Customer Amazon Lead (first order) Website Lead (first order) Called (…" at bounding box center [393, 68] width 119 height 15
select select "existing"
click at [334, 61] on select "Existing Customer Amazon Lead (first order) Website Lead (first order) Called (…" at bounding box center [393, 68] width 119 height 15
click at [357, 94] on label "Email" at bounding box center [393, 95] width 119 height 9
click at [343, 94] on input "Email" at bounding box center [338, 95] width 9 height 9
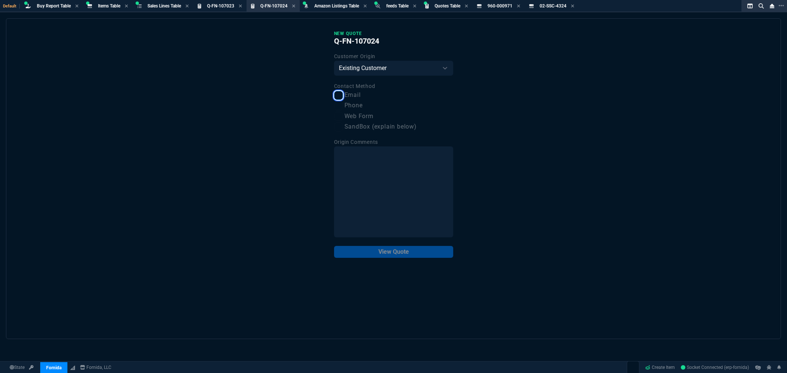
checkbox input "true"
click at [376, 252] on button "View Quote" at bounding box center [393, 252] width 119 height 12
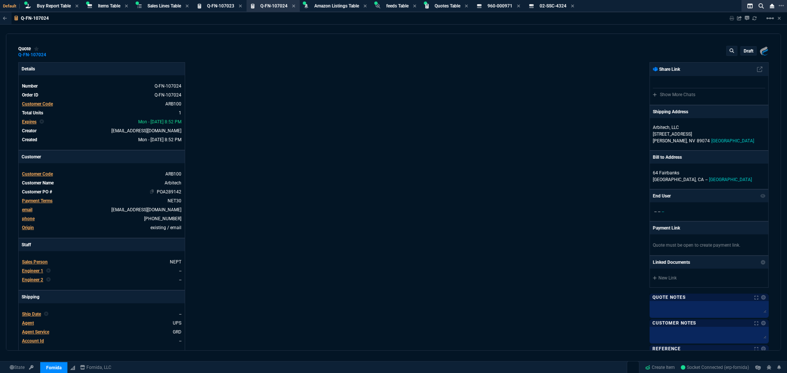
type input "13"
type input "220"
type input "37"
click at [175, 192] on link "POA289142" at bounding box center [168, 191] width 26 height 7
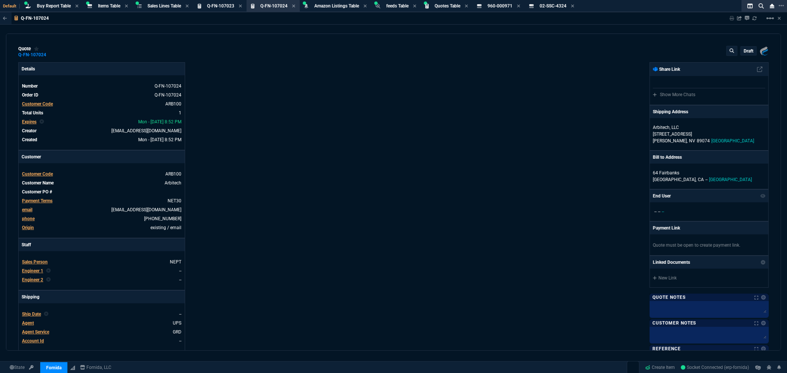
click at [223, 217] on div "Details Number Q-FN-107024 Order ID Q-FN-107024 Customer Code ARB100 Total Unit…" at bounding box center [206, 254] width 376 height 384
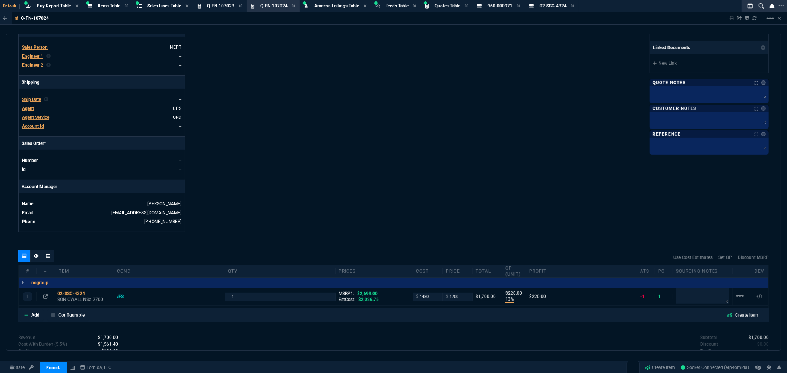
scroll to position [165, 0]
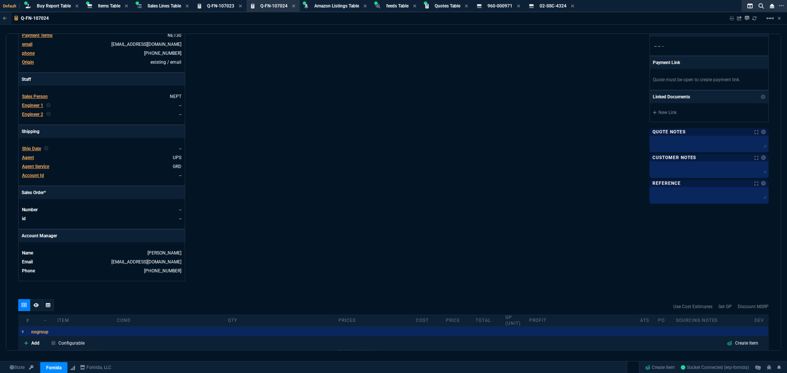
click at [27, 158] on span "Agent" at bounding box center [28, 157] width 12 height 5
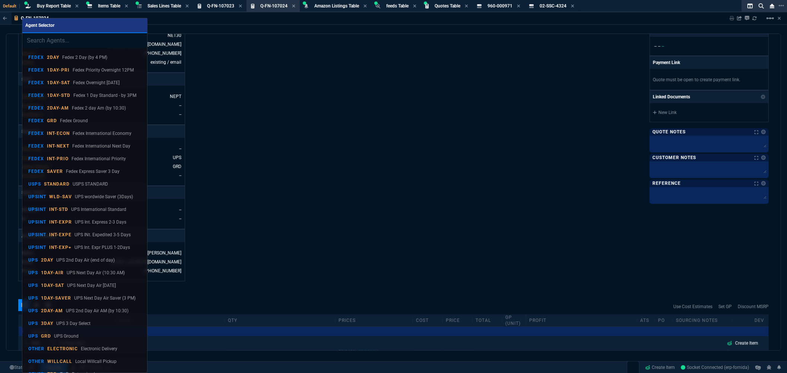
click at [77, 38] on input "search" at bounding box center [84, 40] width 125 height 15
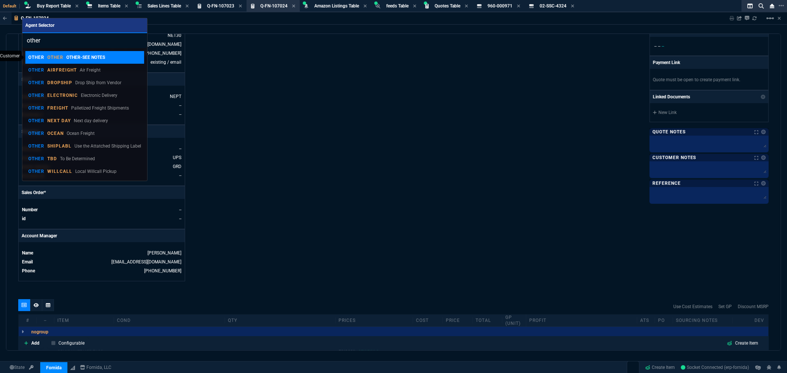
type input "other"
click at [55, 54] on p "OTHER" at bounding box center [55, 57] width 16 height 6
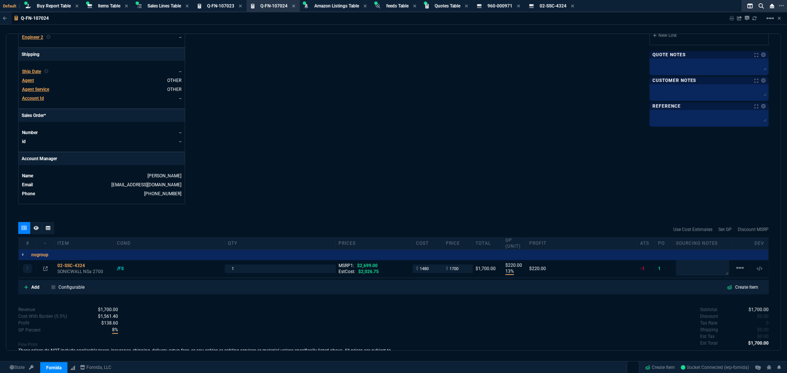
scroll to position [248, 0]
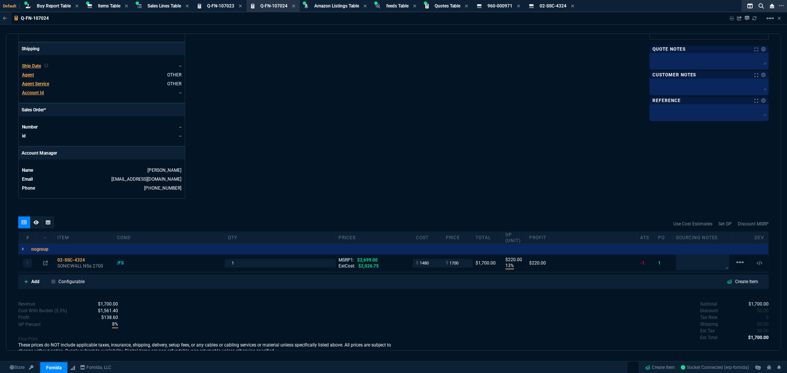
click at [40, 82] on span "Agent Service" at bounding box center [35, 83] width 27 height 5
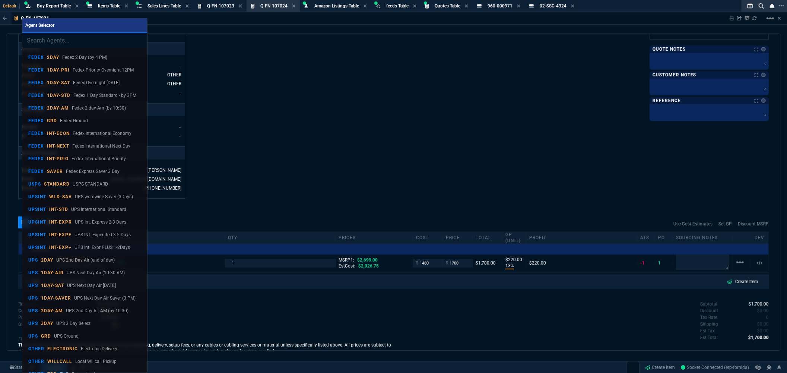
click at [56, 42] on input "search" at bounding box center [84, 40] width 125 height 15
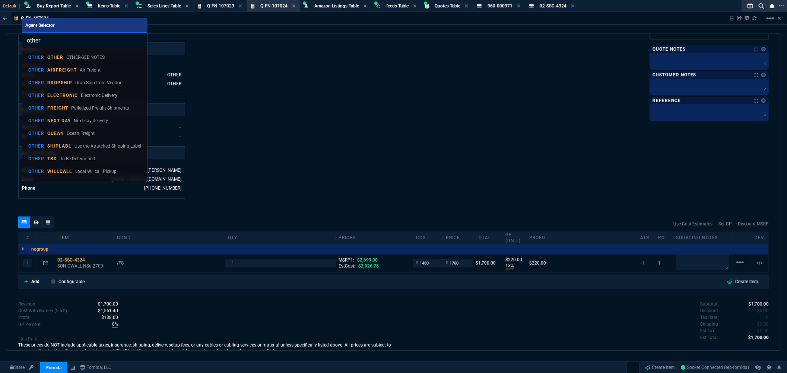
type input "other"
click at [71, 95] on p "ELECTRONIC" at bounding box center [62, 95] width 31 height 6
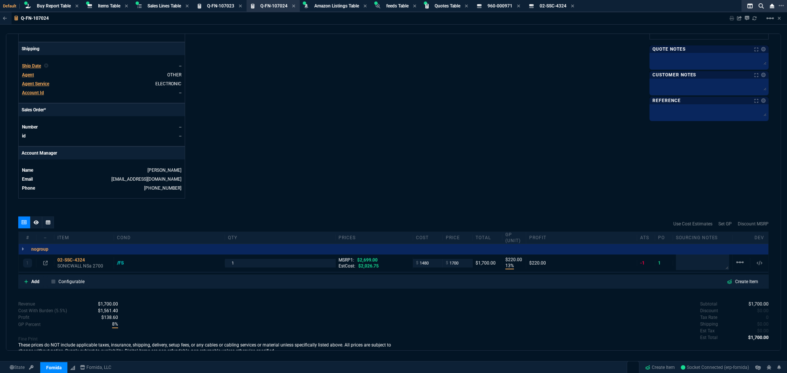
scroll to position [221, 0]
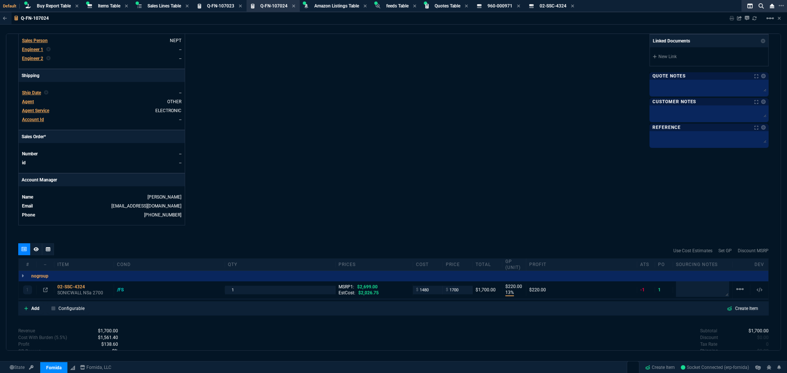
click at [371, 147] on div "Details Number Q-FN-107024 Order ID Q-FN-107024 Customer Code ARB100 Total Unit…" at bounding box center [206, 33] width 376 height 384
click at [736, 289] on mat-icon "linear_scale" at bounding box center [740, 289] width 9 height 9
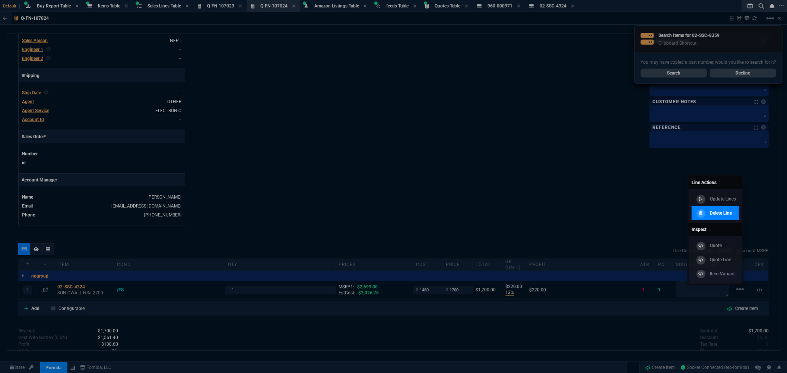
click at [728, 216] on p "Delete Line" at bounding box center [721, 213] width 22 height 7
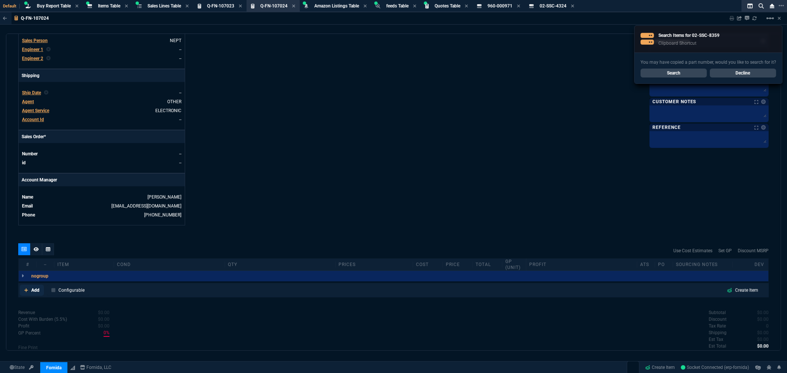
click at [30, 292] on link "Add" at bounding box center [32, 290] width 24 height 11
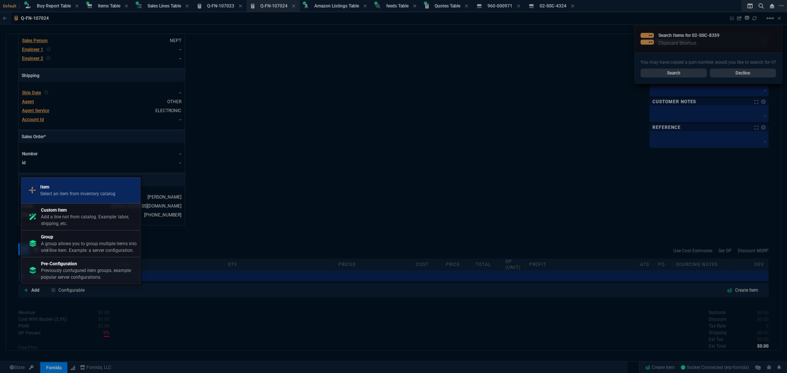
click at [72, 191] on p "Select an item from inventory catalog" at bounding box center [77, 193] width 75 height 7
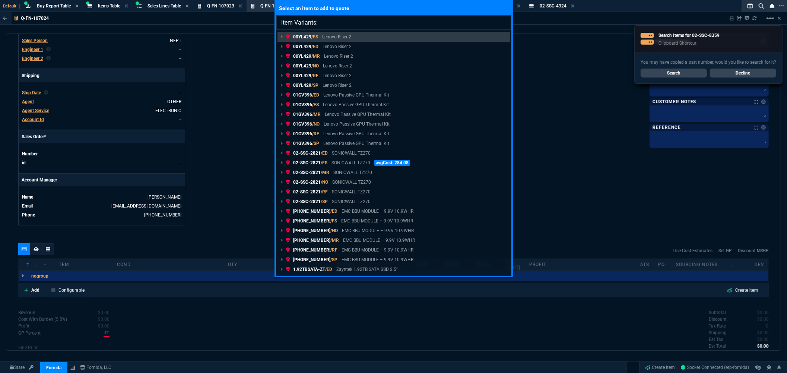
click at [339, 24] on input "Item Variants:" at bounding box center [393, 22] width 235 height 15
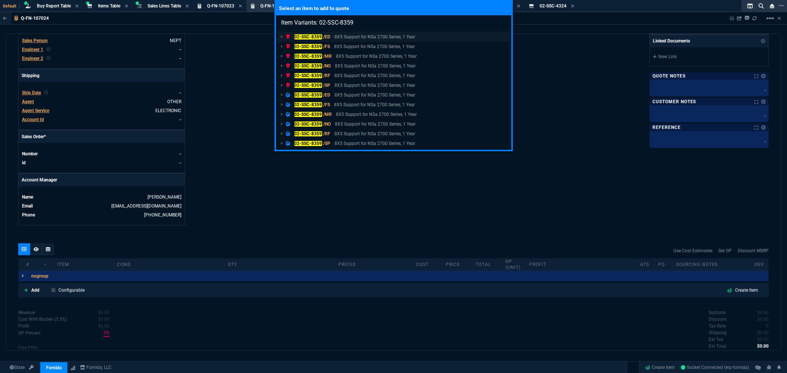
type input "Item Variants: 02-SSC-8359"
click at [323, 36] on span "/ED" at bounding box center [326, 36] width 7 height 5
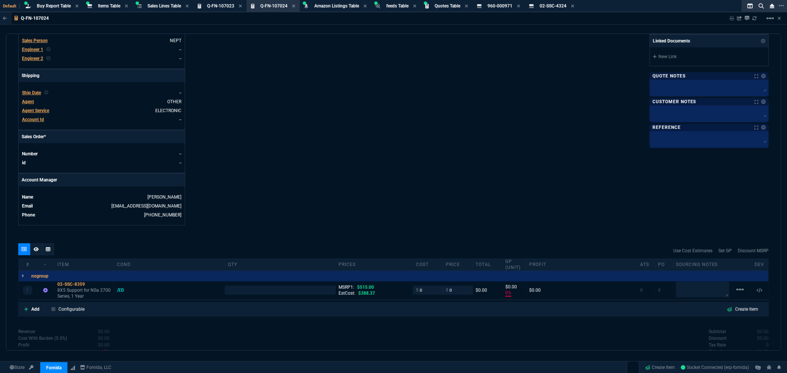
type input "0"
type input "100"
click at [262, 292] on input "number" at bounding box center [280, 290] width 105 height 9
type input "1"
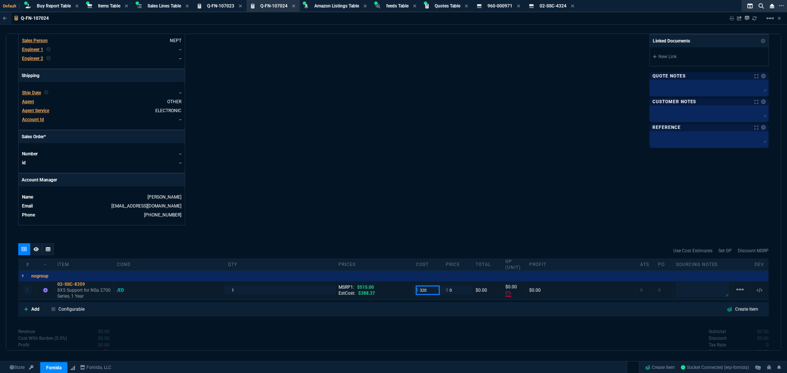
type input "320"
type input "-100"
type input "-320"
type input "380"
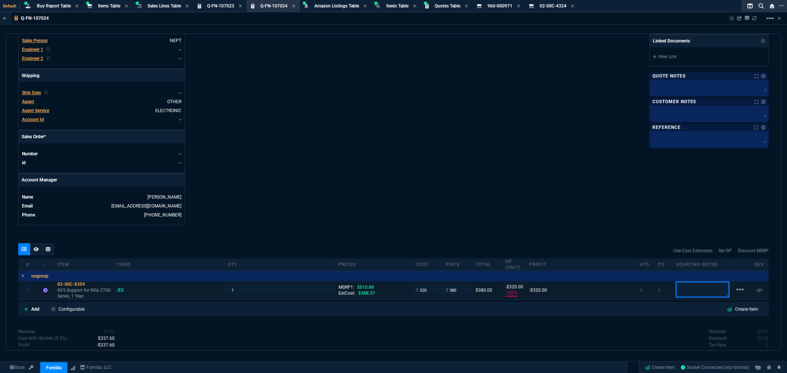
type input "380"
type input "16"
type input "60"
type input "26"
click at [451, 197] on div "Fornida, LLC 2609 Technology Dr Suite 300 Plano, TX 75074 Share Link Show More …" at bounding box center [582, 33] width 376 height 384
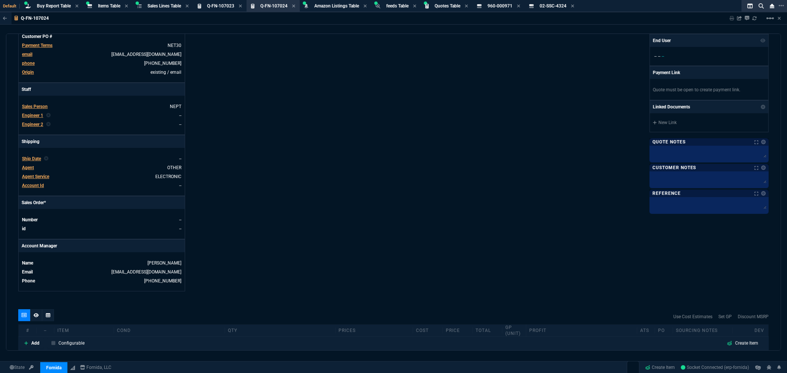
scroll to position [14, 0]
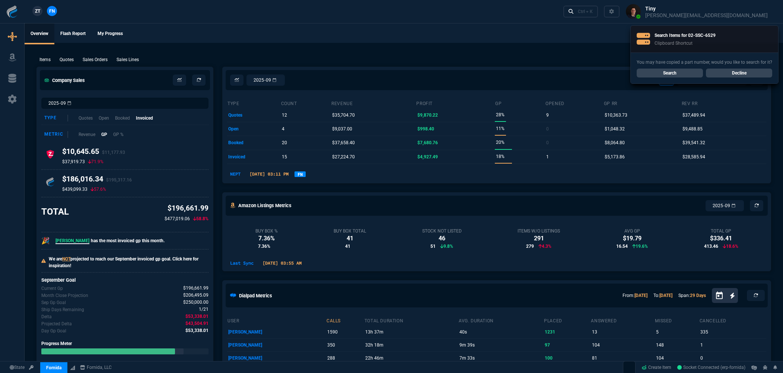
select select "8: NEPT"
click at [288, 21] on div "ZT FN Ctrl + K" at bounding box center [391, 11] width 783 height 23
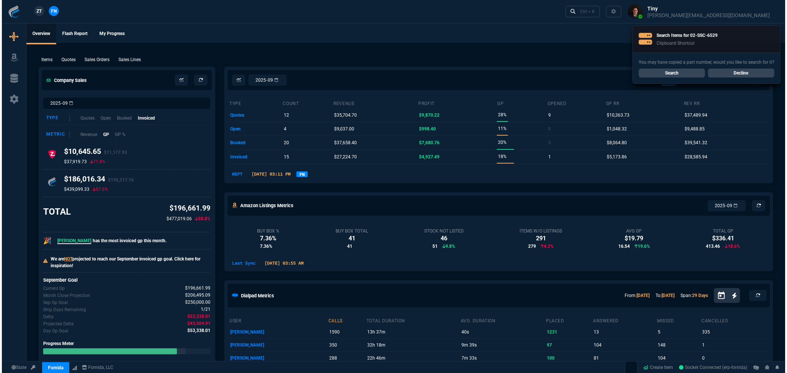
scroll to position [14, 0]
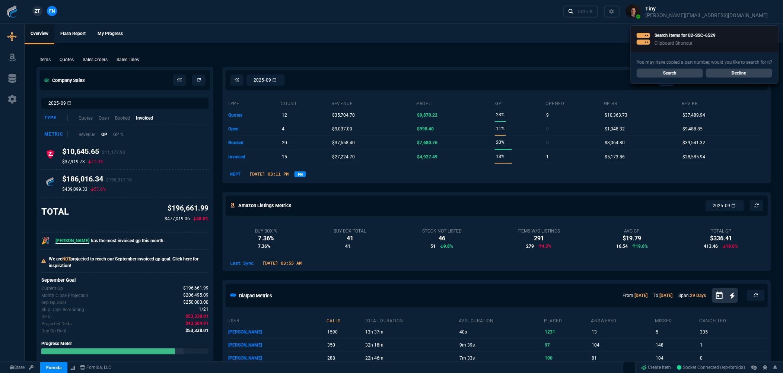
click at [659, 68] on div "You may have copied a part number, would you like to search for it? Search Decl…" at bounding box center [705, 68] width 148 height 31
click at [662, 72] on link "Search" at bounding box center [670, 73] width 66 height 9
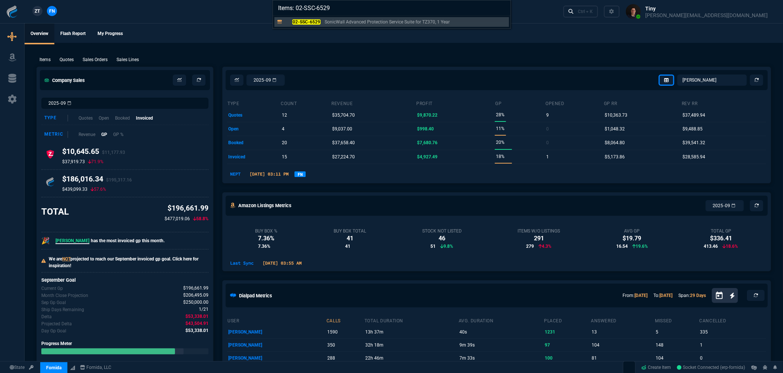
click at [311, 24] on mark "02-SSC-6529" at bounding box center [306, 21] width 28 height 5
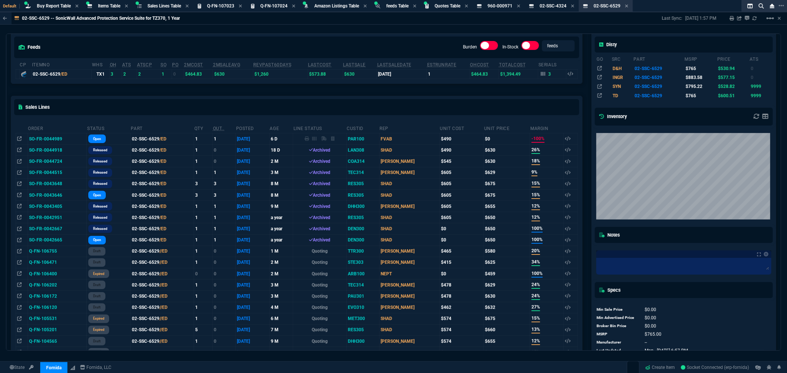
scroll to position [83, 0]
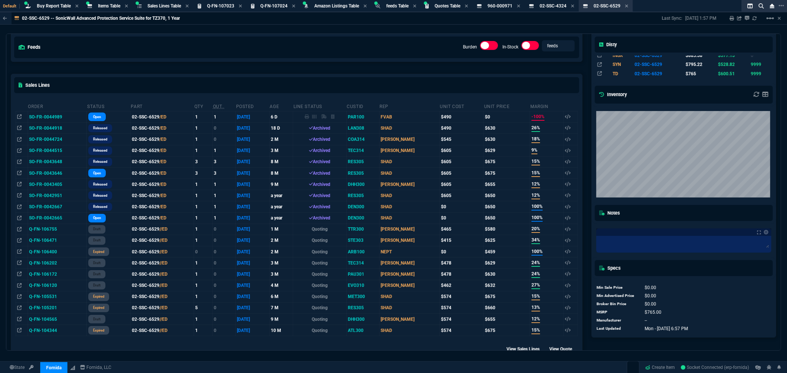
click at [314, 57] on div "feeds Burden In-Stock feeds prices" at bounding box center [296, 47] width 571 height 27
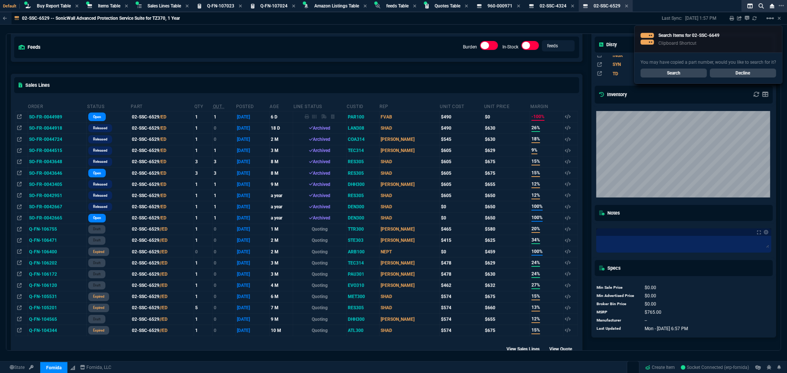
click at [664, 71] on link "Search" at bounding box center [674, 73] width 66 height 9
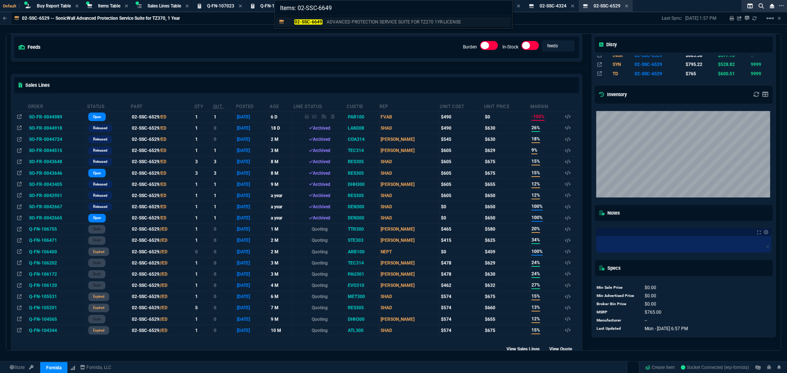
click at [315, 18] on link "02-SSC-6649 ADVANCED PROTECTION SERVICE SUITE FOR TZ270 1YR-LICENSE" at bounding box center [393, 22] width 235 height 10
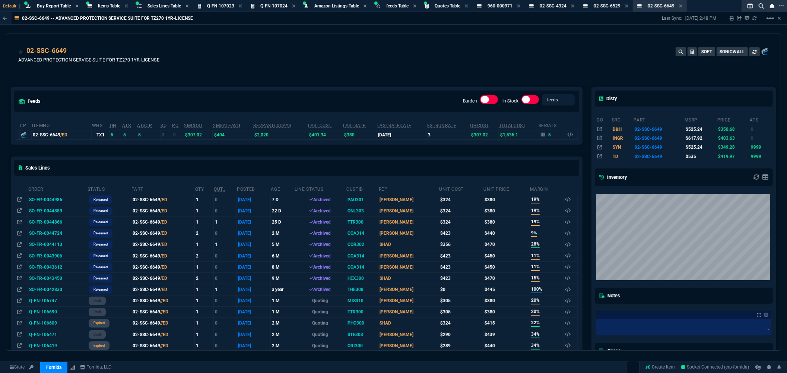
click at [326, 34] on div "02-SSC-6649 ADVANCED PROTECTION SERVICE SUITE FOR TZ270 1YR-LICENSE SOFT SONICW…" at bounding box center [393, 56] width 774 height 44
click at [348, 59] on div "02-SSC-6649 ADVANCED PROTECTION SERVICE SUITE FOR TZ270 1YR-LICENSE SOFT SONICW…" at bounding box center [393, 59] width 751 height 26
click at [381, 50] on div "02-SSC-6649 ADVANCED PROTECTION SERVICE SUITE FOR TZ270 1YR-LICENSE SOFT SONICW…" at bounding box center [393, 59] width 751 height 26
click at [112, 6] on span "Items Table" at bounding box center [109, 5] width 22 height 5
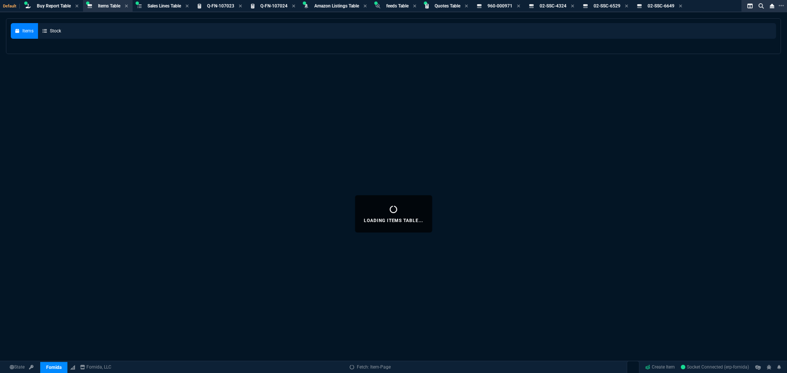
select select
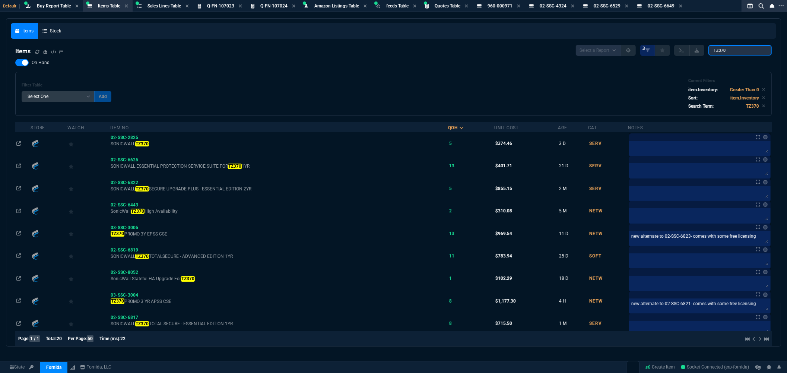
drag, startPoint x: 742, startPoint y: 51, endPoint x: 658, endPoint y: 44, distance: 84.1
click at [668, 44] on nx-fornida-items-table "Items Select a Report NEW QUERY 3 TZ370 On Hand Filter Table Select One Add Fil…" at bounding box center [394, 322] width 766 height 564
paste input "search"
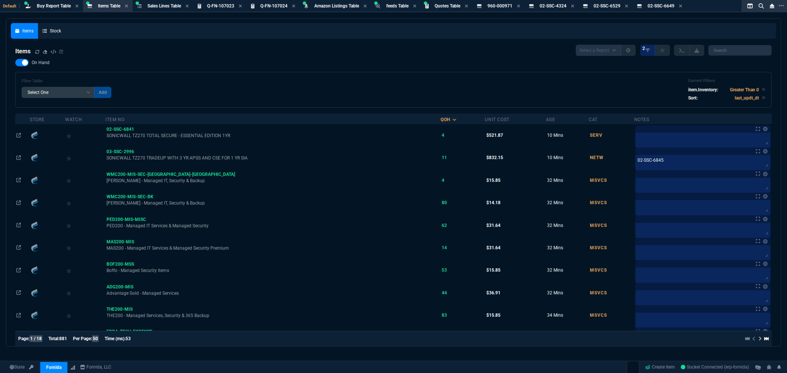
click at [744, 55] on div "Select a Report NEW QUERY 2" at bounding box center [674, 50] width 196 height 11
click at [744, 50] on input "search" at bounding box center [740, 50] width 63 height 10
paste input "02-SSC-6395"
type input "02-SSC-6395"
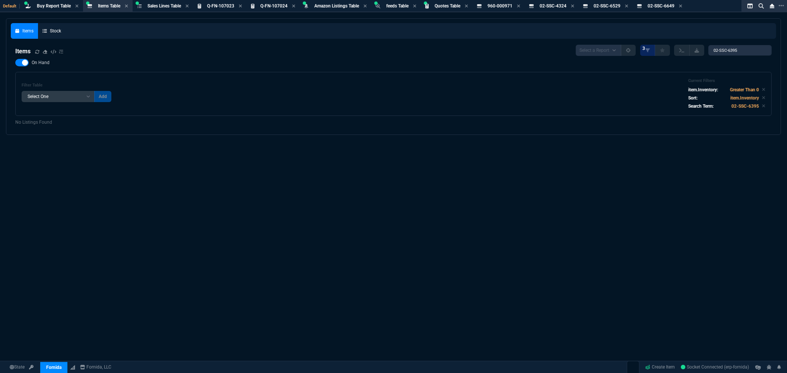
click at [16, 61] on div at bounding box center [21, 62] width 13 height 7
click at [15, 63] on input "On Hand" at bounding box center [15, 63] width 0 height 0
checkbox input "false"
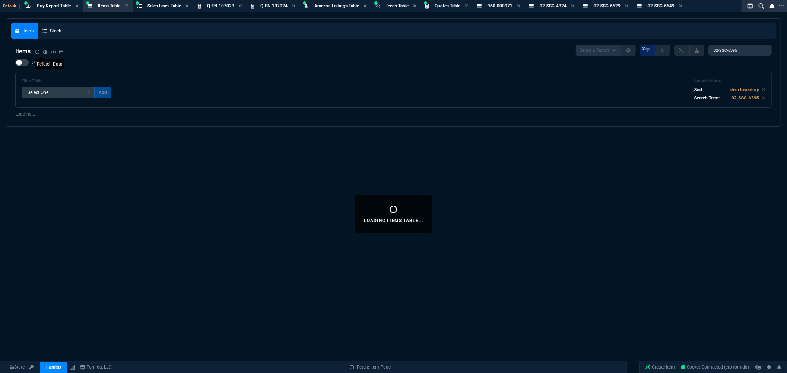
click at [38, 53] on span at bounding box center [37, 51] width 4 height 7
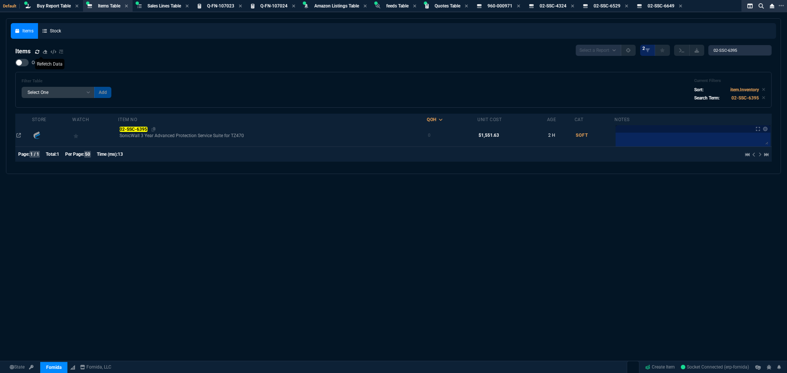
click at [141, 128] on mark "02-SSC-6395" at bounding box center [134, 129] width 28 height 5
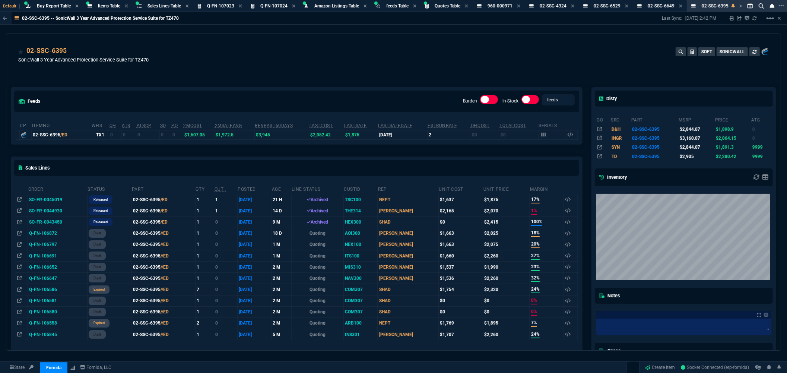
click at [276, 71] on div "feeds Burden In-Stock feeds prices cp ItemNo WHS OH ATS ATSCP SO PO 2MCost 2MSa…" at bounding box center [296, 269] width 581 height 397
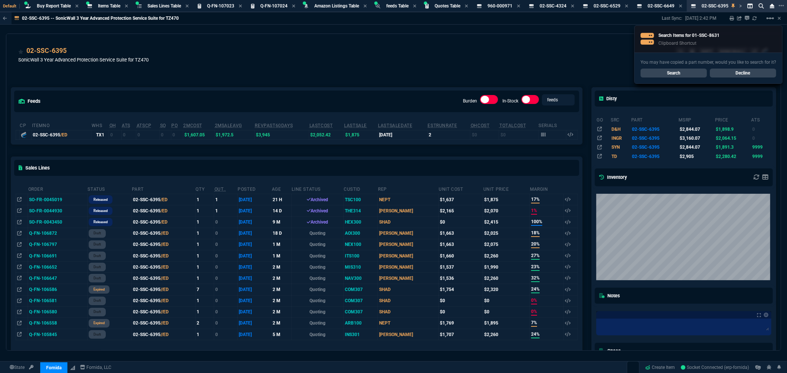
click at [676, 73] on link "Search" at bounding box center [674, 73] width 66 height 9
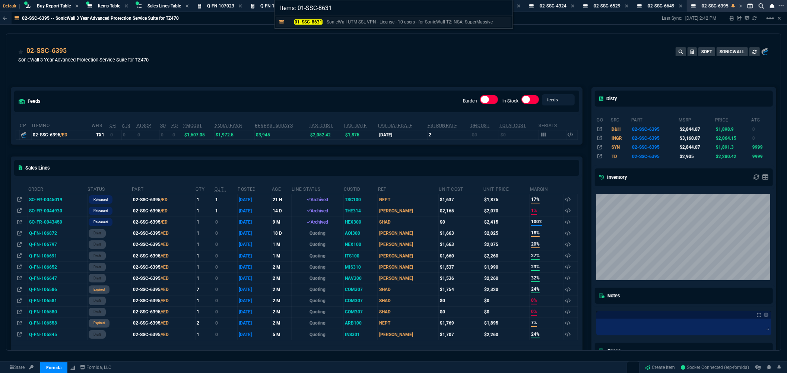
click at [313, 21] on mark "01-SSC-8631" at bounding box center [308, 21] width 28 height 5
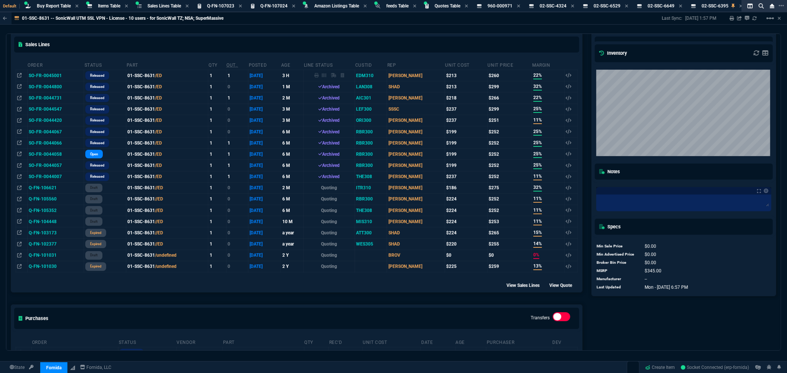
scroll to position [0, 0]
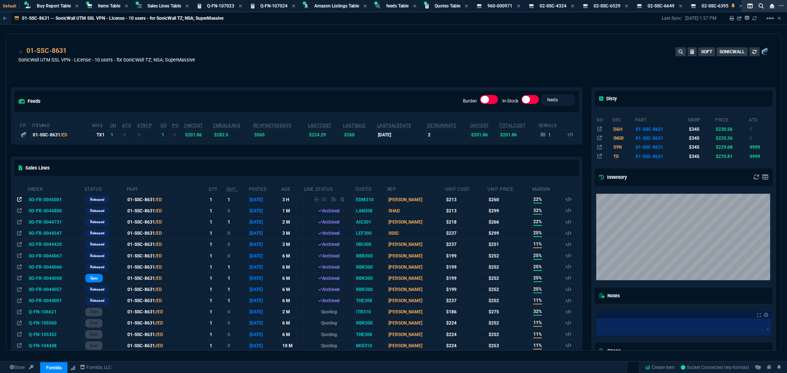
click at [21, 199] on icon at bounding box center [19, 199] width 4 height 4
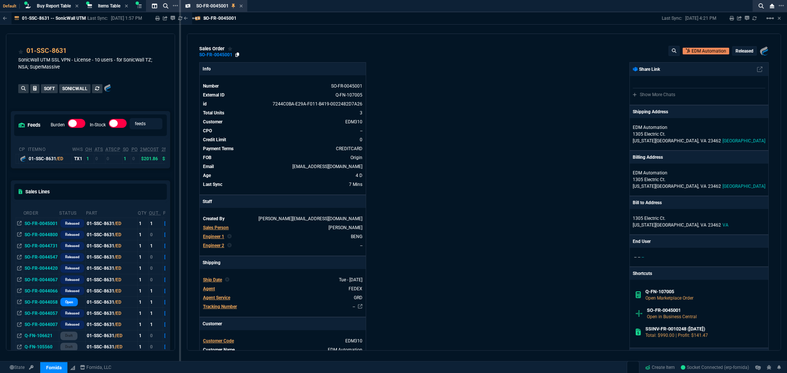
click at [239, 55] on icon at bounding box center [237, 55] width 4 height 4
click at [243, 6] on div "SO-FR-0045001 Sales Order" at bounding box center [215, 5] width 64 height 9
click at [241, 6] on icon at bounding box center [241, 5] width 3 height 3
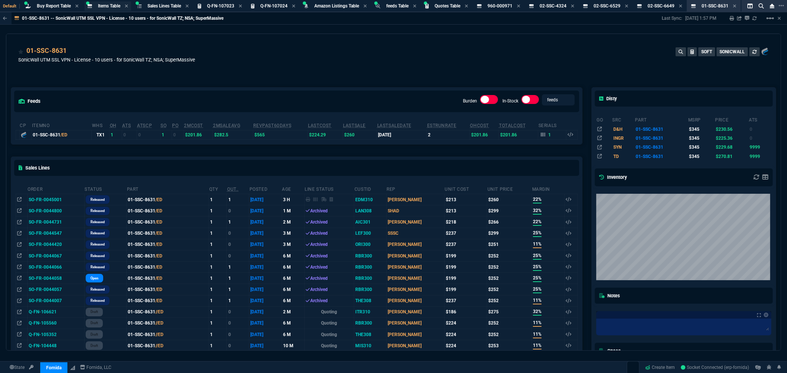
click at [107, 3] on span "Items Table" at bounding box center [109, 5] width 22 height 5
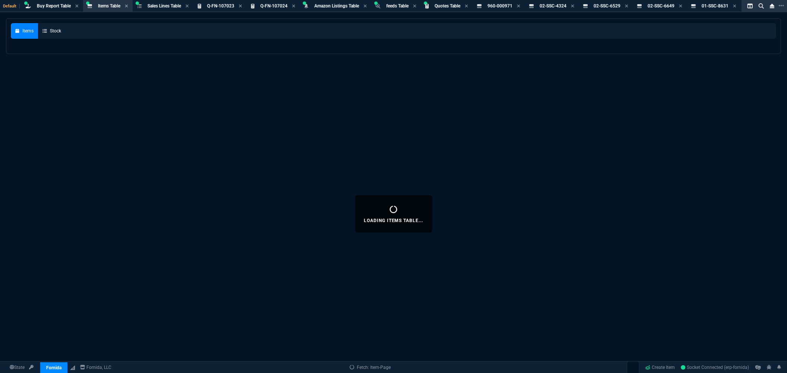
select select
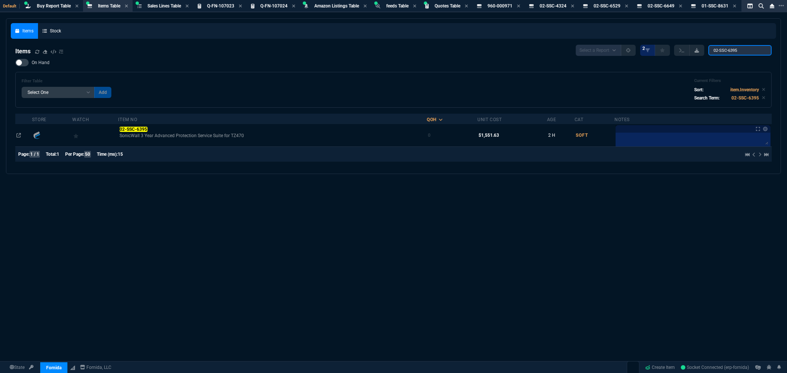
drag, startPoint x: 758, startPoint y: 49, endPoint x: 703, endPoint y: 45, distance: 54.9
click at [710, 47] on div "Select a Report NEW QUERY 2 02-SSC-6395" at bounding box center [674, 50] width 196 height 11
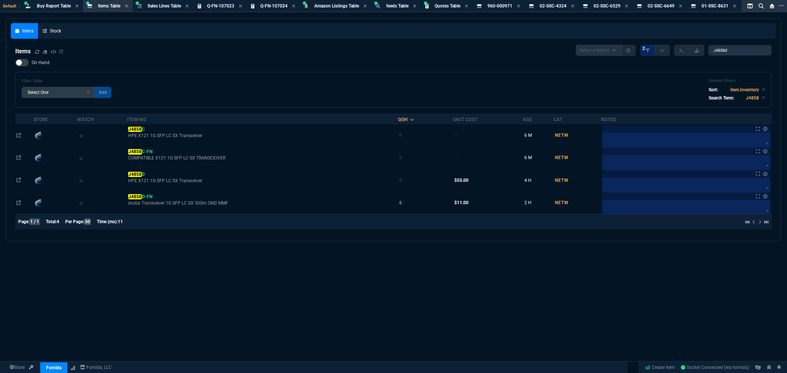
type input "J4858D"
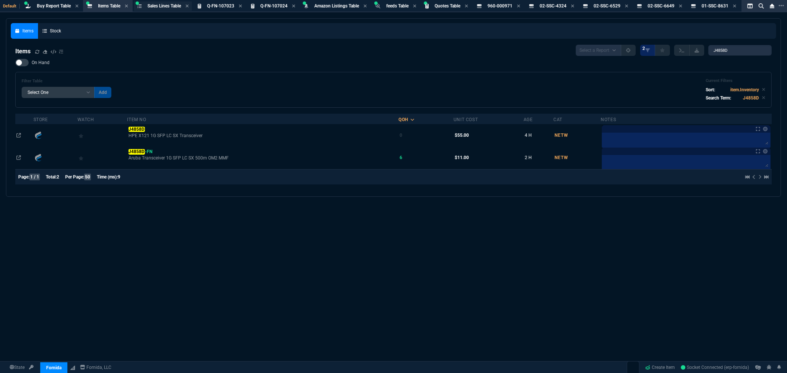
click at [173, 6] on span "Sales Lines Table" at bounding box center [165, 5] width 34 height 5
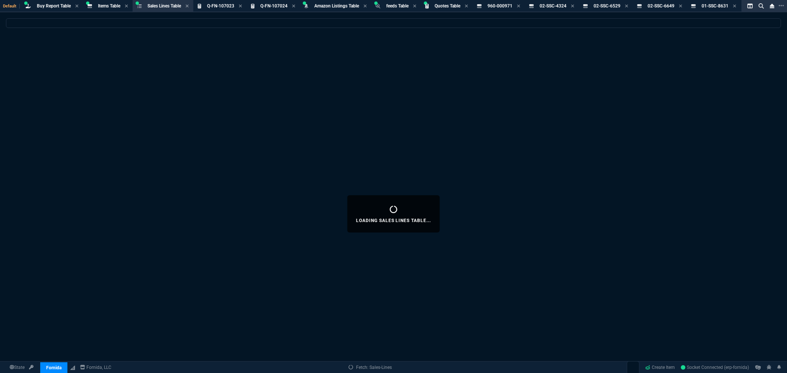
select select
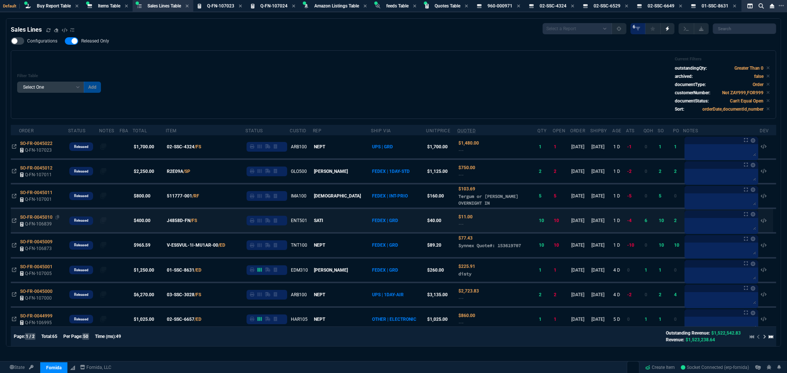
click at [38, 215] on span "SO-FR-0045010" at bounding box center [36, 217] width 32 height 5
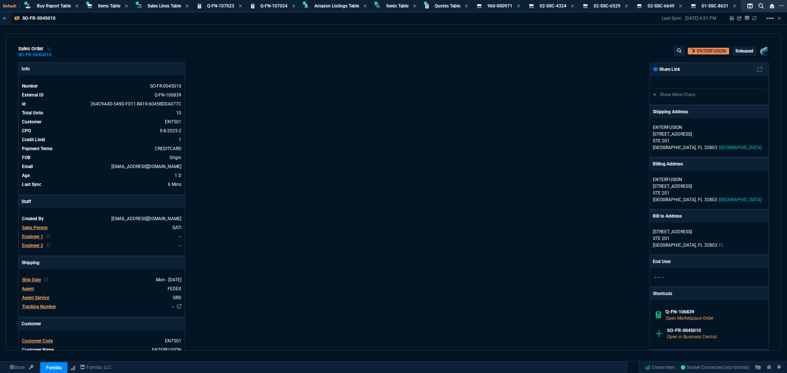
click at [215, 54] on div "sales order SO-FR-0045010 ENTERFUSION Released Fornida, LLC [STREET_ADDRESS]" at bounding box center [393, 52] width 751 height 12
click at [106, 7] on span "Items Table" at bounding box center [109, 5] width 22 height 5
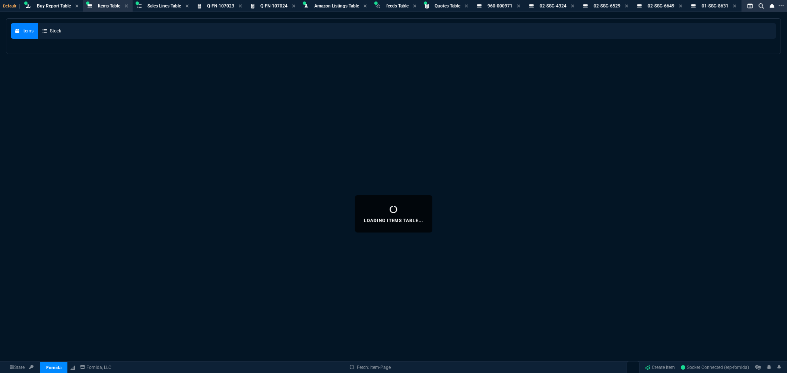
select select
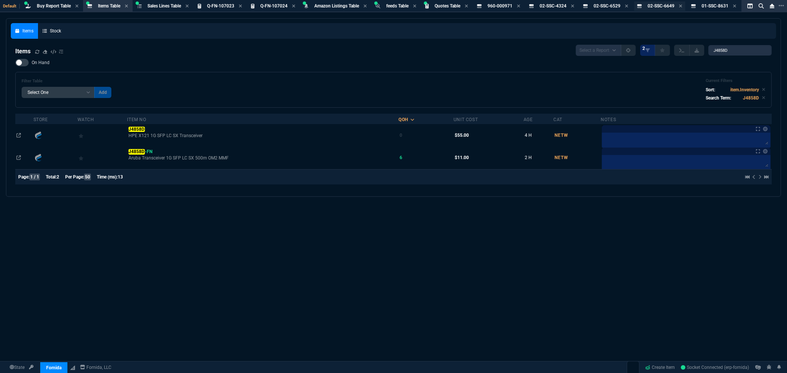
click at [682, 4] on div "02-SSC-6649 Item" at bounding box center [665, 6] width 35 height 6
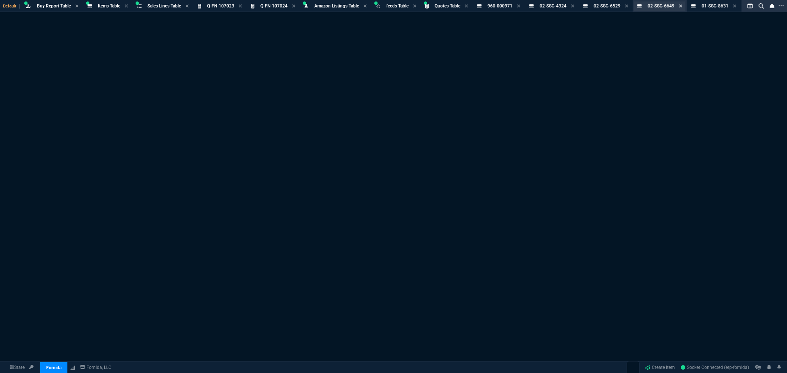
click at [682, 4] on icon at bounding box center [680, 5] width 3 height 3
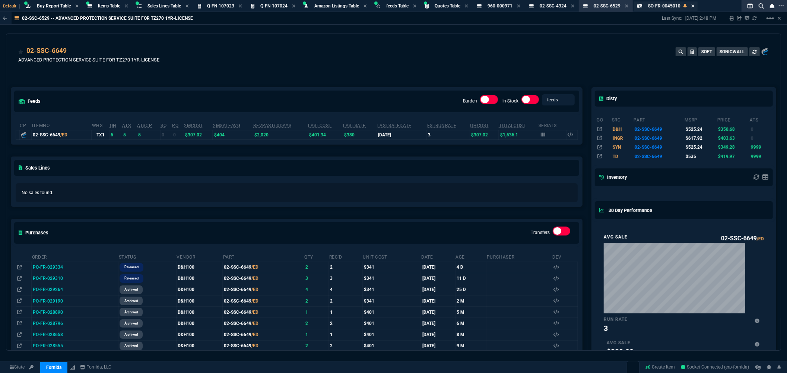
click at [695, 6] on icon at bounding box center [693, 5] width 3 height 3
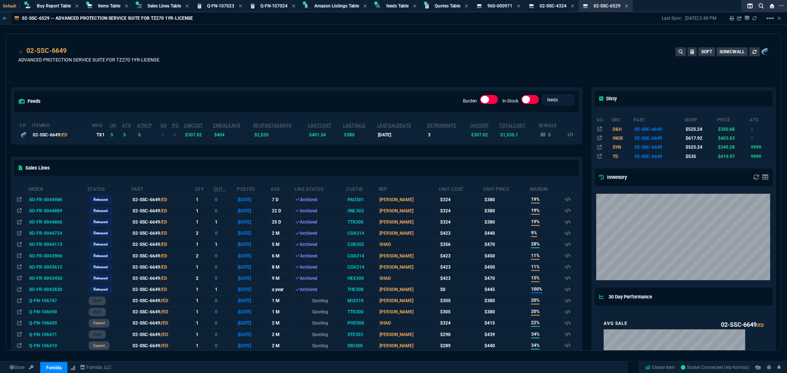
click at [628, 4] on icon at bounding box center [626, 5] width 3 height 3
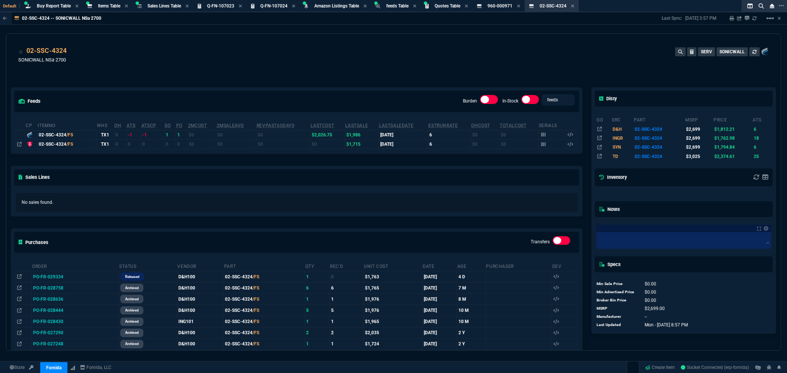
click at [574, 5] on icon at bounding box center [572, 6] width 3 height 4
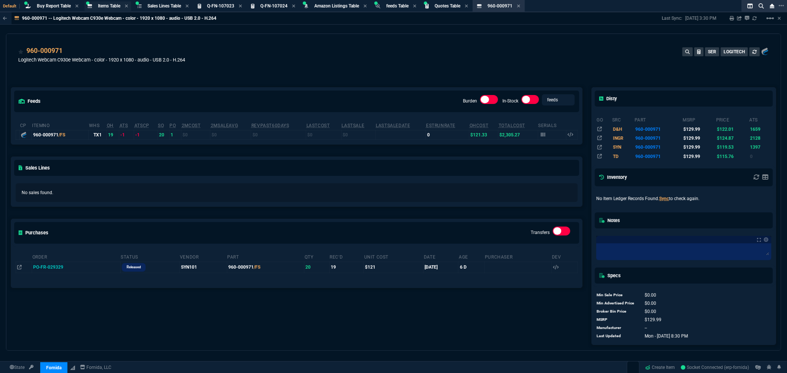
click at [103, 4] on span "Items Table" at bounding box center [109, 5] width 22 height 5
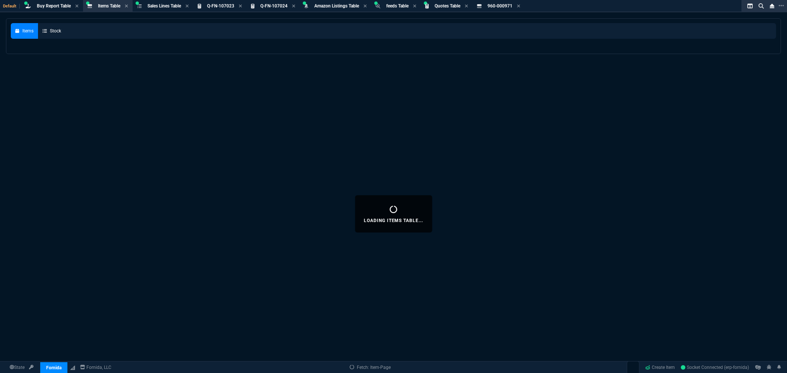
select select
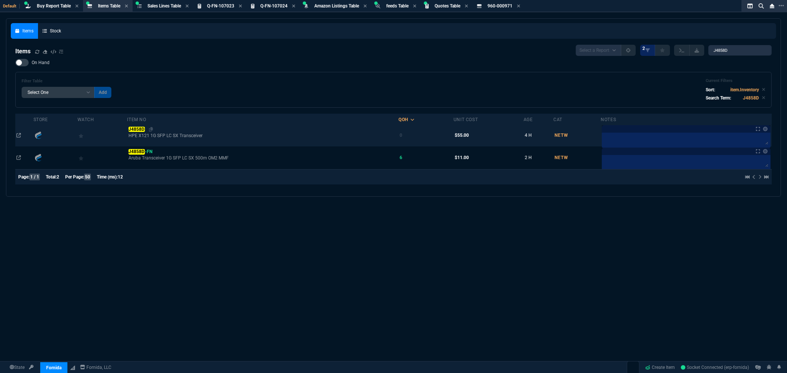
click at [144, 129] on mark "J4858D" at bounding box center [137, 129] width 16 height 5
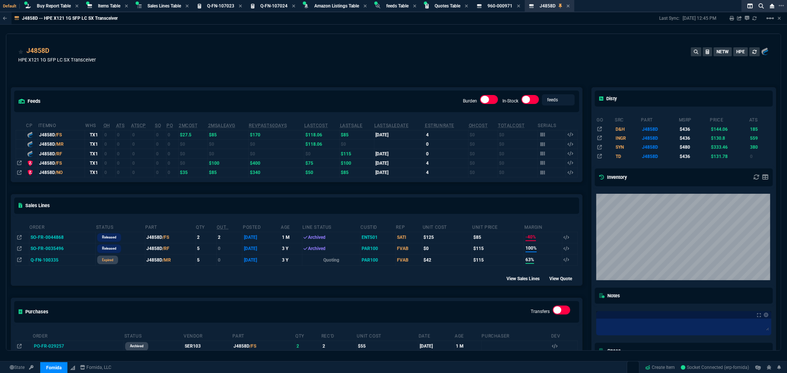
click at [48, 238] on td "SO-FR-0044868" at bounding box center [62, 237] width 67 height 11
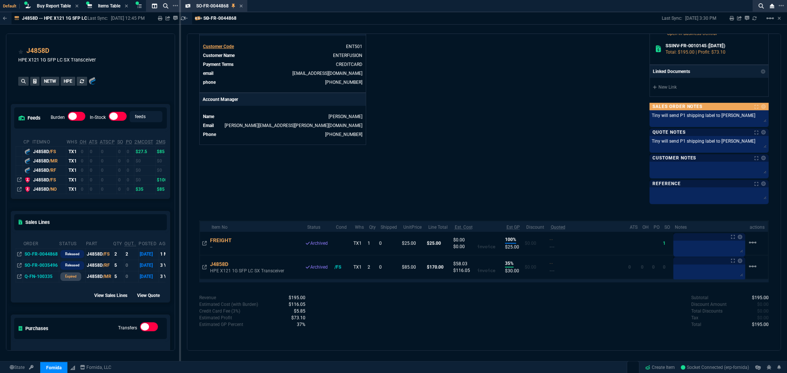
scroll to position [306, 0]
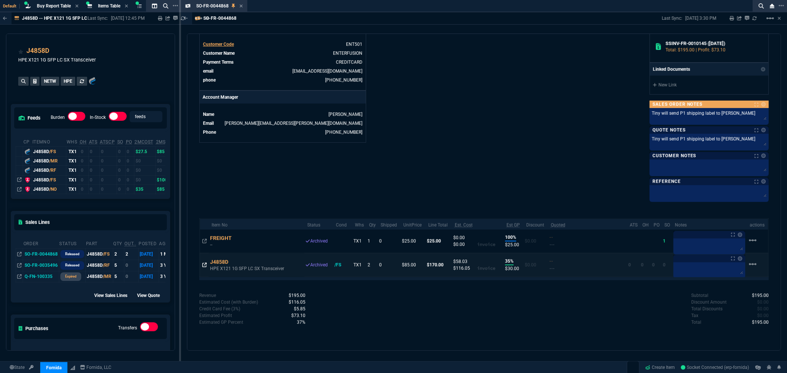
click at [203, 266] on icon at bounding box center [204, 265] width 4 height 4
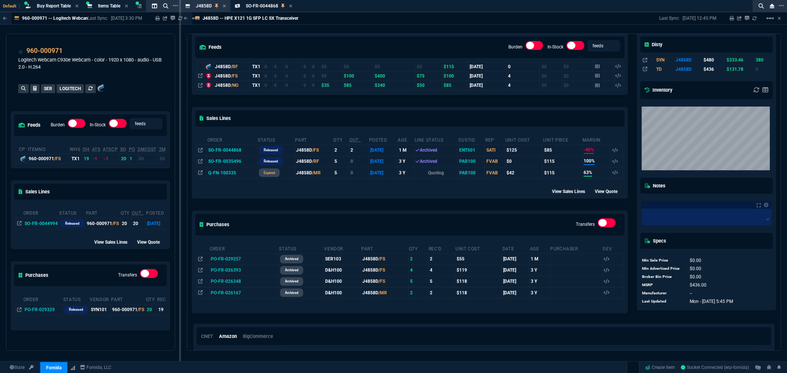
scroll to position [0, 0]
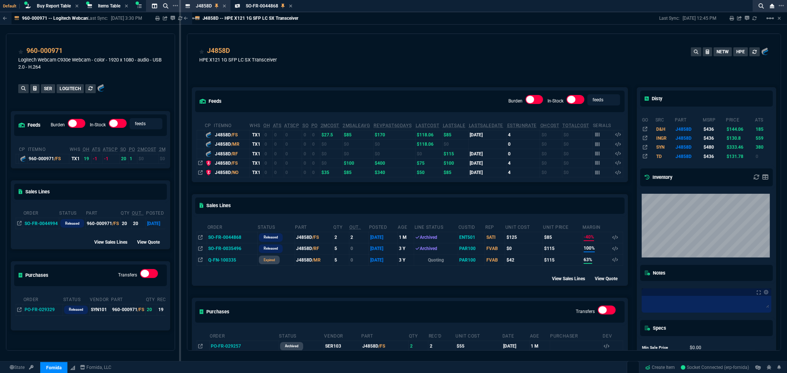
click at [291, 7] on icon at bounding box center [290, 6] width 3 height 4
click at [385, 70] on div "J4858D HPE X121 1G SFP LC SX Transceiver NETW HPE" at bounding box center [484, 59] width 570 height 26
click at [221, 4] on div "J4858D Item" at bounding box center [211, 6] width 30 height 6
click at [229, 235] on td "SO-FR-0044868" at bounding box center [232, 237] width 50 height 11
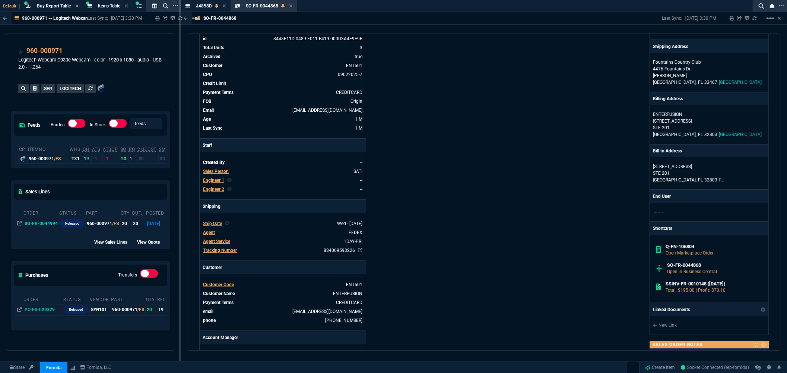
scroll to position [165, 0]
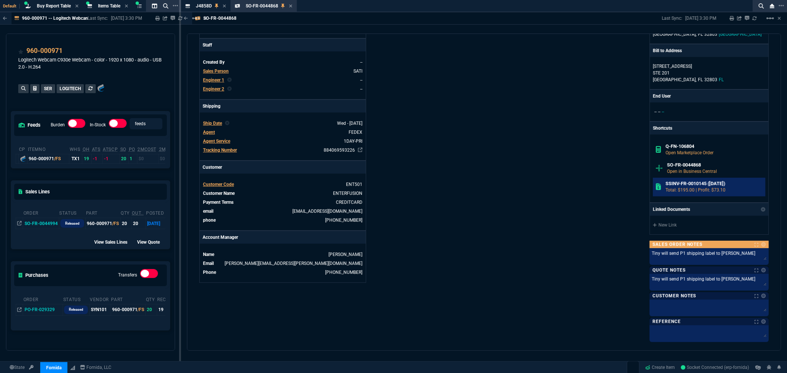
click at [681, 185] on h6 "SSINV-FR-0010145 ([DATE])" at bounding box center [714, 184] width 97 height 6
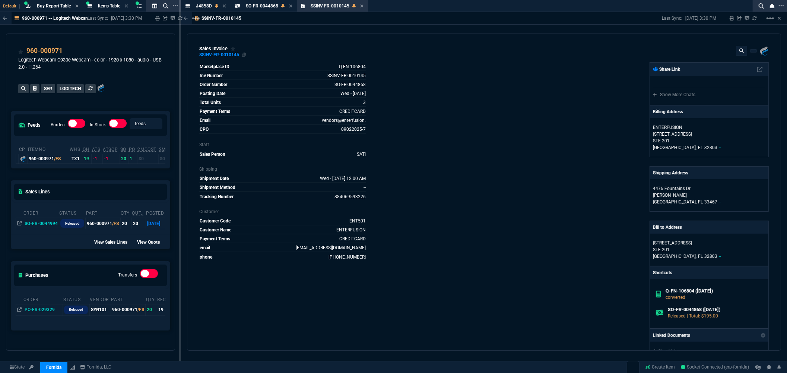
click at [219, 55] on div "SSINV-FR-0010145" at bounding box center [219, 54] width 40 height 1
click at [362, 6] on icon at bounding box center [361, 6] width 3 height 4
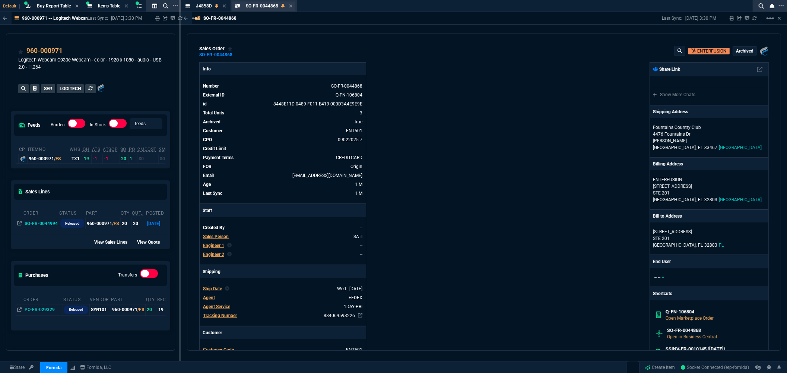
click at [292, 6] on div "SO-FR-0044868 Sales Order" at bounding box center [264, 5] width 64 height 9
click at [289, 7] on icon at bounding box center [290, 6] width 3 height 4
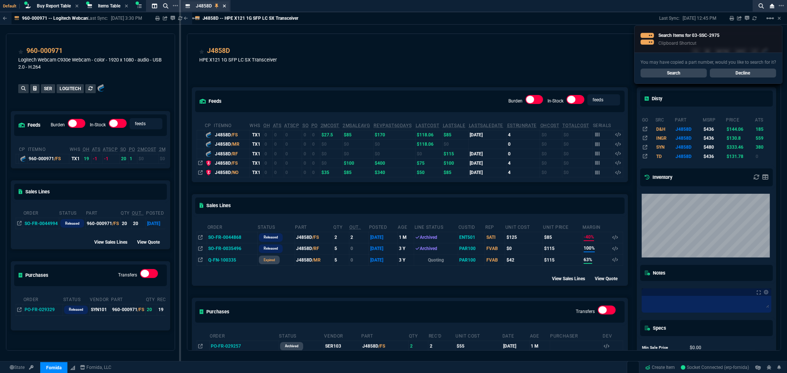
click at [225, 6] on icon at bounding box center [224, 5] width 3 height 3
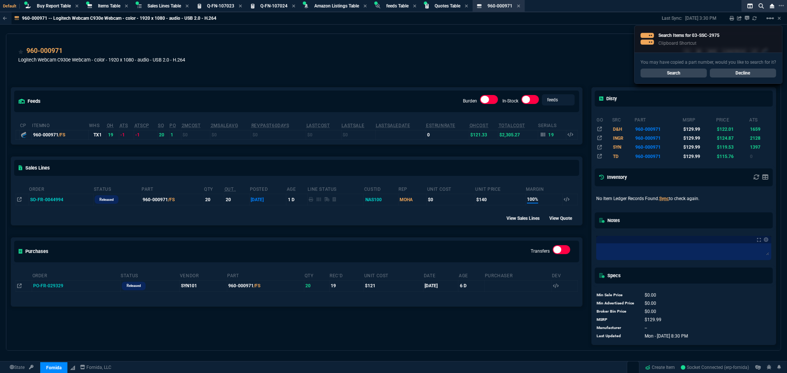
click at [681, 73] on link "Search" at bounding box center [674, 73] width 66 height 9
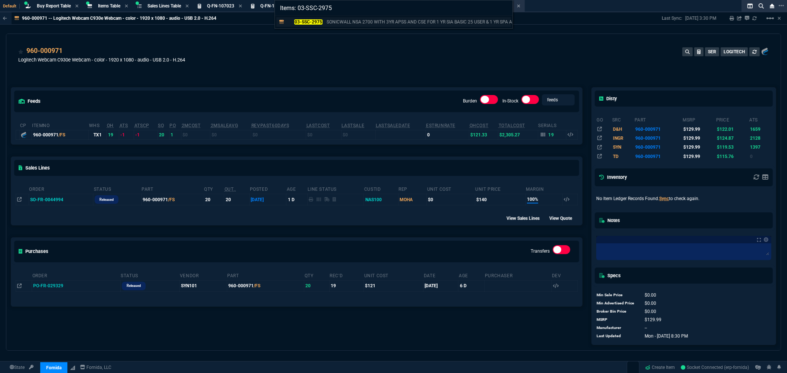
click at [317, 22] on mark "03-SSC-2975" at bounding box center [308, 21] width 28 height 5
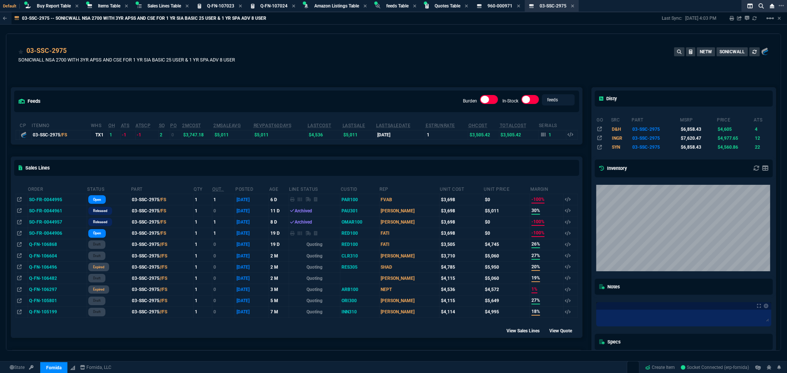
click at [271, 63] on div "03-SSC-2975 SONICWALL NSA 2700 WITH 3YR APSS AND CSE FOR 1 YR SIA BASIC 25 USER…" at bounding box center [393, 59] width 751 height 26
click at [452, 6] on span "Quotes Table" at bounding box center [448, 5] width 26 height 5
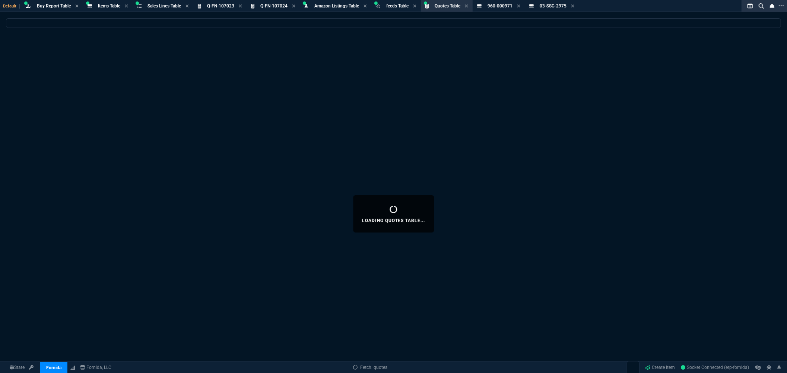
select select
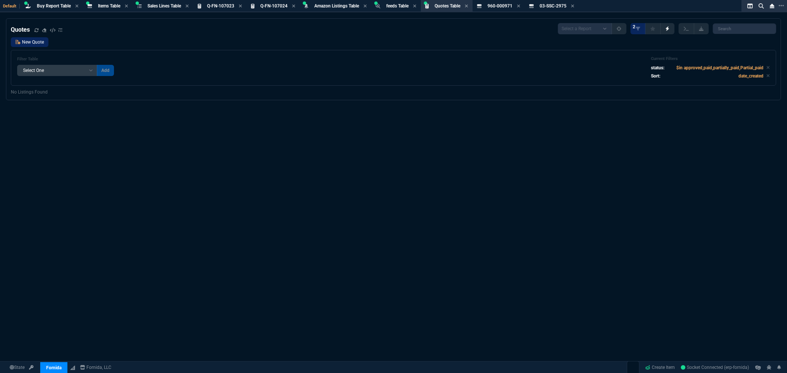
click at [40, 43] on link "New Quote" at bounding box center [30, 42] width 38 height 10
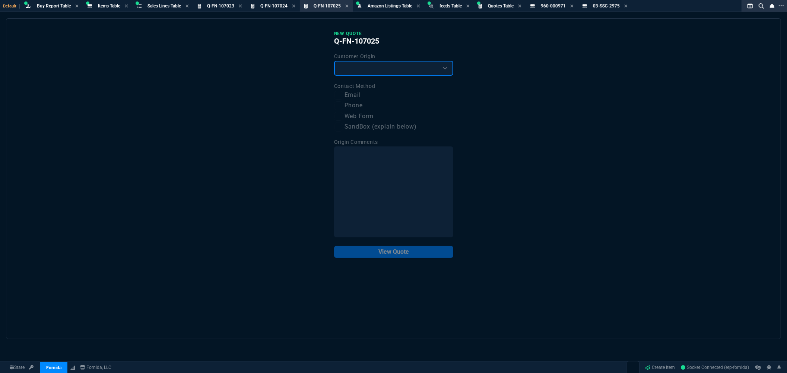
click at [365, 69] on select "Existing Customer Amazon Lead (first order) Website Lead (first order) Called (…" at bounding box center [393, 68] width 119 height 15
select select "existing"
click at [334, 61] on select "Existing Customer Amazon Lead (first order) Website Lead (first order) Called (…" at bounding box center [393, 68] width 119 height 15
click at [348, 95] on label "Email" at bounding box center [393, 95] width 119 height 9
click at [343, 95] on input "Email" at bounding box center [338, 95] width 9 height 9
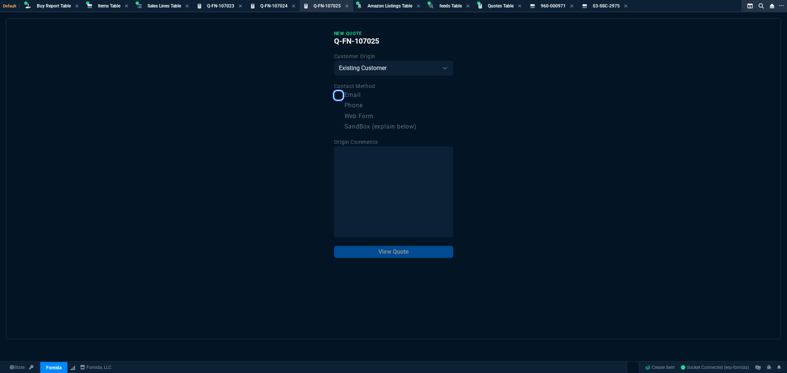
checkbox input "true"
click at [392, 250] on button "View Quote" at bounding box center [393, 252] width 119 height 12
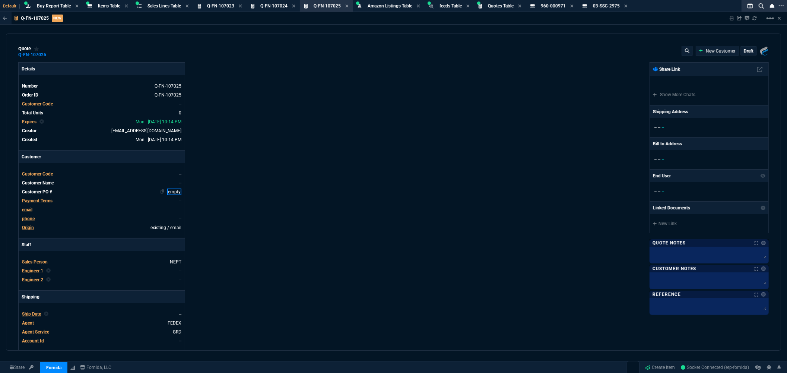
click at [169, 193] on link "empty" at bounding box center [174, 191] width 14 height 7
click at [240, 202] on div "Details Number Q-FN-107025 Order ID Q-FN-107025 Customer Code -- Total Units 0 …" at bounding box center [206, 254] width 376 height 384
click at [42, 172] on span "Customer Code" at bounding box center [37, 173] width 31 height 5
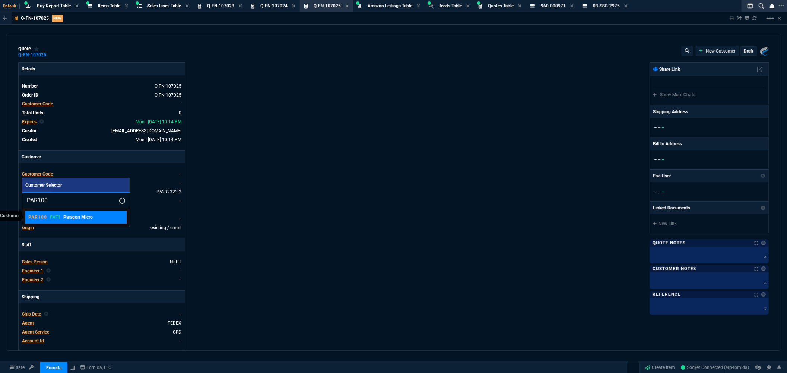
type input "PAR100"
click at [58, 217] on p "FATI" at bounding box center [55, 217] width 10 height 6
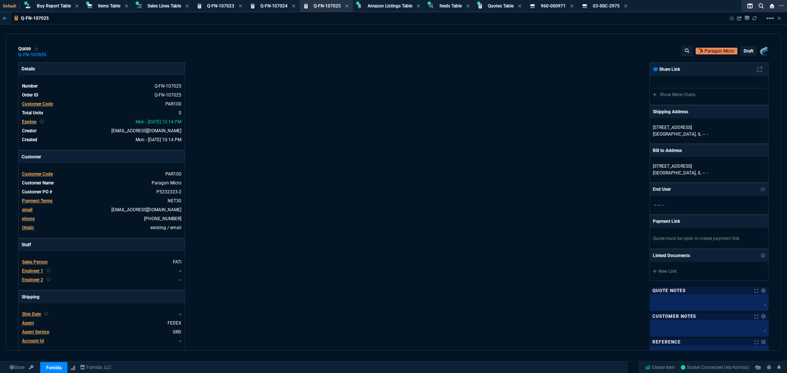
click at [240, 220] on div "Details Number Q-FN-107025 Order ID Q-FN-107025 Customer Code PAR100 Total Unit…" at bounding box center [206, 254] width 376 height 384
click at [680, 128] on p "[STREET_ADDRESS]" at bounding box center [709, 127] width 113 height 7
select select
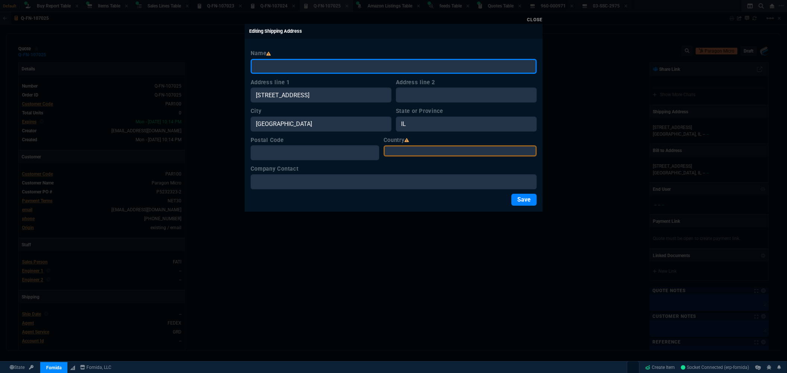
click at [304, 68] on input "Name" at bounding box center [394, 66] width 286 height 15
paste input "[PERSON_NAME] [PERSON_NAME] LLC"
type input "[PERSON_NAME] [PERSON_NAME] LLC"
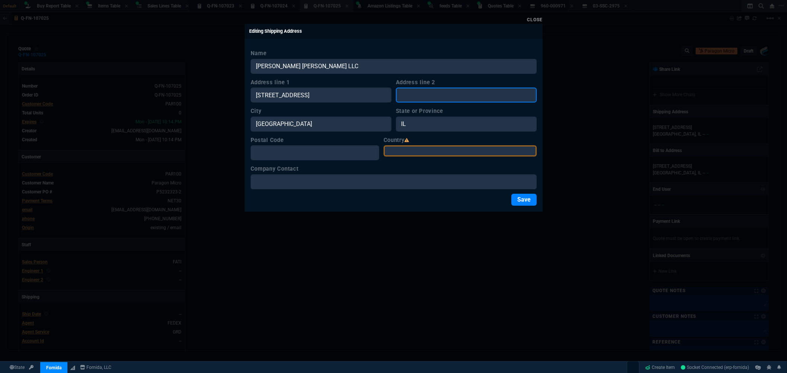
click at [454, 98] on input "Address line 2" at bounding box center [466, 95] width 141 height 15
paste input "."
drag, startPoint x: 429, startPoint y: 99, endPoint x: 370, endPoint y: 91, distance: 59.3
click at [370, 91] on div "Address line 1 2 Corporate Drive Address line 2 ." at bounding box center [394, 90] width 286 height 25
drag, startPoint x: 428, startPoint y: 97, endPoint x: 371, endPoint y: 95, distance: 56.3
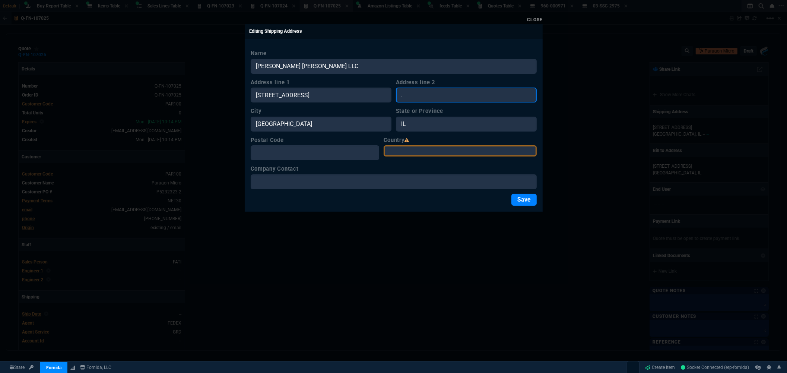
click at [371, 95] on div "Address line 1 2 Corporate Drive Address line 2 ." at bounding box center [394, 90] width 286 height 25
paste input "[PERSON_NAME]/IT Dept"
type input "[PERSON_NAME]/IT Dept"
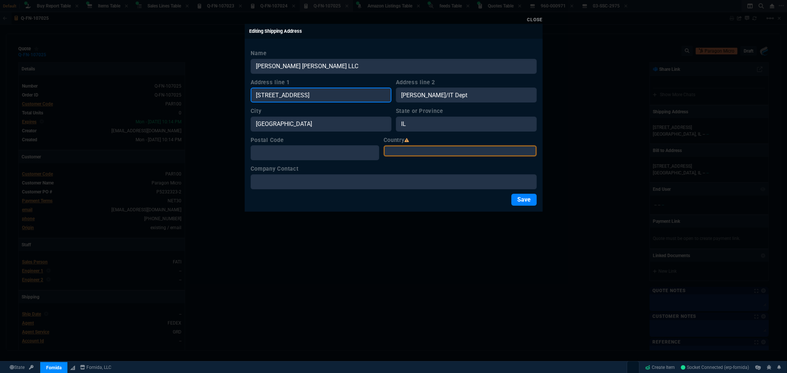
drag, startPoint x: 323, startPoint y: 97, endPoint x: 230, endPoint y: 97, distance: 92.8
click at [230, 97] on div "Close Editing Shipping Address Name [PERSON_NAME] [PERSON_NAME] LLC Address lin…" at bounding box center [393, 186] width 787 height 373
paste input "text"
drag, startPoint x: 262, startPoint y: 93, endPoint x: 238, endPoint y: 94, distance: 23.8
click at [237, 94] on div "Close Editing Shipping Address Name [PERSON_NAME] [PERSON_NAME] LLC Address lin…" at bounding box center [393, 186] width 787 height 373
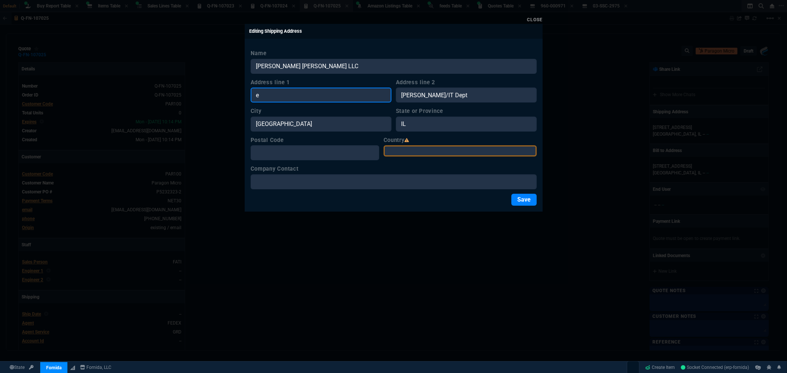
paste input "[GEOGRAPHIC_DATA][PERSON_NAME]"
type input "[STREET_ADDRESS][PERSON_NAME]"
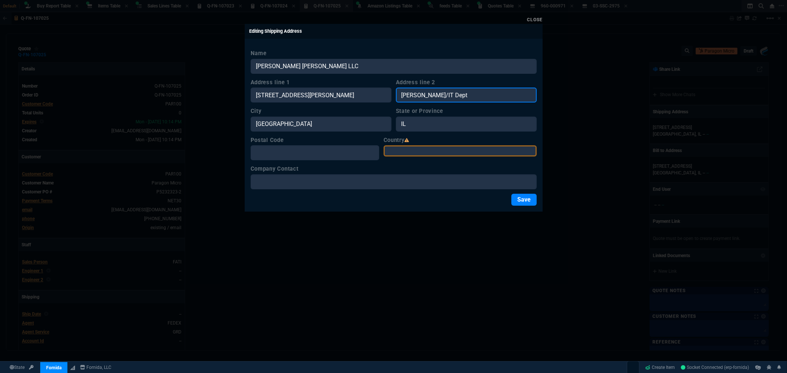
click at [478, 95] on input "[PERSON_NAME]/IT Dept" at bounding box center [466, 95] width 141 height 15
drag, startPoint x: 474, startPoint y: 95, endPoint x: 376, endPoint y: 95, distance: 98.7
click at [376, 95] on div "Address line [STREET_ADDRESS][PERSON_NAME] Address line 2 [PERSON_NAME]/IT Dept" at bounding box center [394, 90] width 286 height 25
paste input "0"
drag, startPoint x: 419, startPoint y: 95, endPoint x: 376, endPoint y: 94, distance: 42.9
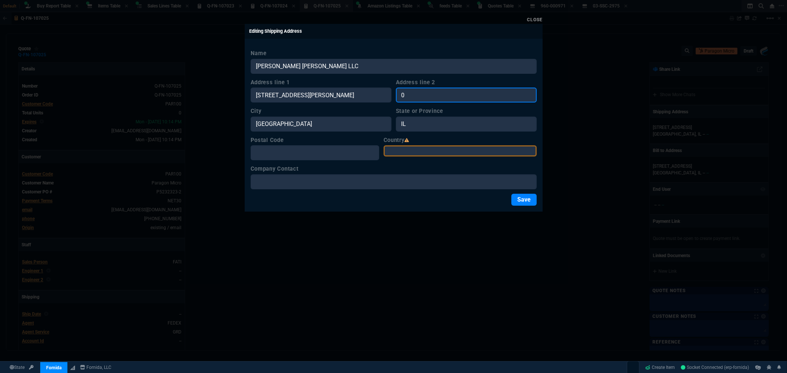
click at [376, 94] on div "Address line [STREET_ADDRESS][PERSON_NAME] Address line 2 0" at bounding box center [394, 90] width 286 height 25
paste input "Suite 275"
type input "Suite 2750"
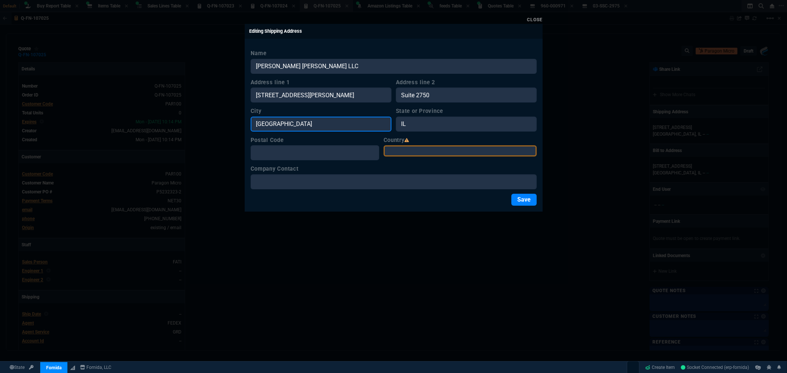
click at [319, 126] on input "[GEOGRAPHIC_DATA]" at bounding box center [321, 124] width 141 height 15
type input "L"
type input "[GEOGRAPHIC_DATA]"
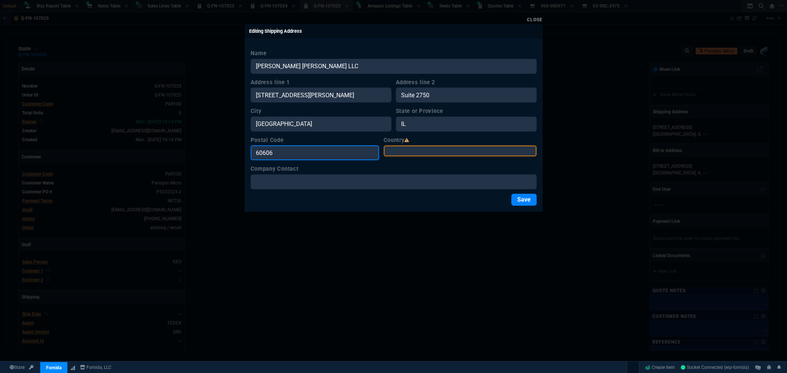
type input "60606"
click at [470, 153] on select "[GEOGRAPHIC_DATA] [GEOGRAPHIC_DATA] [GEOGRAPHIC_DATA] [GEOGRAPHIC_DATA] [GEOGRA…" at bounding box center [460, 150] width 153 height 11
select select "[GEOGRAPHIC_DATA]"
click at [395, 145] on select "[GEOGRAPHIC_DATA] [GEOGRAPHIC_DATA] [GEOGRAPHIC_DATA] [GEOGRAPHIC_DATA] [GEOGRA…" at bounding box center [460, 150] width 153 height 11
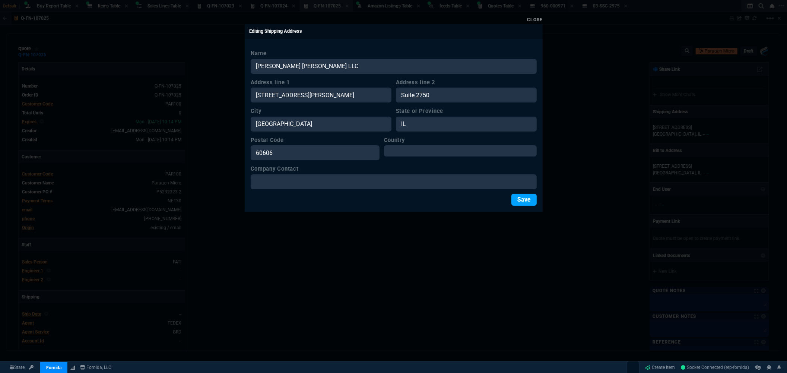
click at [527, 200] on button "Save" at bounding box center [523, 200] width 25 height 12
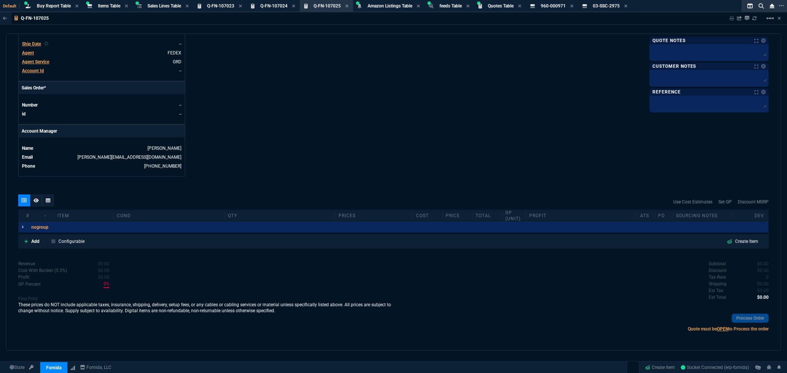
scroll to position [272, 0]
click at [37, 241] on p "Add" at bounding box center [35, 240] width 8 height 7
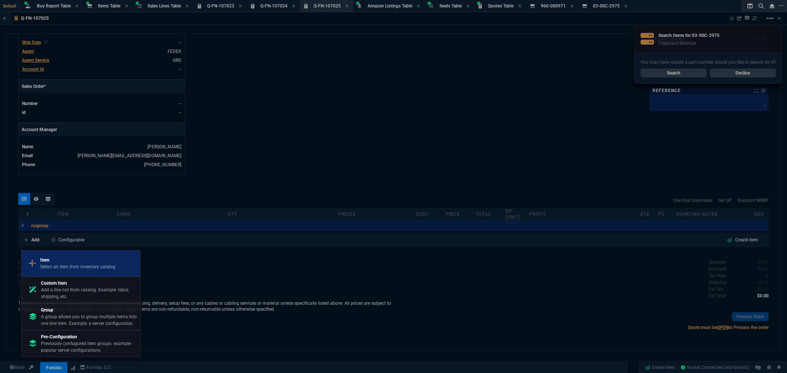
click at [48, 257] on p "Item" at bounding box center [77, 260] width 75 height 7
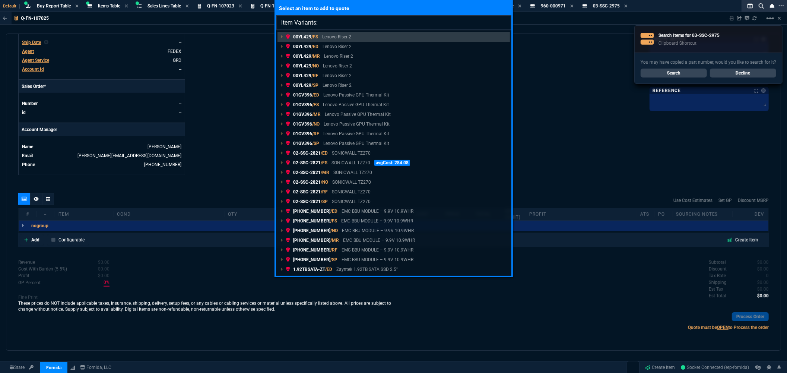
click at [337, 23] on input "Item Variants:" at bounding box center [393, 22] width 235 height 15
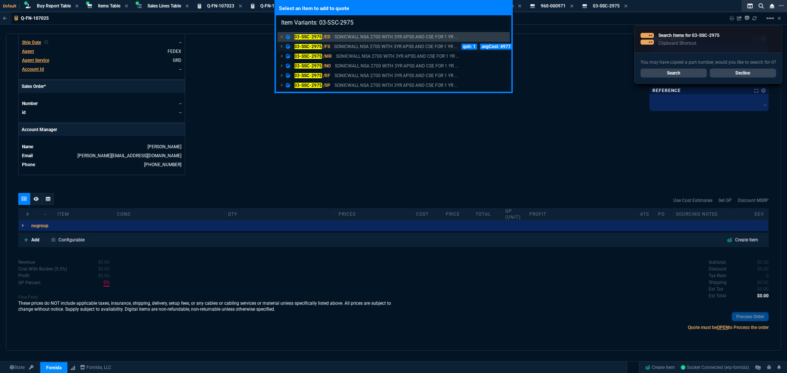
type input "Item Variants: 03-SSC-2975"
click at [327, 45] on span "/FS" at bounding box center [326, 46] width 7 height 5
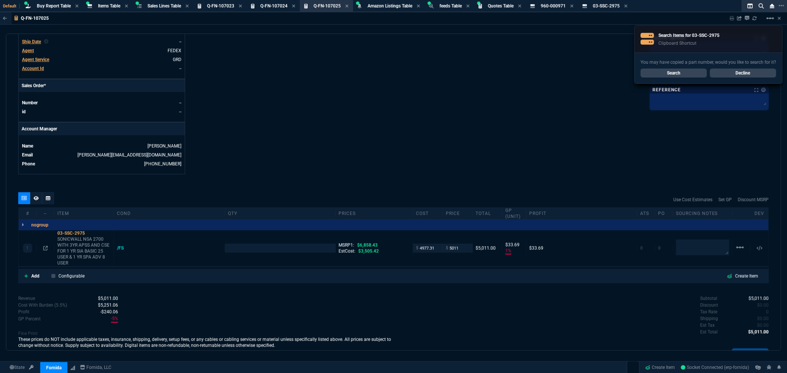
type input "34"
type input "27"
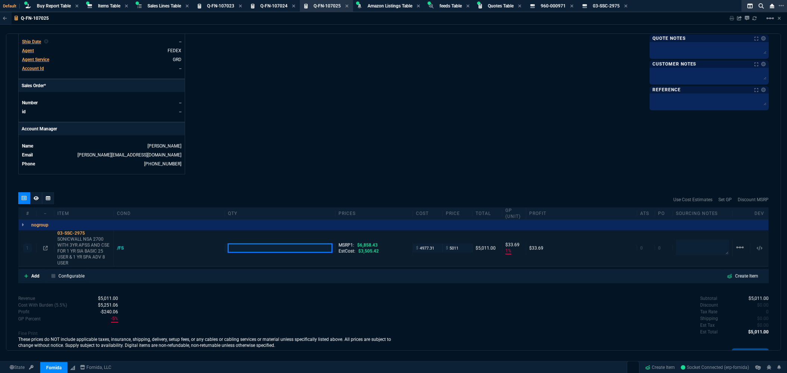
click at [248, 248] on input "number" at bounding box center [280, 248] width 105 height 9
type input "1"
click at [44, 250] on icon at bounding box center [45, 248] width 4 height 4
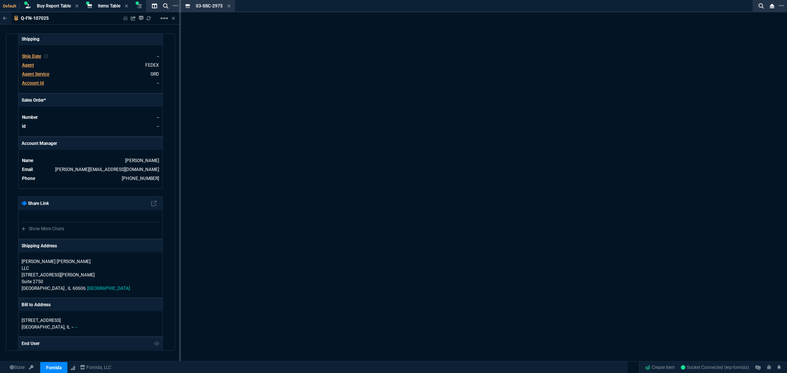
scroll to position [282, 0]
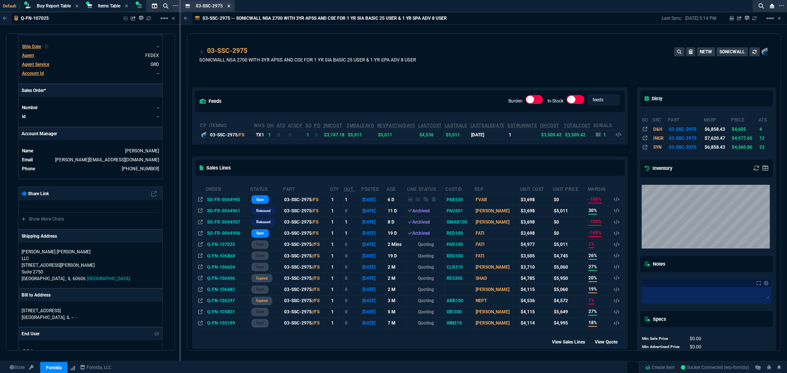
click at [227, 5] on icon at bounding box center [228, 6] width 3 height 4
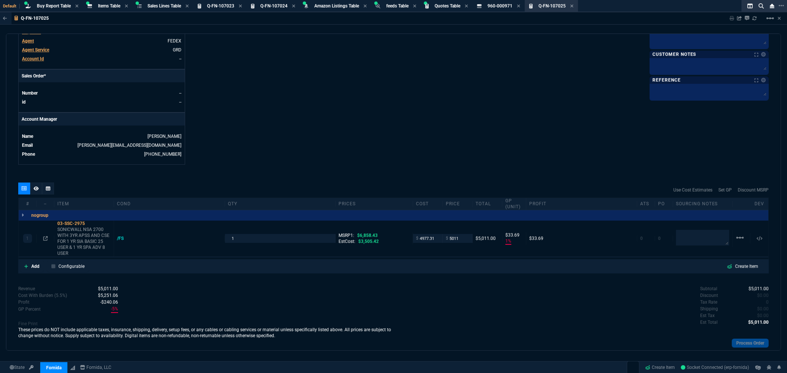
scroll to position [272, 0]
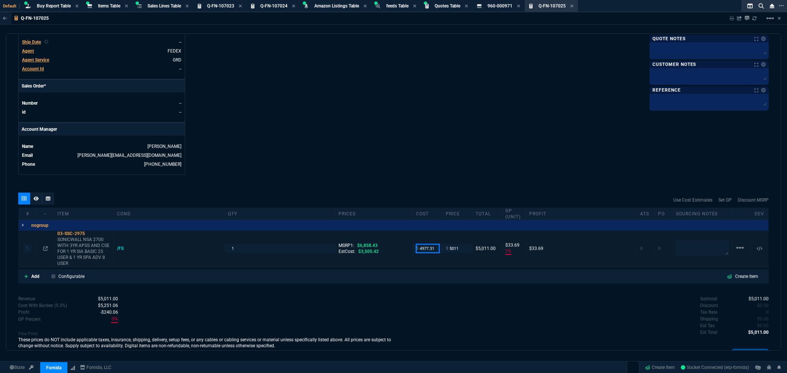
drag, startPoint x: 436, startPoint y: 248, endPoint x: 387, endPoint y: 250, distance: 49.6
click at [387, 250] on div "1 03-SSC-2975 SONICWALL NSA 2700 WITH 3YR APSS AND CSE FOR 1 YR SIA BASIC 25 US…" at bounding box center [394, 249] width 750 height 36
drag, startPoint x: 433, startPoint y: 248, endPoint x: 408, endPoint y: 250, distance: 25.0
click at [408, 250] on div "1 03-SSC-2975 SONICWALL NSA 2700 WITH 3YR APSS AND CSE FOR 1 YR SIA BASIC 25 US…" at bounding box center [394, 249] width 750 height 36
type input "3505"
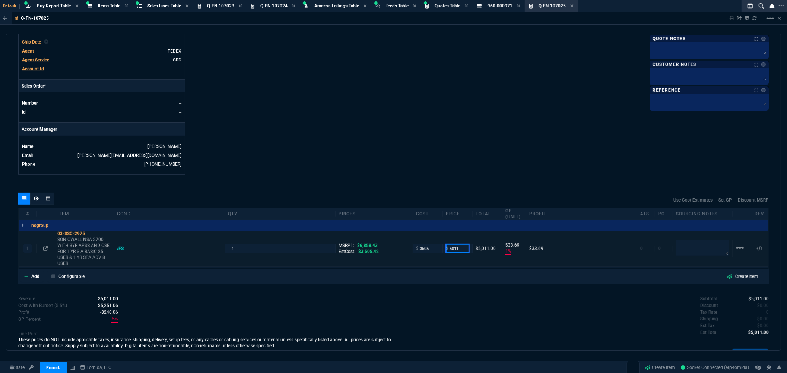
type input "3505"
type input "30"
type input "1506"
type input "4195"
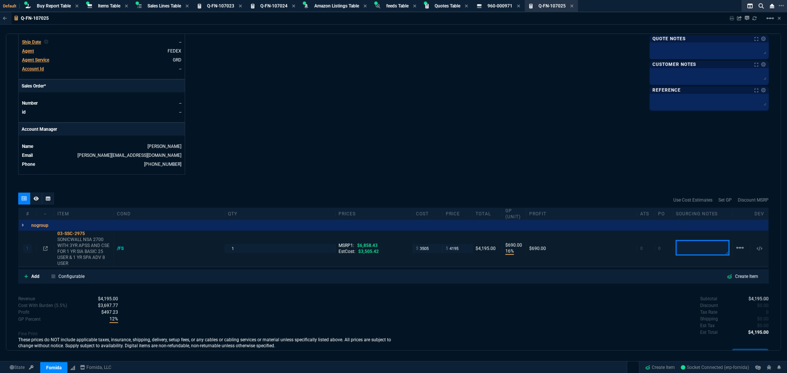
type input "16"
type input "690"
type input "39"
click at [435, 184] on div "quote Q-FN-107025 Paragon Micro draft Fornida, LLC 2609 Technology Dr Suite 300…" at bounding box center [393, 192] width 775 height 317
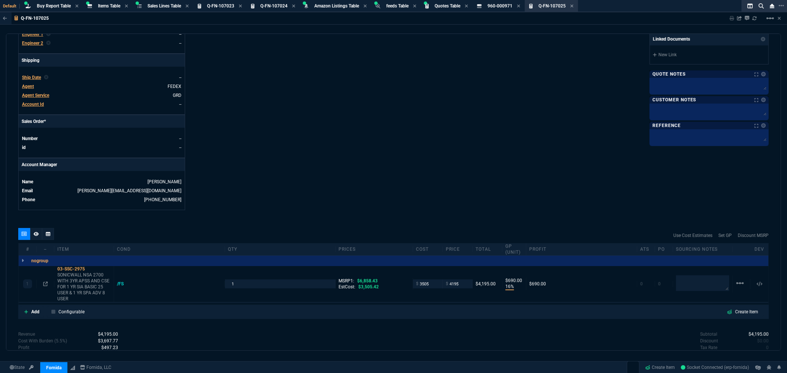
scroll to position [248, 0]
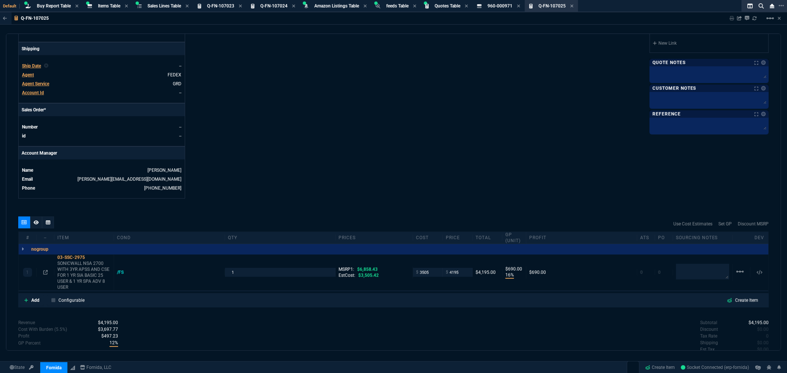
click at [411, 142] on div "Fornida, LLC 2609 Technology Dr Suite 300 Plano, TX 75074 Share Link Show More …" at bounding box center [582, 6] width 376 height 384
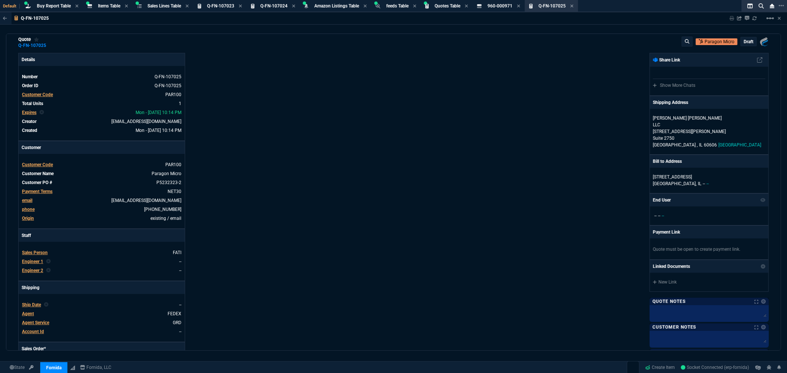
scroll to position [0, 0]
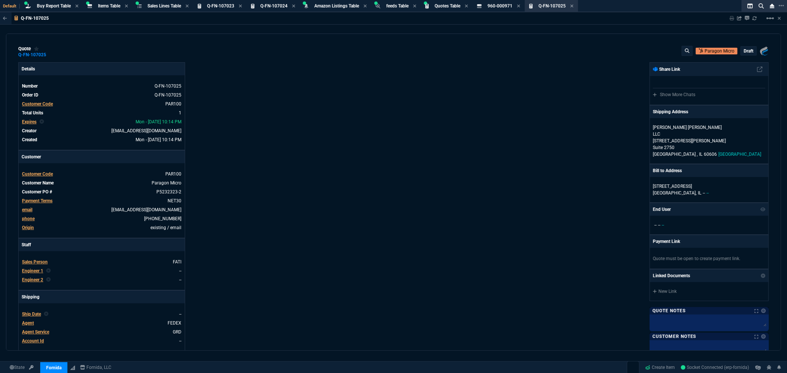
click at [744, 48] on p "draft" at bounding box center [749, 51] width 10 height 6
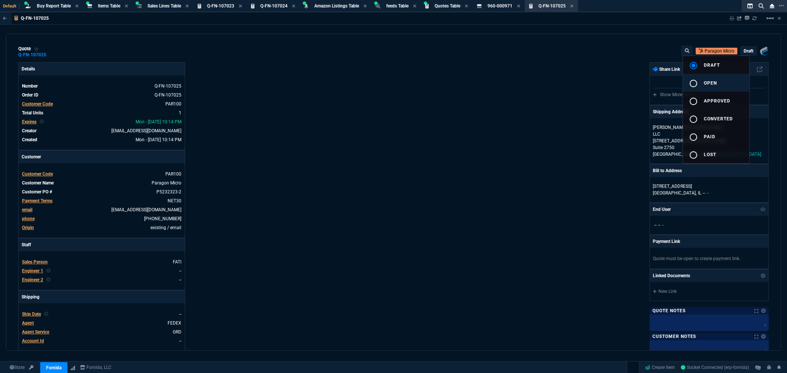
click at [695, 82] on mat-icon "radio_button_unchecked" at bounding box center [693, 83] width 9 height 9
type input "6858.43"
type input "16"
type input "690"
type input "39"
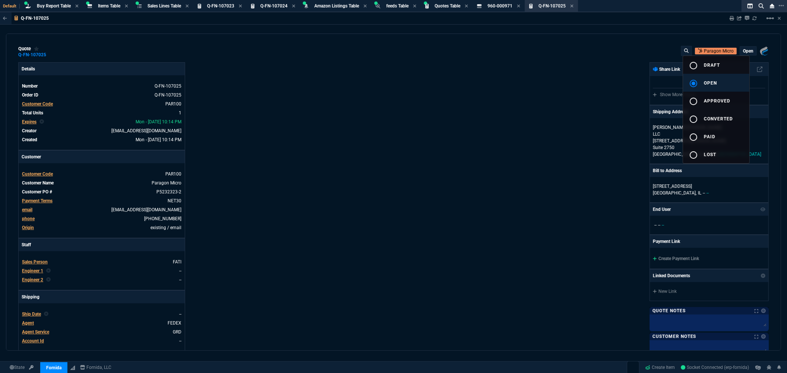
click at [532, 103] on div at bounding box center [393, 186] width 787 height 373
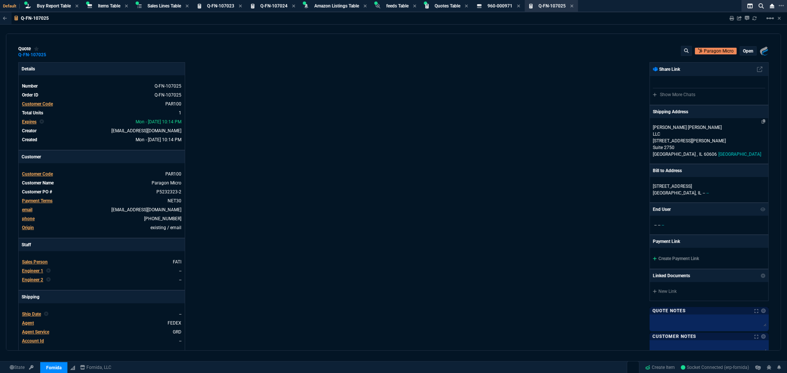
click at [680, 144] on p "Suite 2750" at bounding box center [709, 147] width 113 height 7
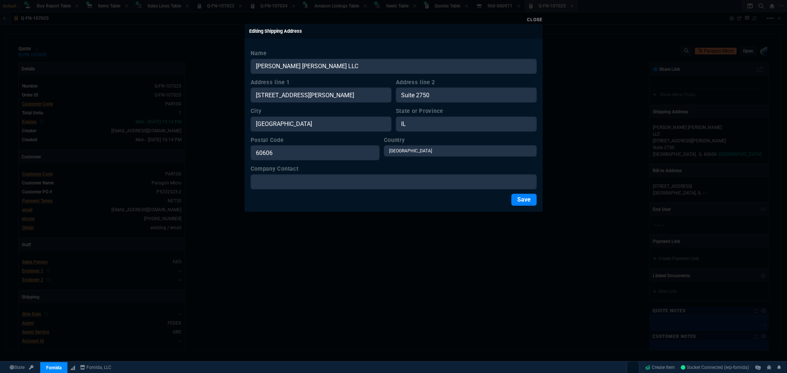
click at [535, 20] on link "Close" at bounding box center [535, 19] width 16 height 5
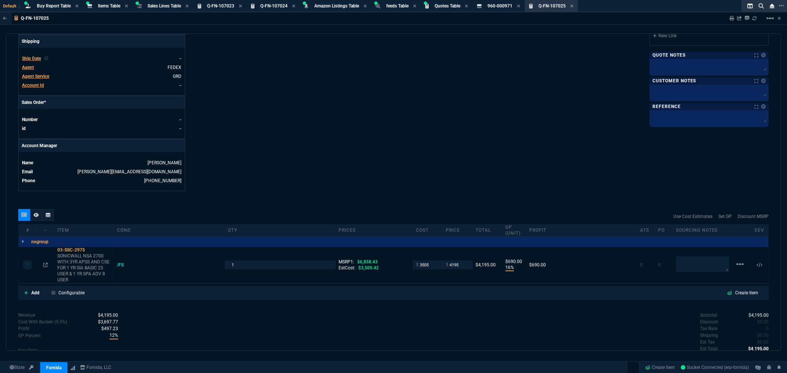
scroll to position [302, 0]
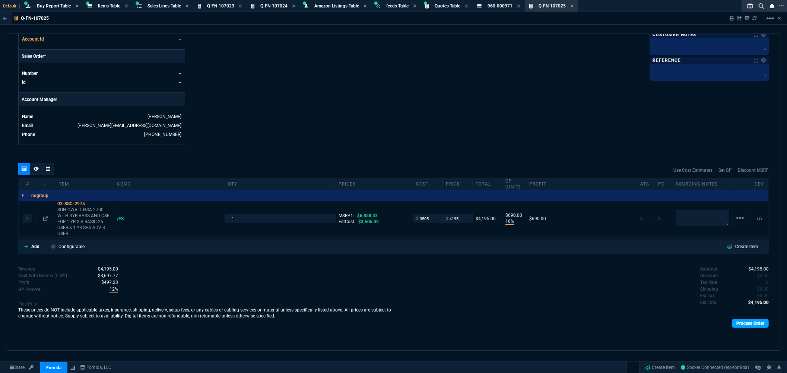
click at [734, 323] on link "Process Order" at bounding box center [750, 323] width 37 height 9
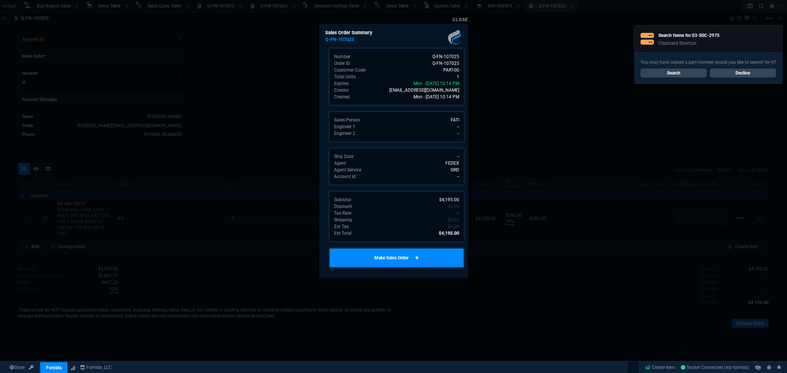
click at [416, 259] on link "Make Sales Order" at bounding box center [396, 258] width 137 height 22
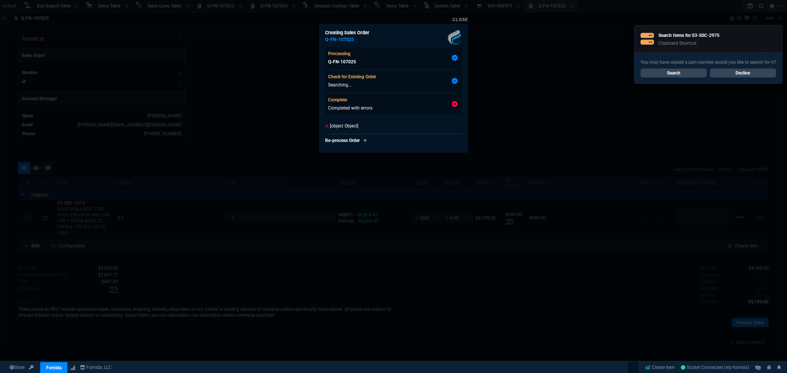
type input "16"
type input "690"
type input "39"
click at [461, 19] on link "Close" at bounding box center [461, 19] width 16 height 5
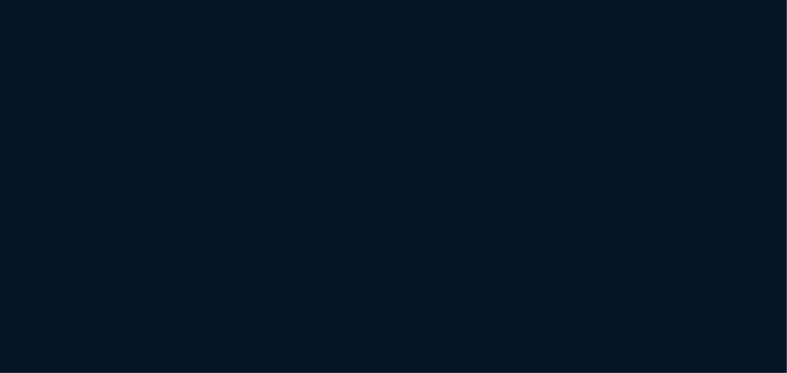
click at [445, 0] on html "Copy Next — ChatGPT Close" at bounding box center [393, 0] width 787 height 0
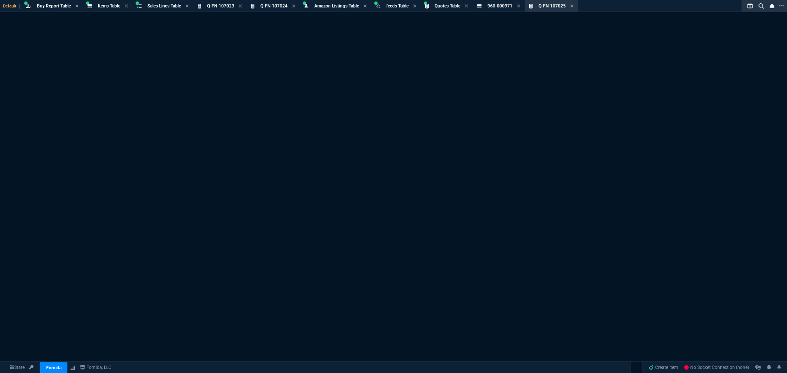
select select "8: NEPT"
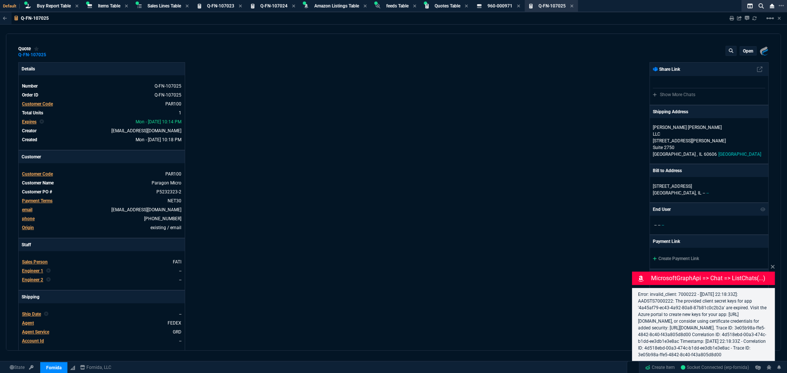
type input "16"
type input "690"
type input "6858.43"
type input "39"
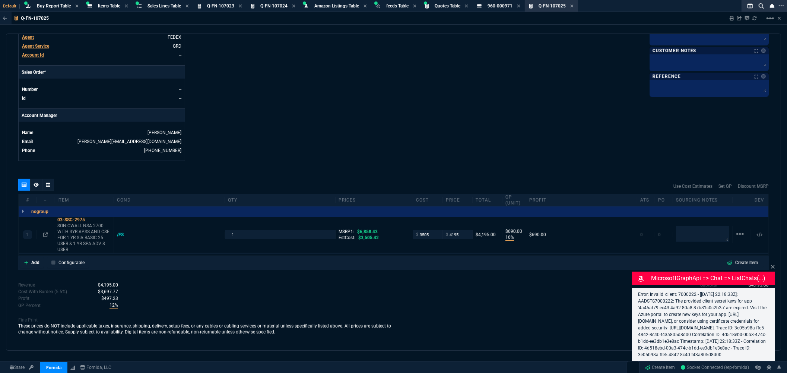
scroll to position [289, 0]
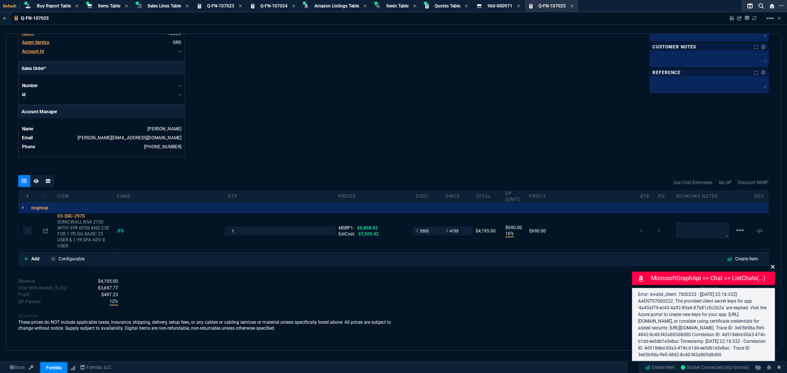
click at [772, 264] on icon at bounding box center [773, 267] width 4 height 6
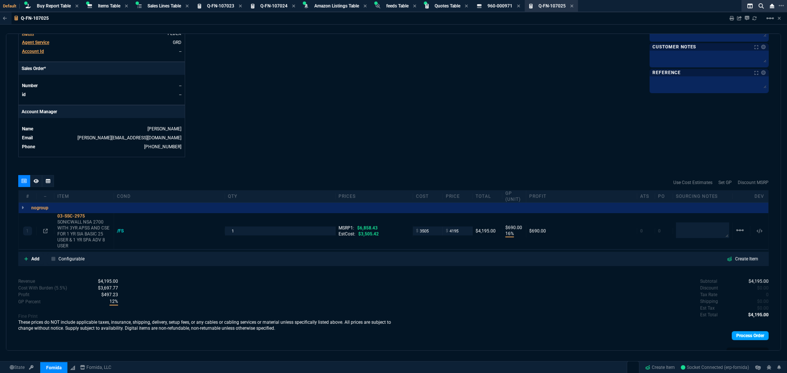
click at [741, 339] on link "Process Order" at bounding box center [750, 335] width 37 height 9
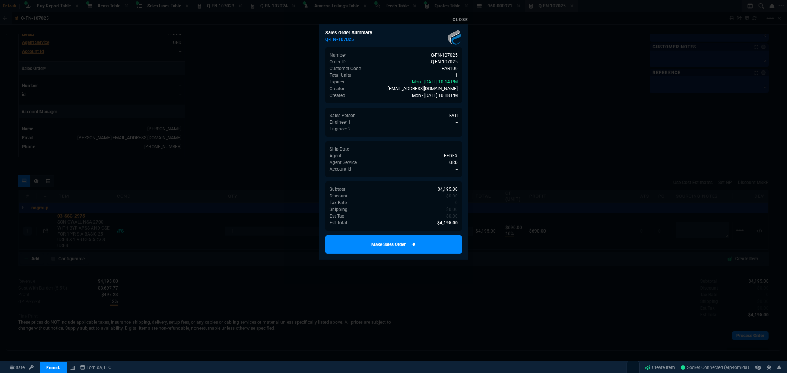
click at [427, 245] on link "Make Sales Order" at bounding box center [393, 244] width 137 height 19
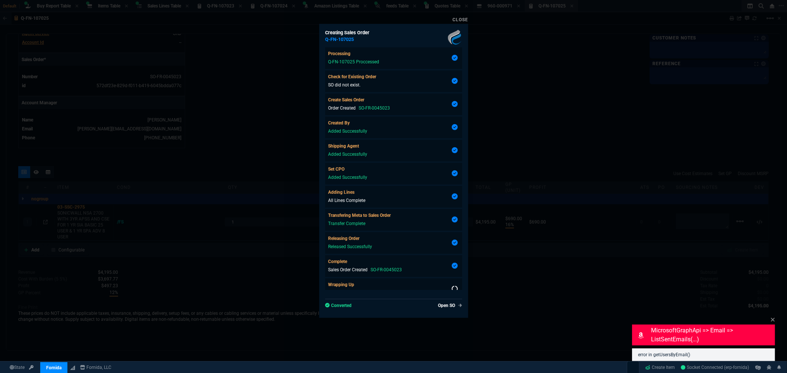
scroll to position [281, 0]
type input "16"
type input "690"
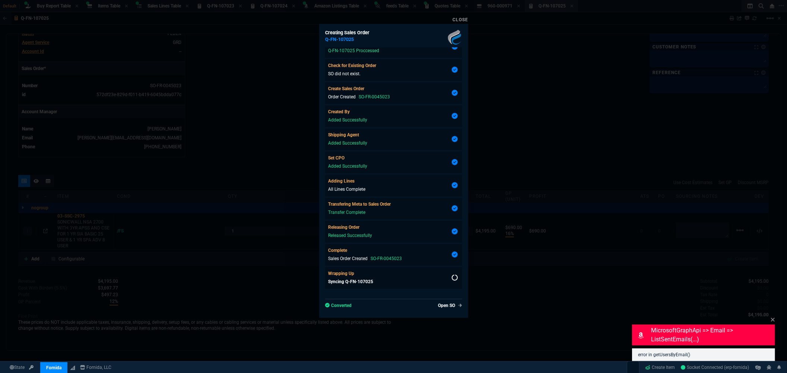
type input "39"
click at [463, 19] on link "Close" at bounding box center [461, 19] width 16 height 5
